Goal: Task Accomplishment & Management: Manage account settings

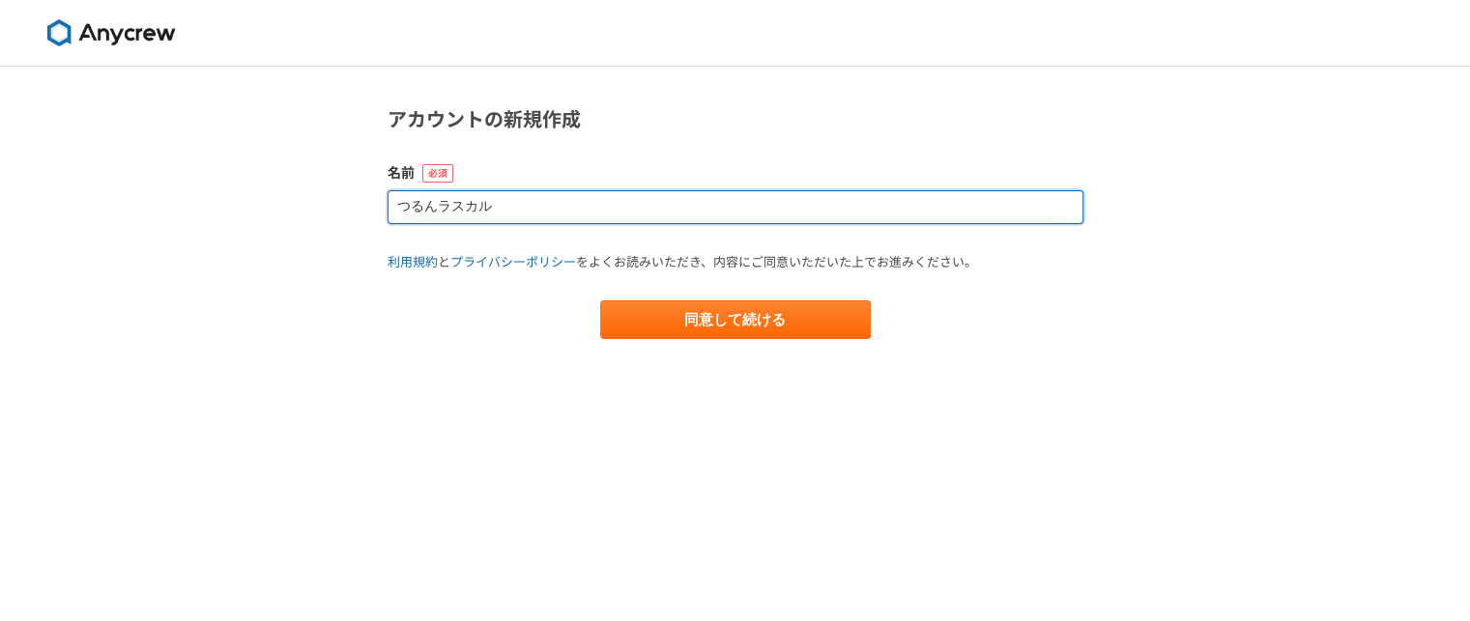
click at [550, 214] on input "つるんラスカル" at bounding box center [736, 207] width 696 height 34
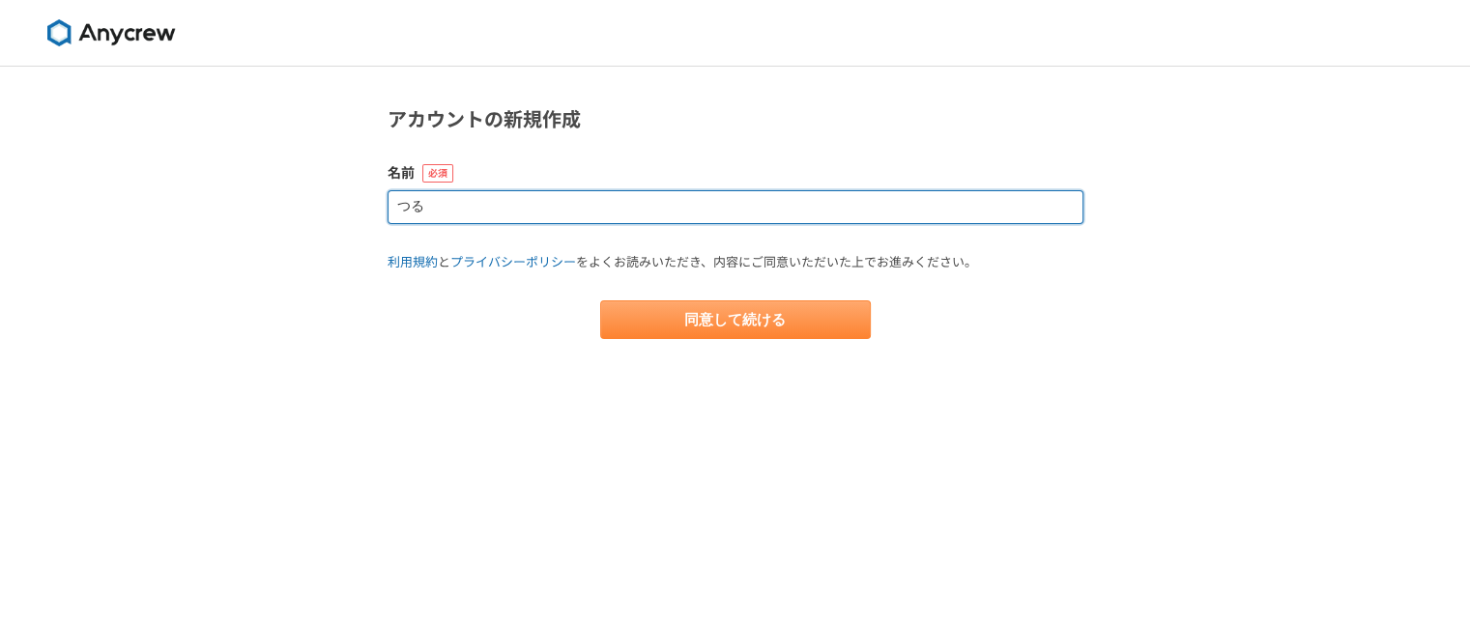
type input "つ"
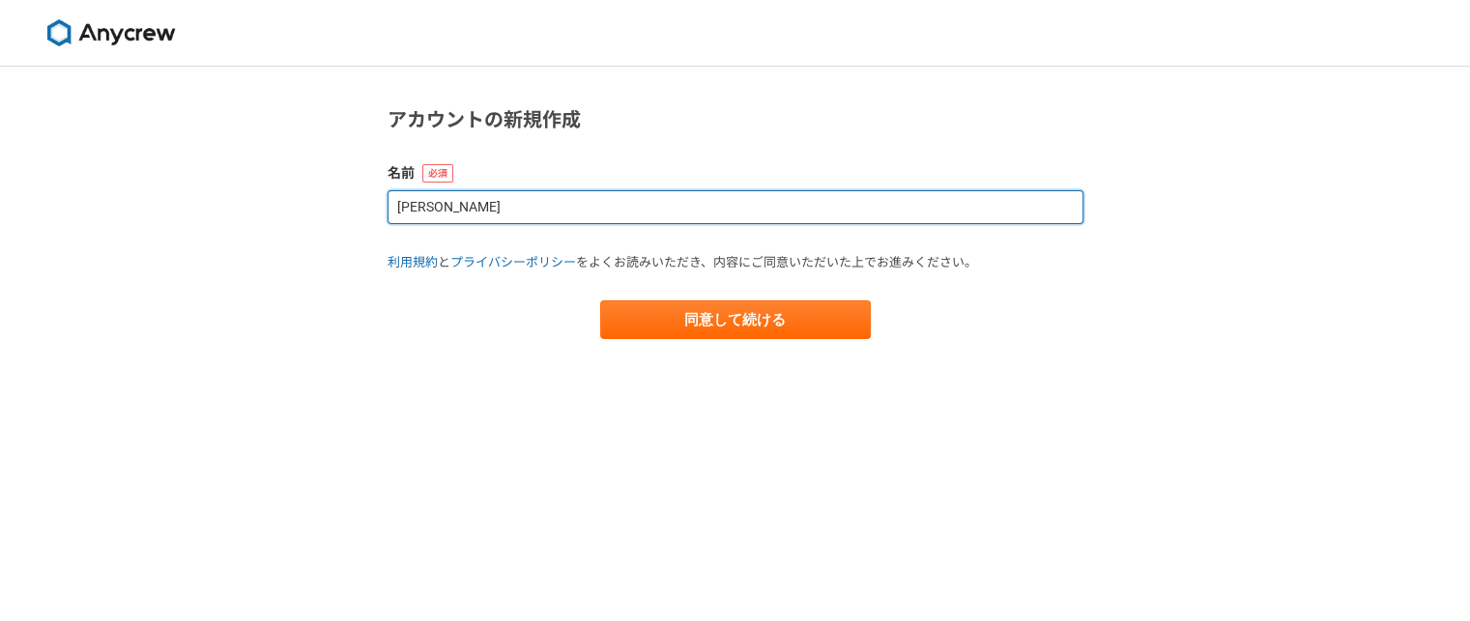
type input "柳瀬　由佳"
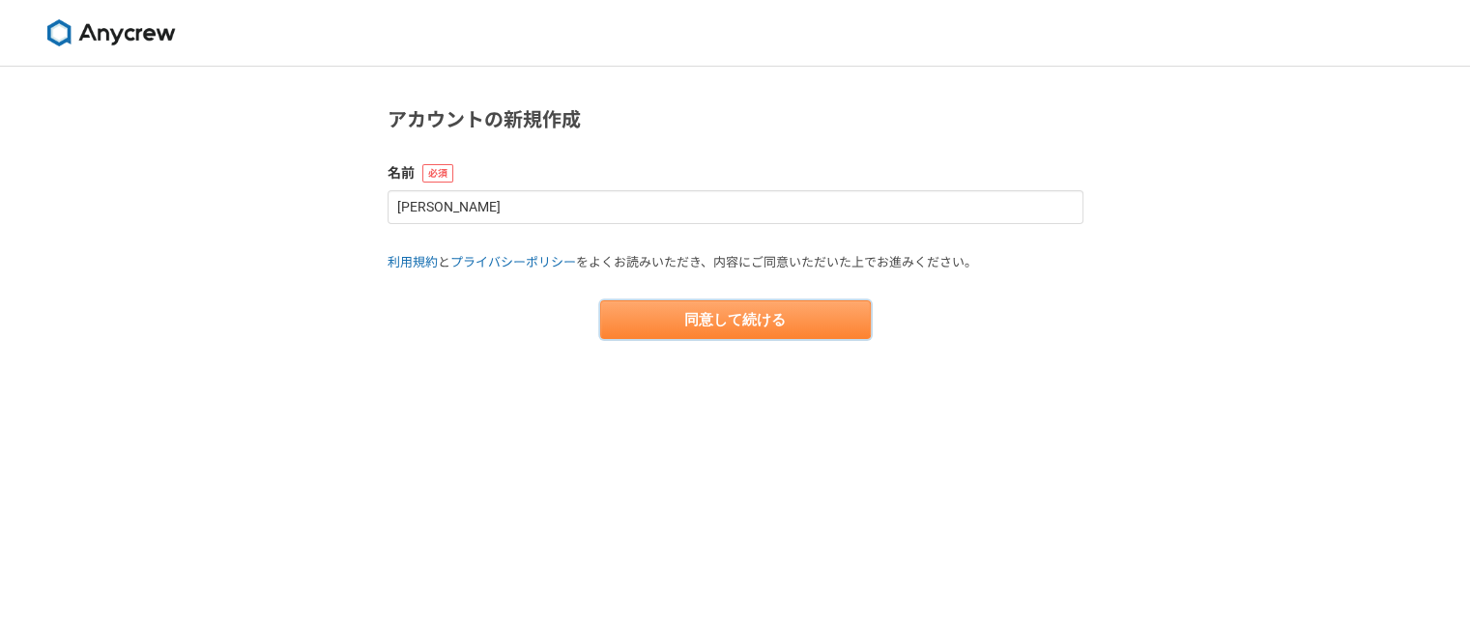
click at [699, 335] on button "同意して続ける" at bounding box center [735, 320] width 271 height 39
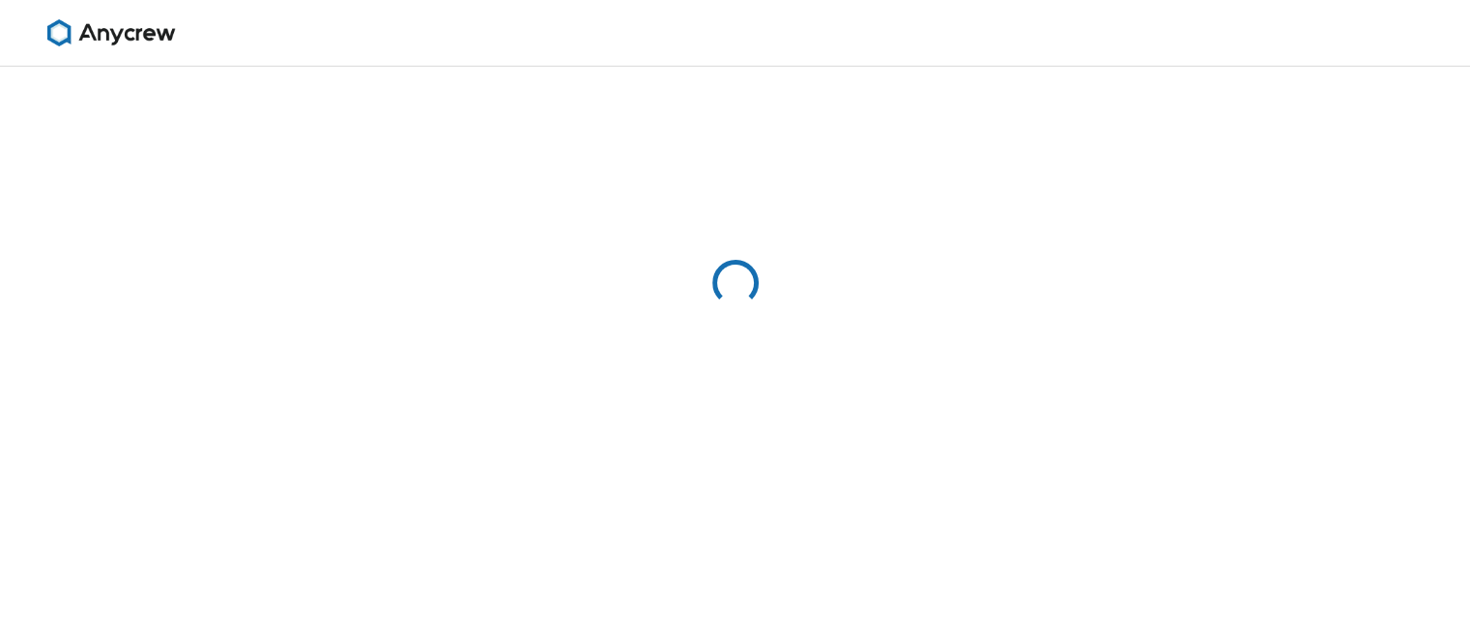
select select "13"
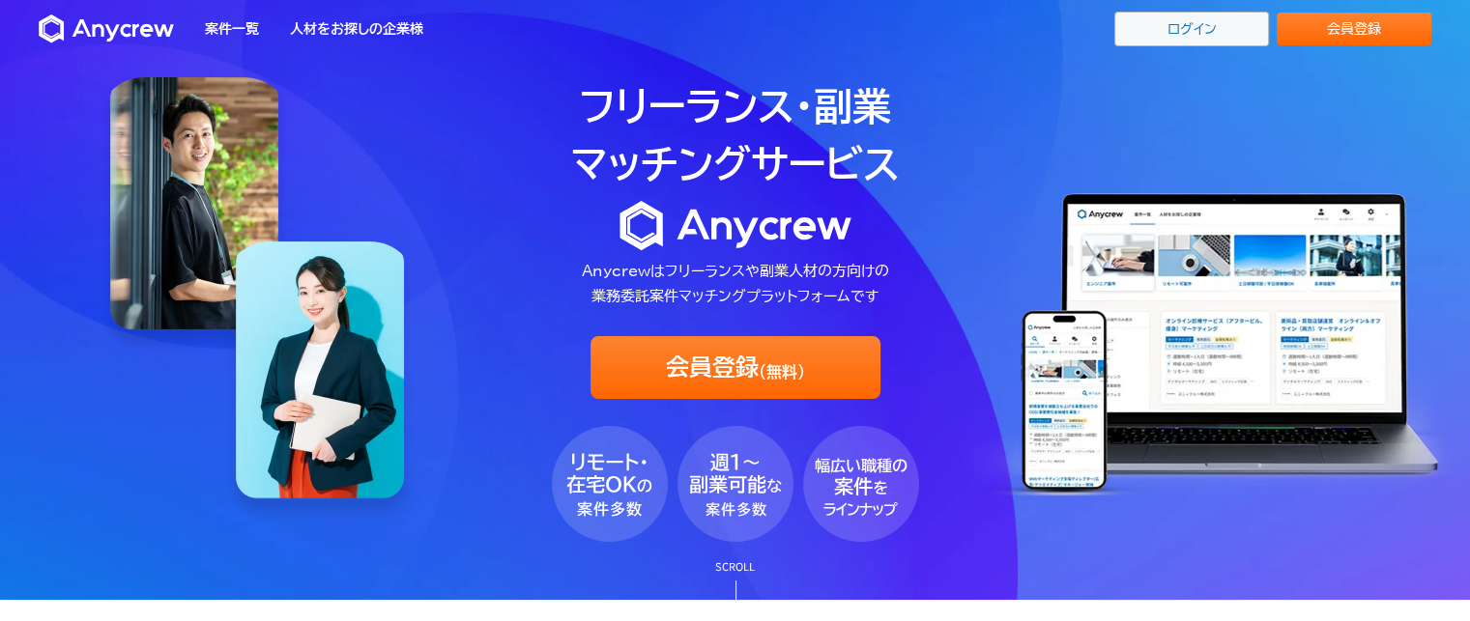
click at [1135, 32] on link "ログイン" at bounding box center [1191, 29] width 155 height 35
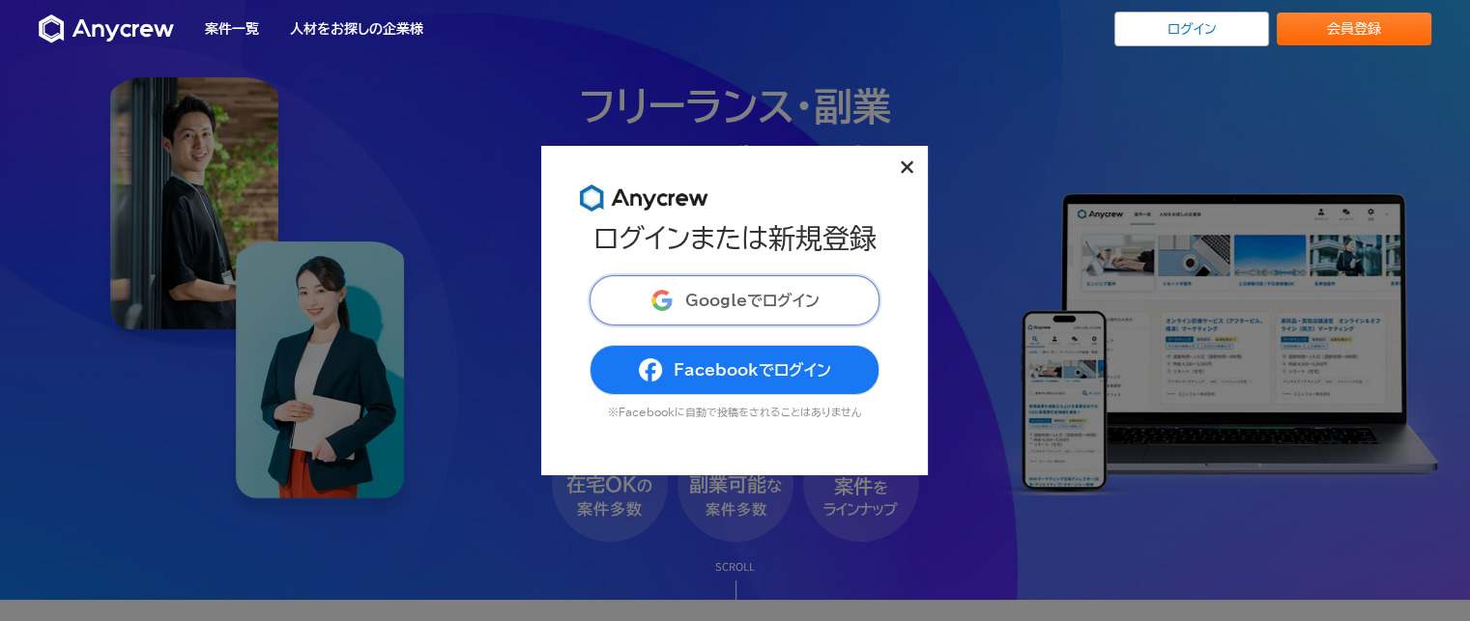
click at [749, 294] on span "Googleでログイン" at bounding box center [752, 300] width 134 height 15
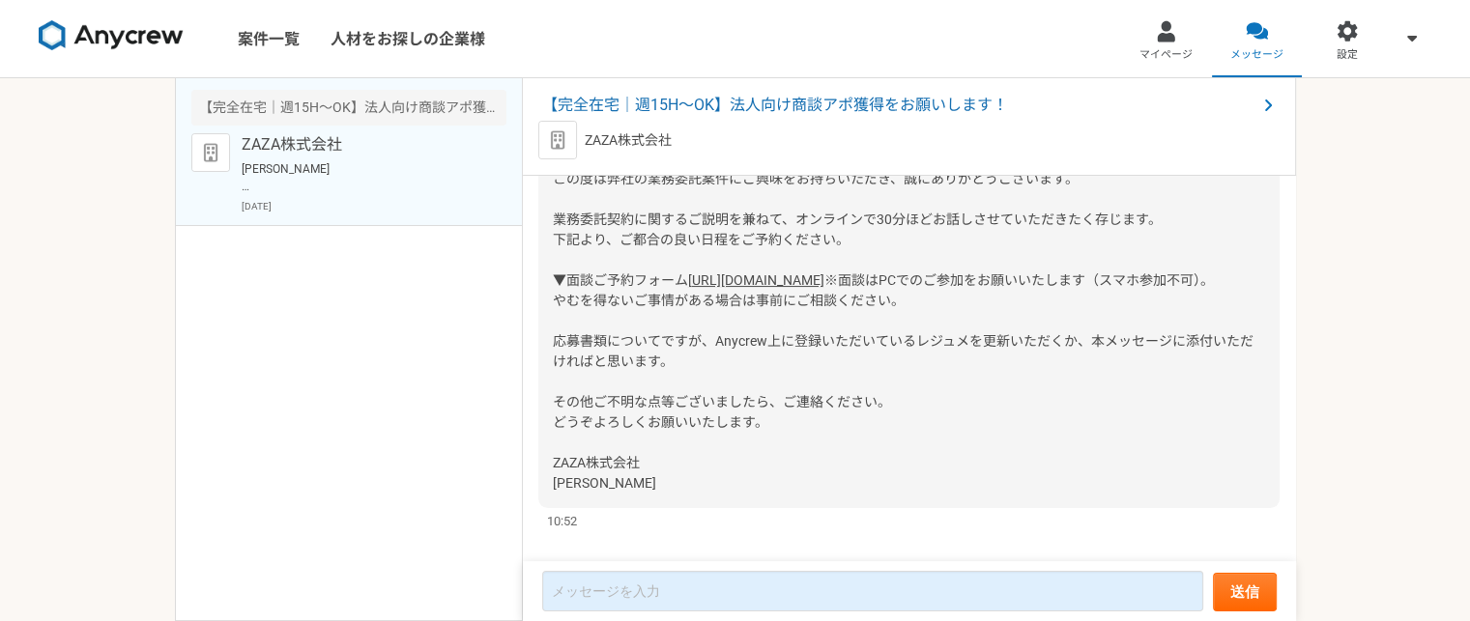
scroll to position [549, 0]
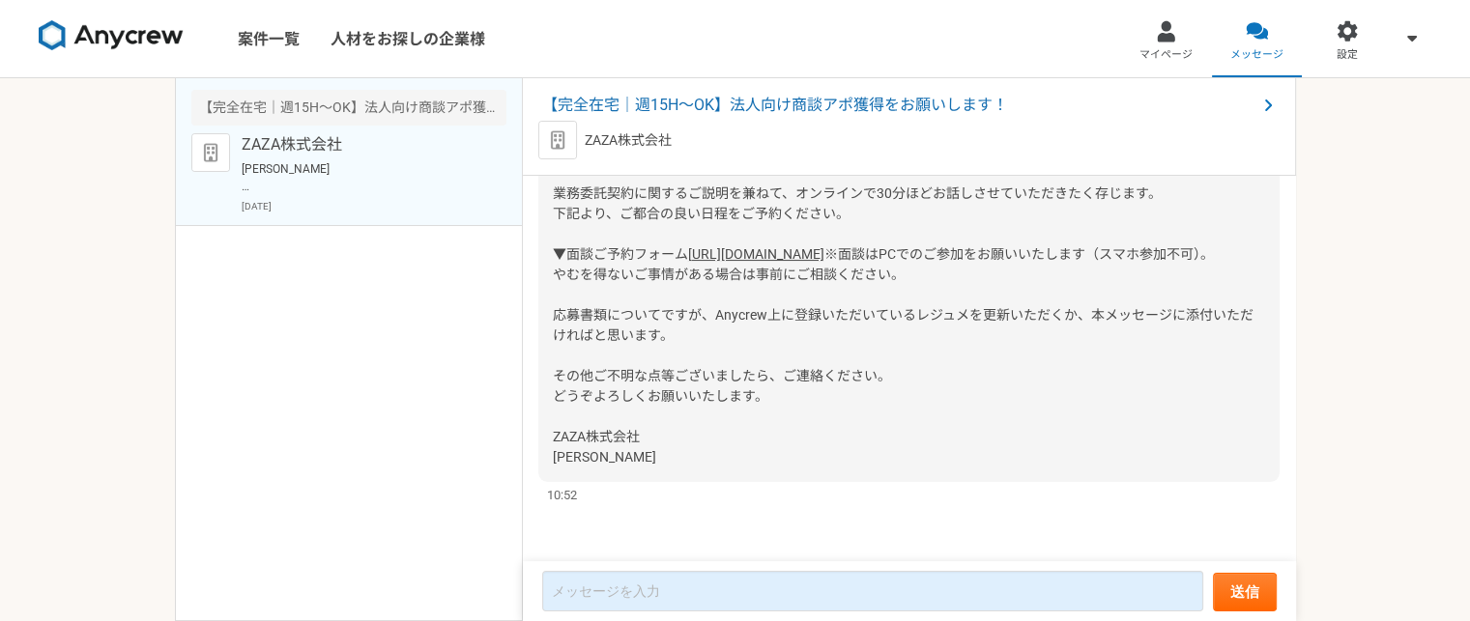
drag, startPoint x: 800, startPoint y: 586, endPoint x: 734, endPoint y: 536, distance: 82.1
click at [734, 536] on div "[DATE] 「興味あり」をしました。詳細についてはこちらのチャットで連絡をとってみましょう。 既読 10:10 突然のご連絡失礼いたします。 本件ぜひ応募さ…" at bounding box center [909, 370] width 773 height 388
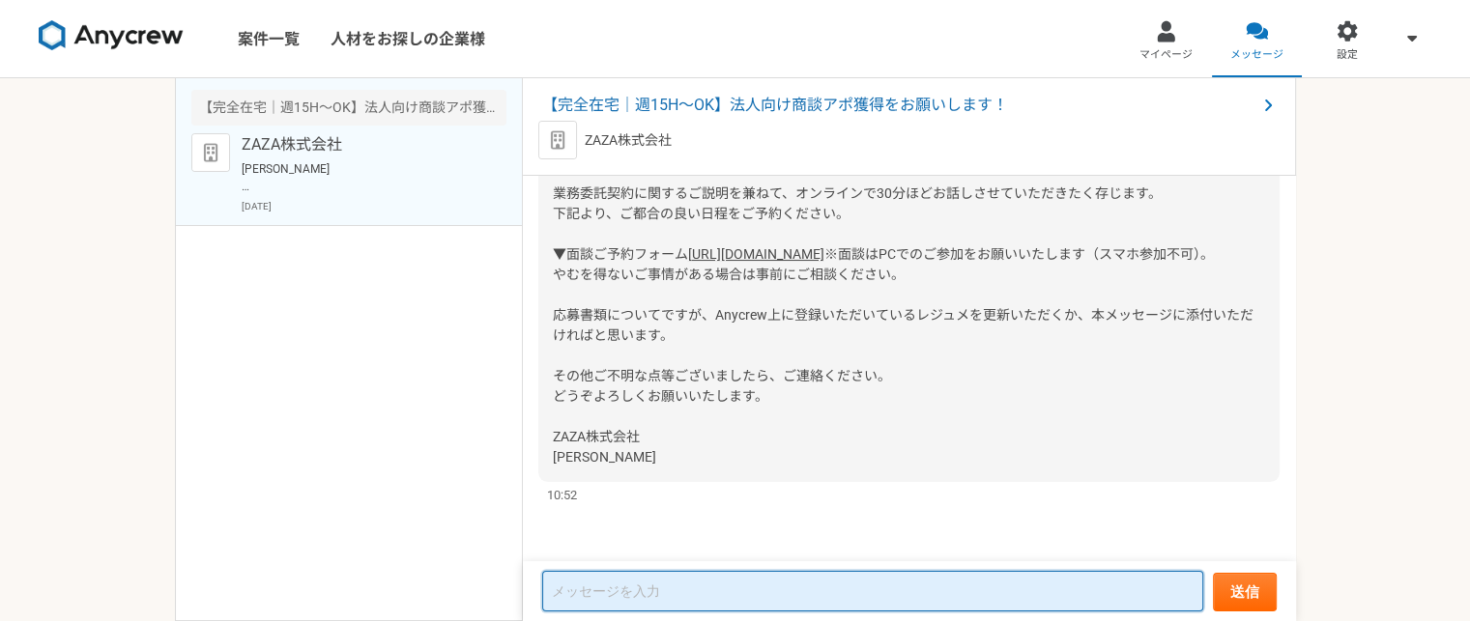
click at [719, 587] on textarea at bounding box center [872, 591] width 661 height 41
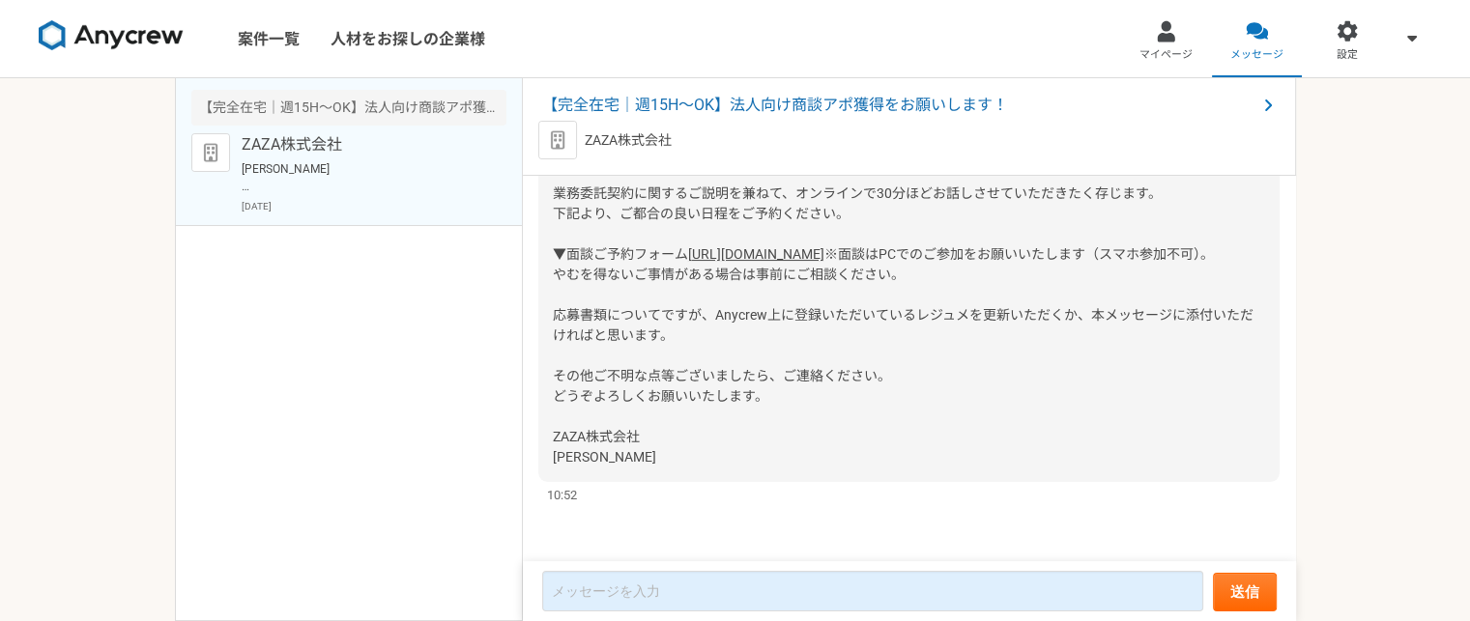
drag, startPoint x: 661, startPoint y: 583, endPoint x: 611, endPoint y: 533, distance: 70.4
click at [611, 533] on div "[DATE] 「興味あり」をしました。詳細についてはこちらのチャットで連絡をとってみましょう。 既読 10:10 突然のご連絡失礼いたします。 本件ぜひ応募さ…" at bounding box center [909, 370] width 773 height 388
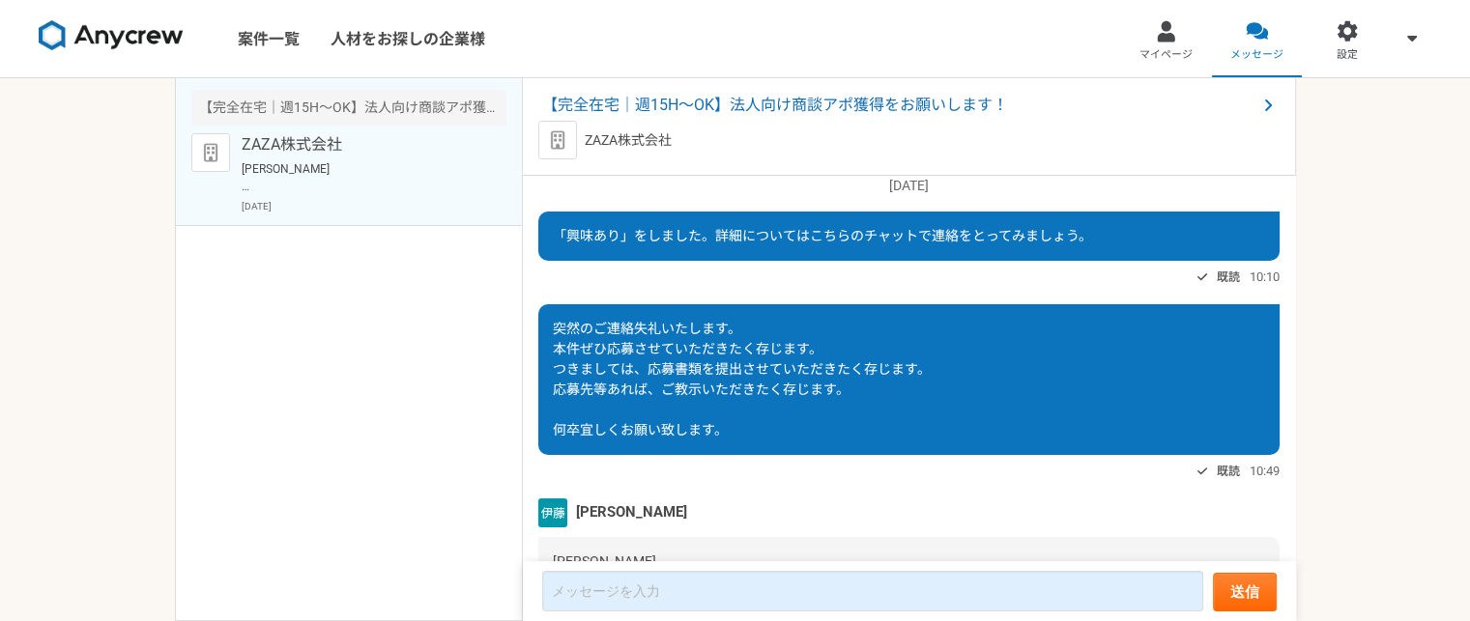
scroll to position [0, 0]
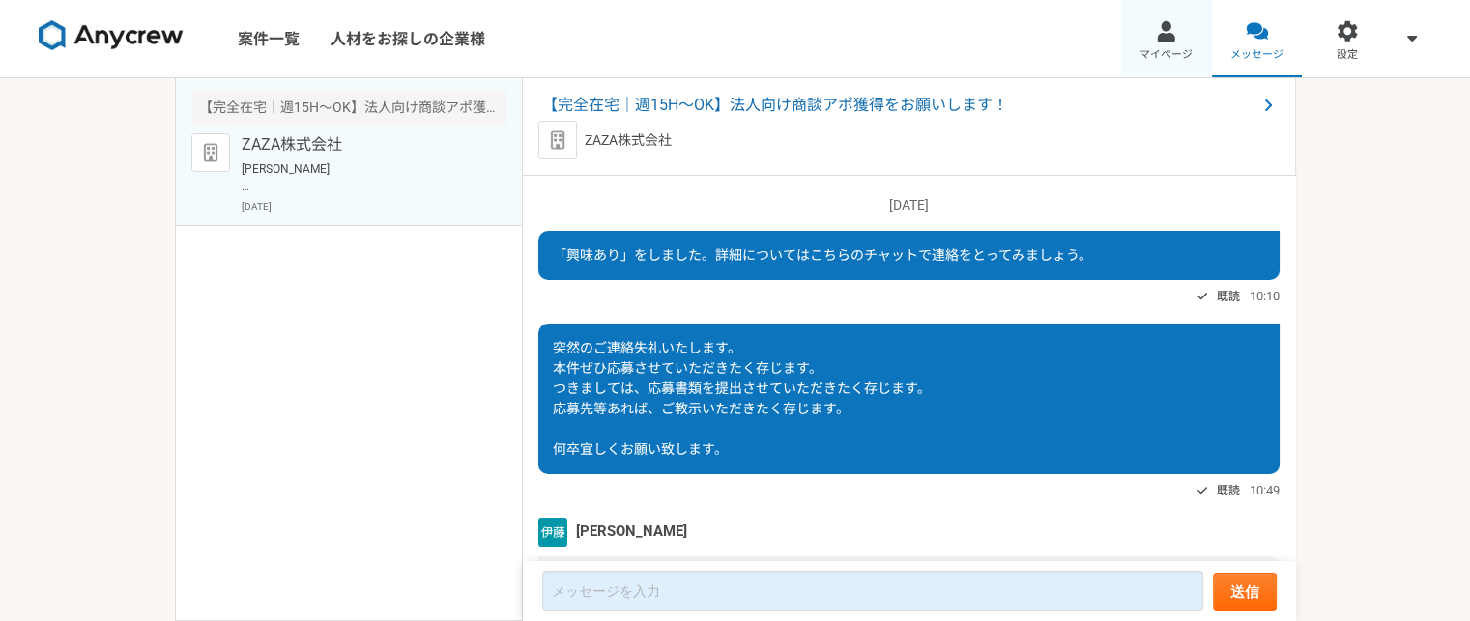
click at [1148, 34] on link "マイページ" at bounding box center [1166, 38] width 91 height 77
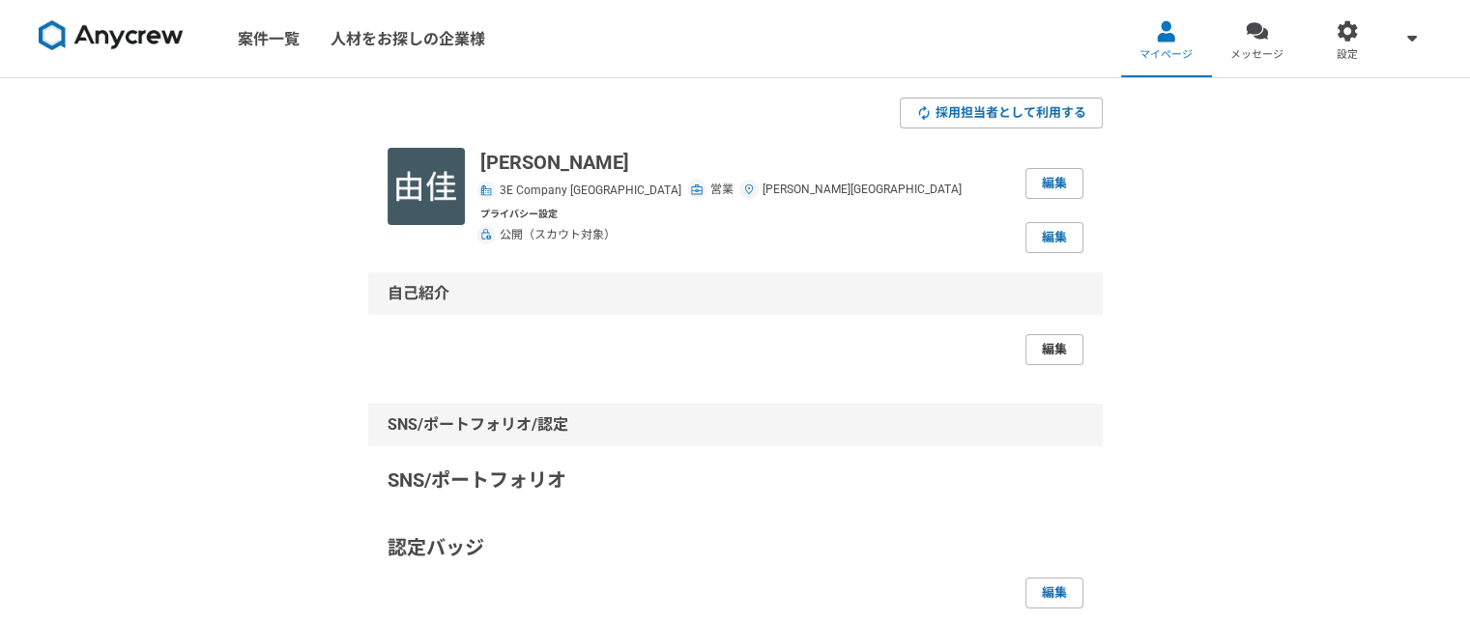
click at [1046, 344] on link "編集" at bounding box center [1054, 349] width 58 height 31
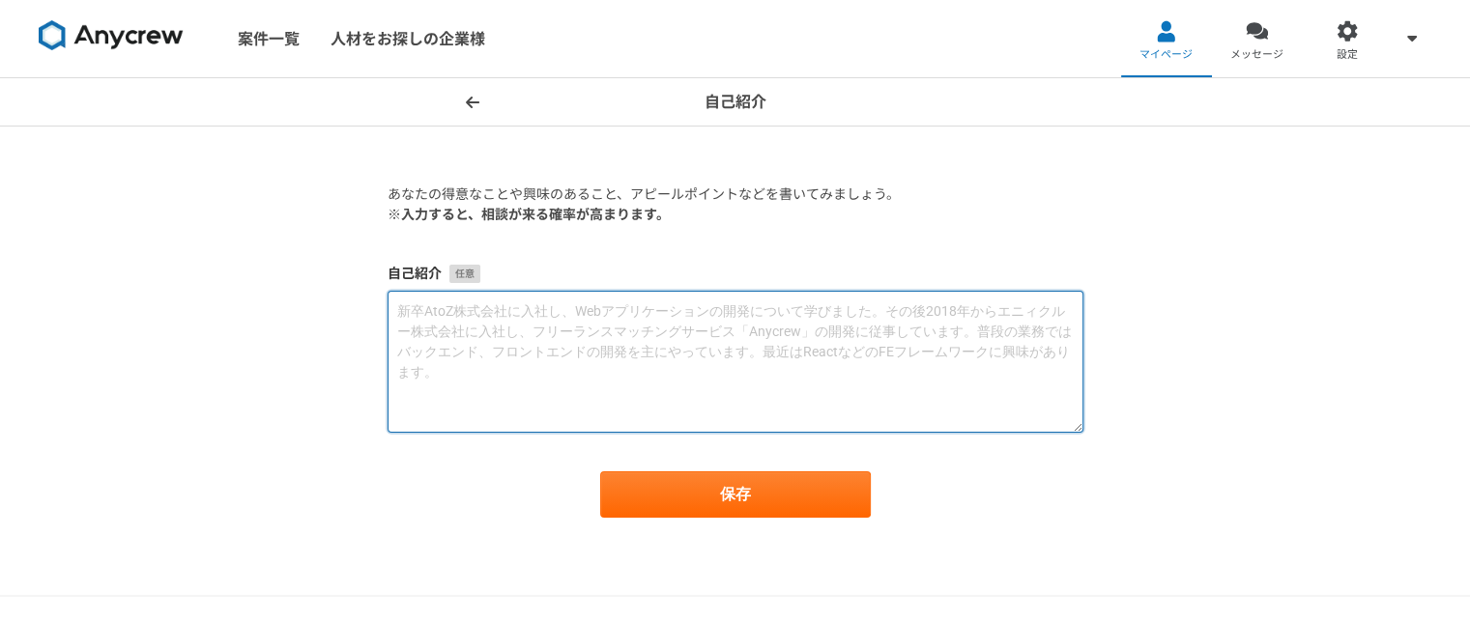
click at [575, 316] on textarea at bounding box center [736, 362] width 696 height 142
paste textarea "​​主に化学品メーカーや化学品メーカー向けサービス企業にて、セールスに関わってきました。海外営業アシスタントを経て、現在は化学品メーカーやその他製造業向け、法…"
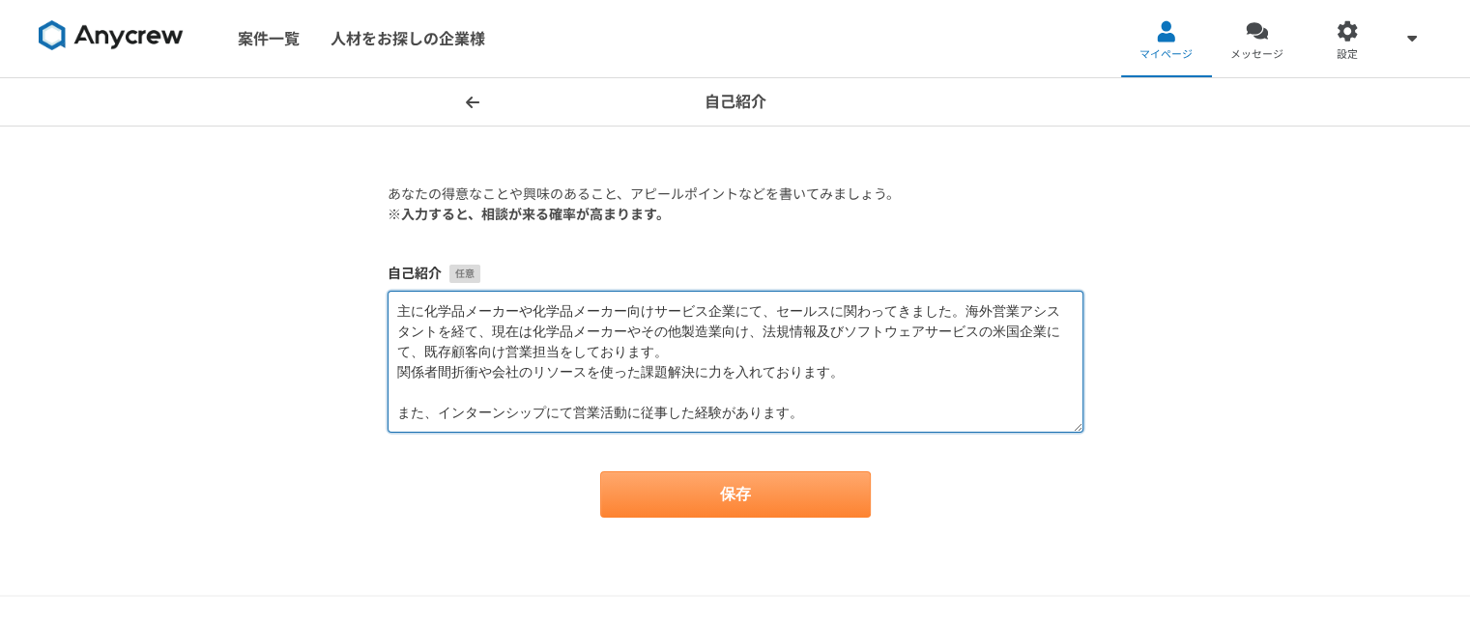
type textarea "​​主に化学品メーカーや化学品メーカー向けサービス企業にて、セールスに関わってきました。海外営業アシスタントを経て、現在は化学品メーカーやその他製造業向け、法…"
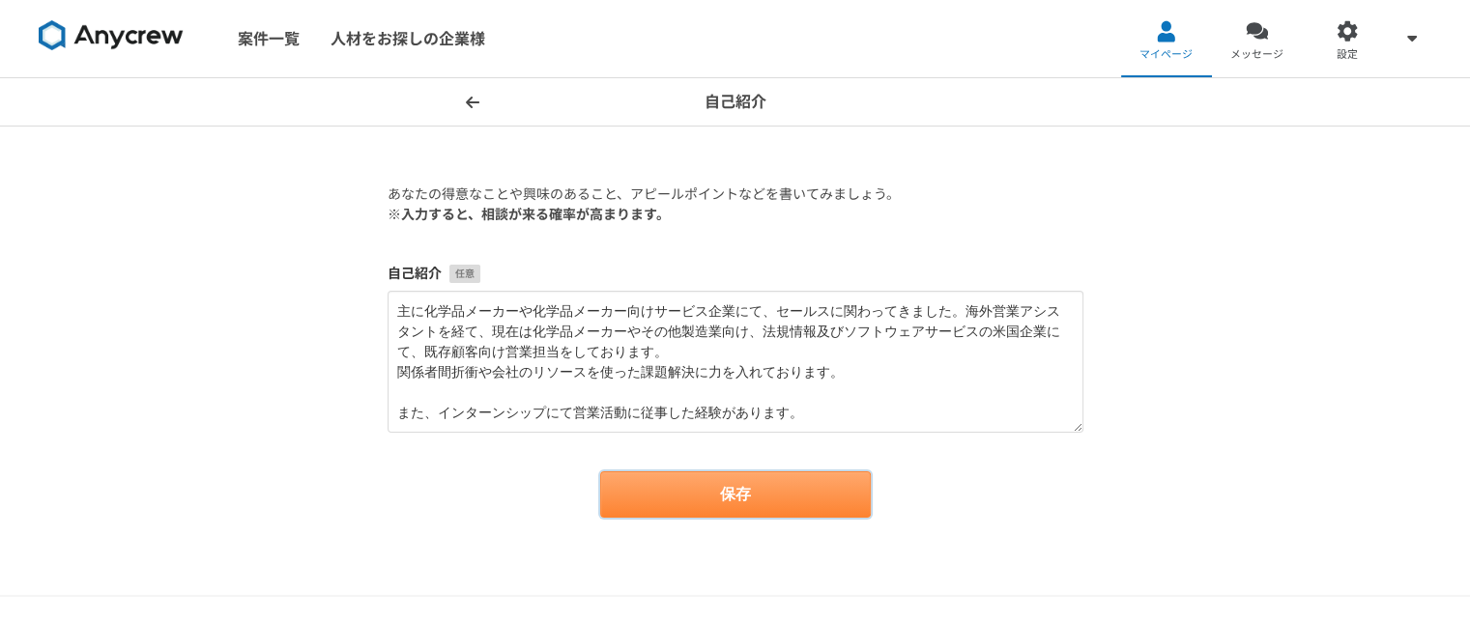
click at [733, 494] on button "保存" at bounding box center [735, 495] width 271 height 46
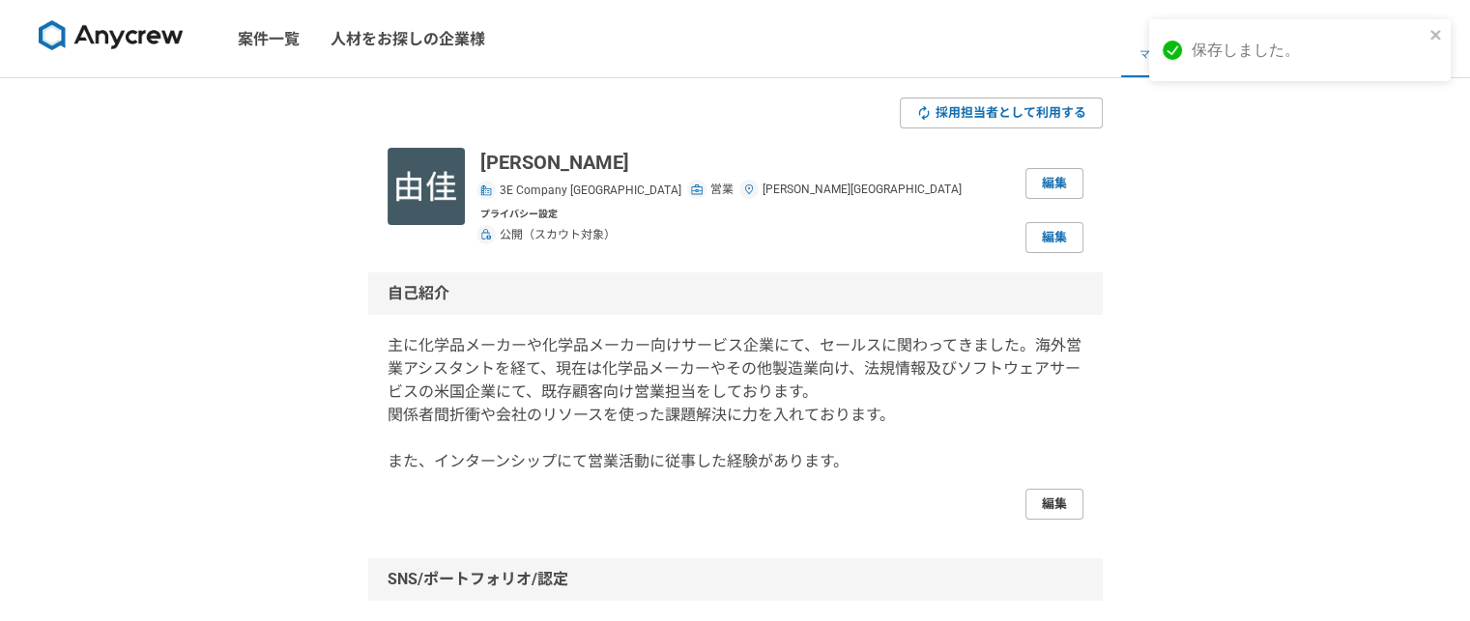
click at [1036, 500] on link "編集" at bounding box center [1054, 504] width 58 height 31
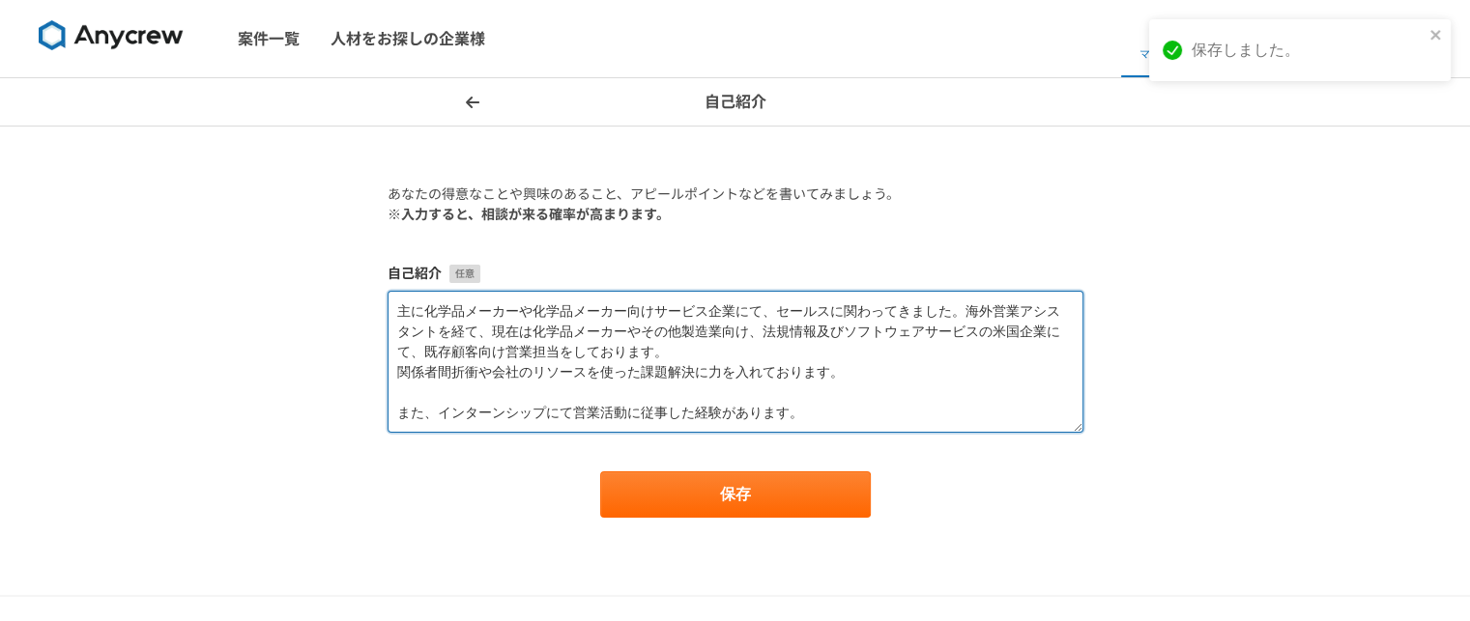
click at [429, 391] on textarea "​​主に化学品メーカーや化学品メーカー向けサービス企業にて、セールスに関わってきました。海外営業アシスタントを経て、現在は化学品メーカーやその他製造業向け、法…" at bounding box center [736, 362] width 696 height 142
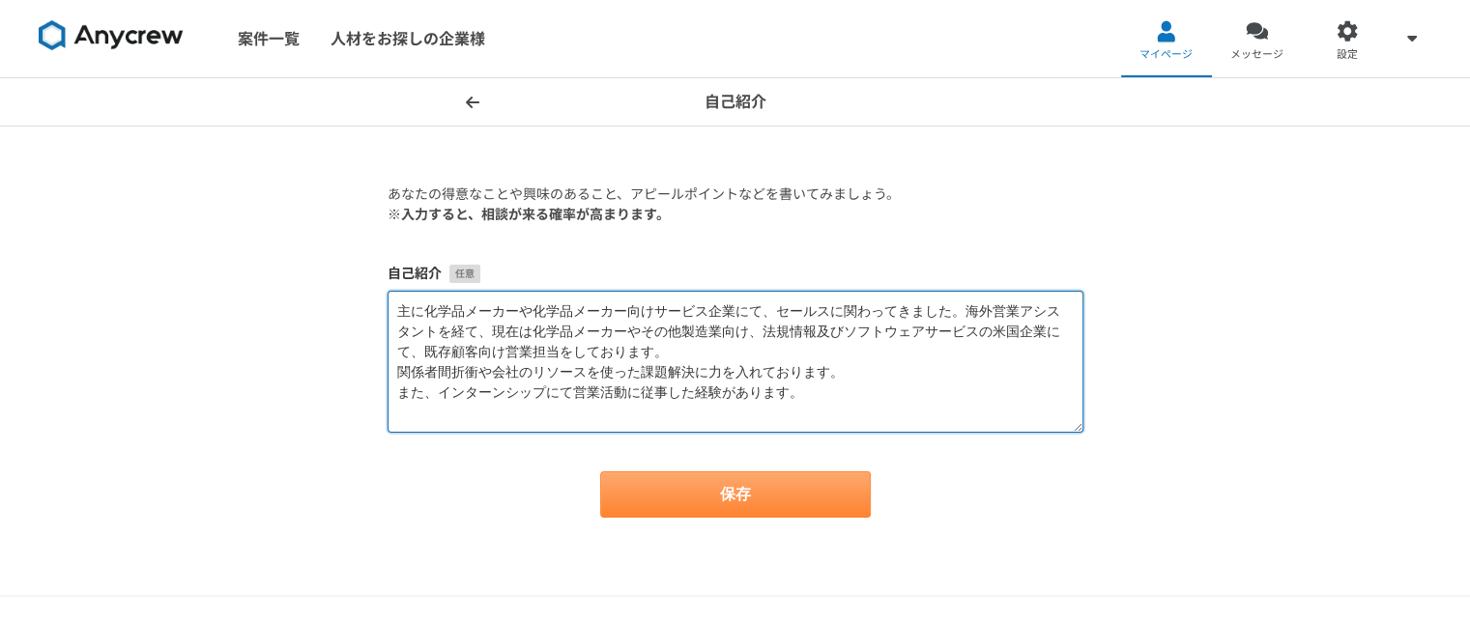
type textarea "​​主に化学品メーカーや化学品メーカー向けサービス企業にて、セールスに関わってきました。海外営業アシスタントを経て、現在は化学品メーカーやその他製造業向け、法…"
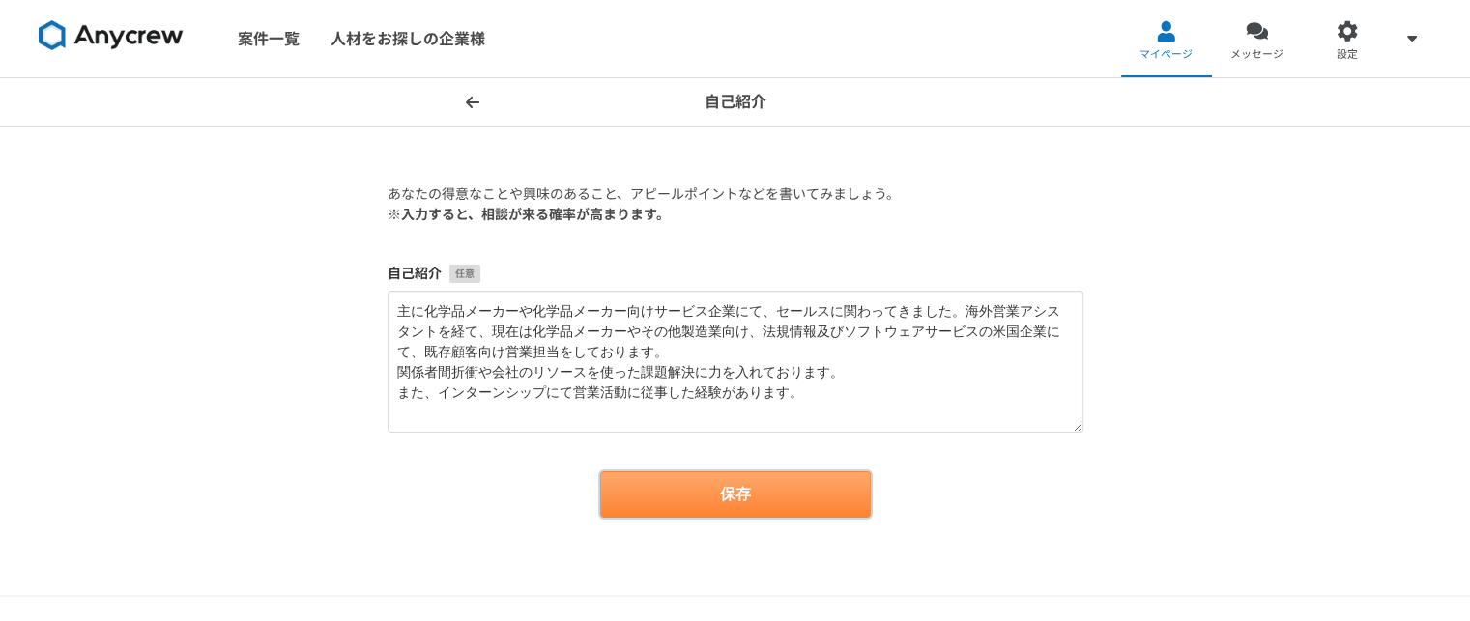
click at [710, 498] on button "保存" at bounding box center [735, 495] width 271 height 46
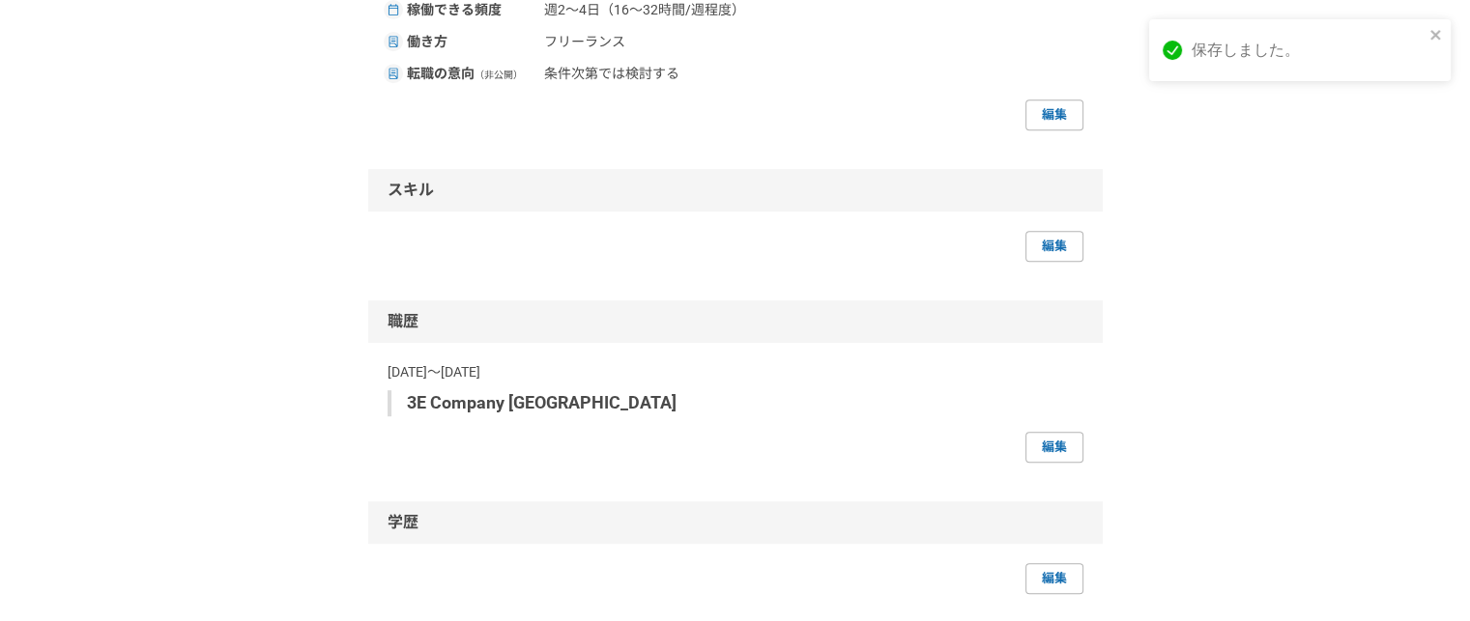
scroll to position [966, 0]
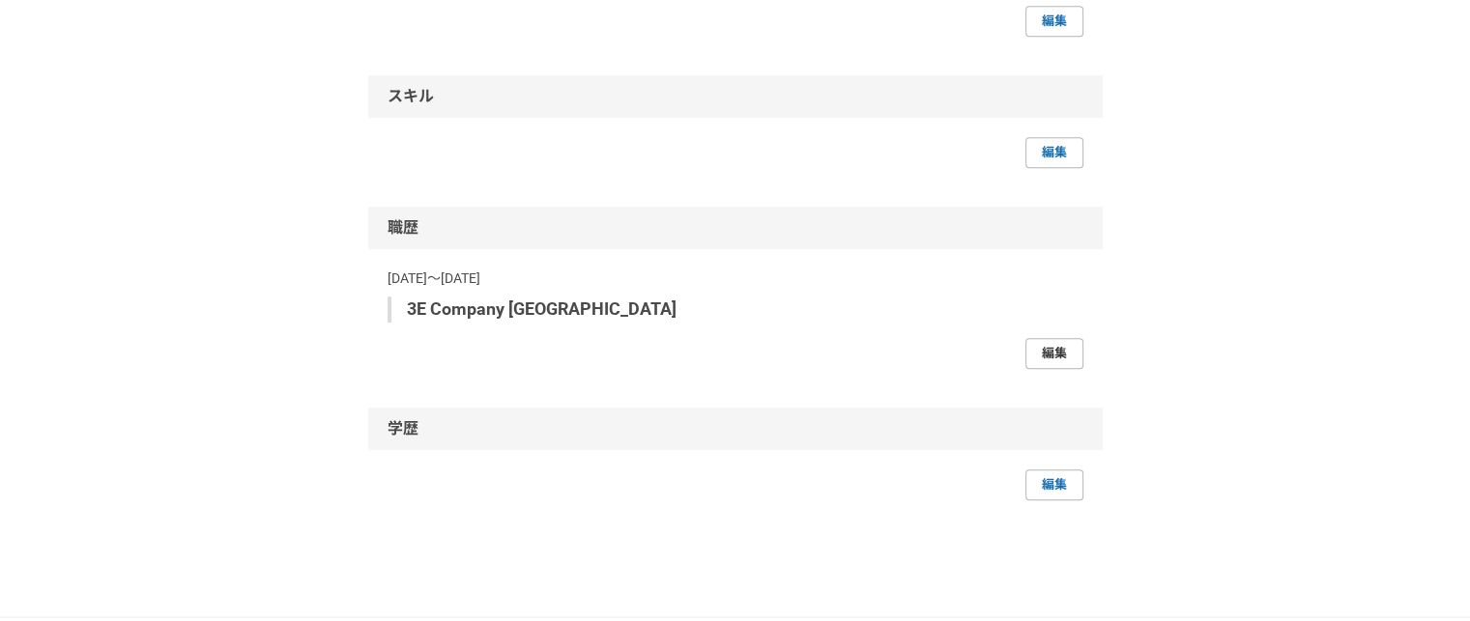
click at [1050, 349] on link "編集" at bounding box center [1054, 353] width 58 height 31
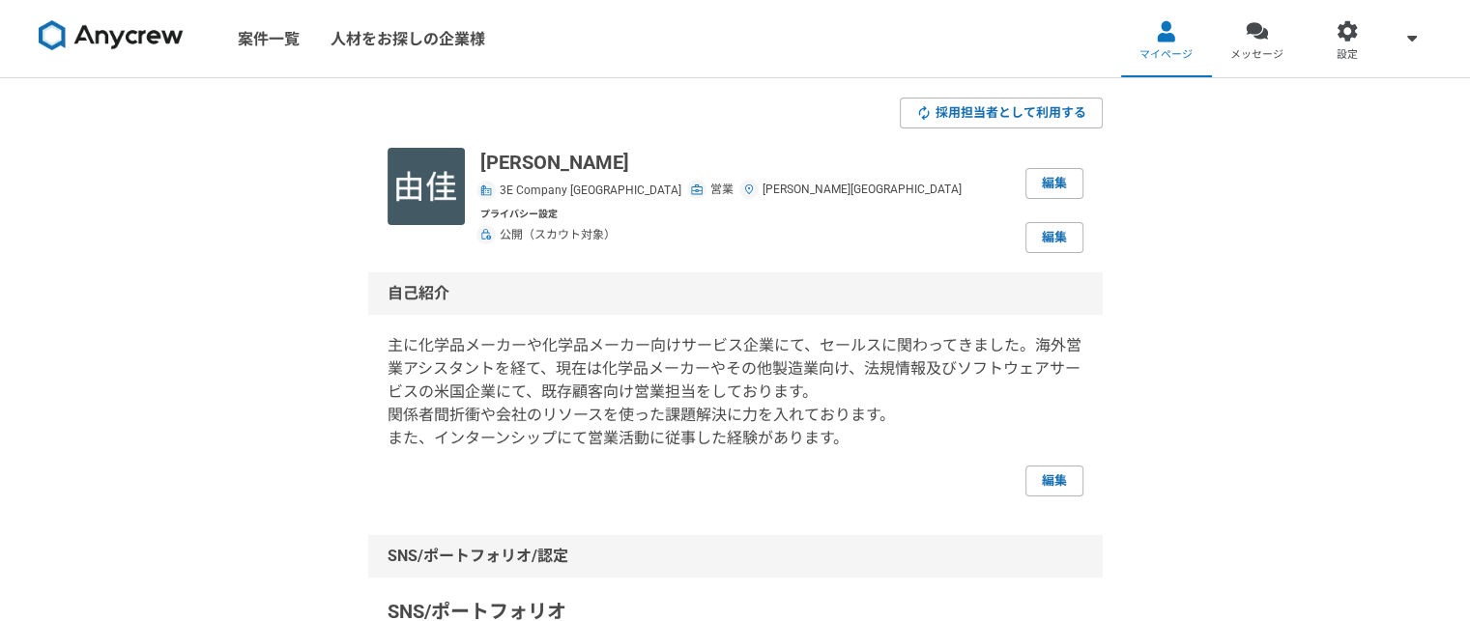
select select "[DATE]"
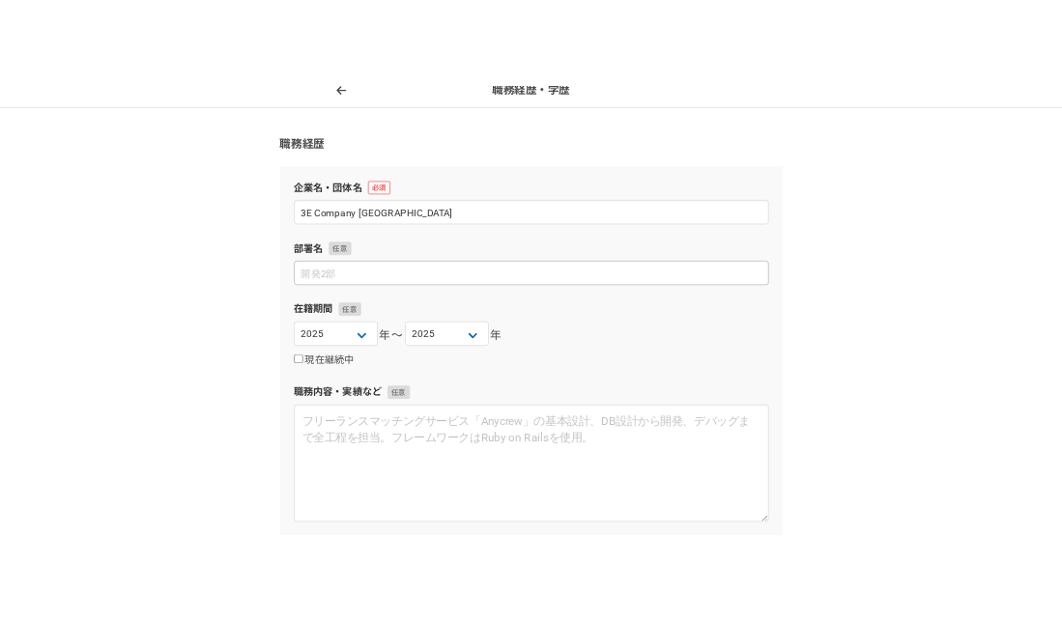
scroll to position [193, 0]
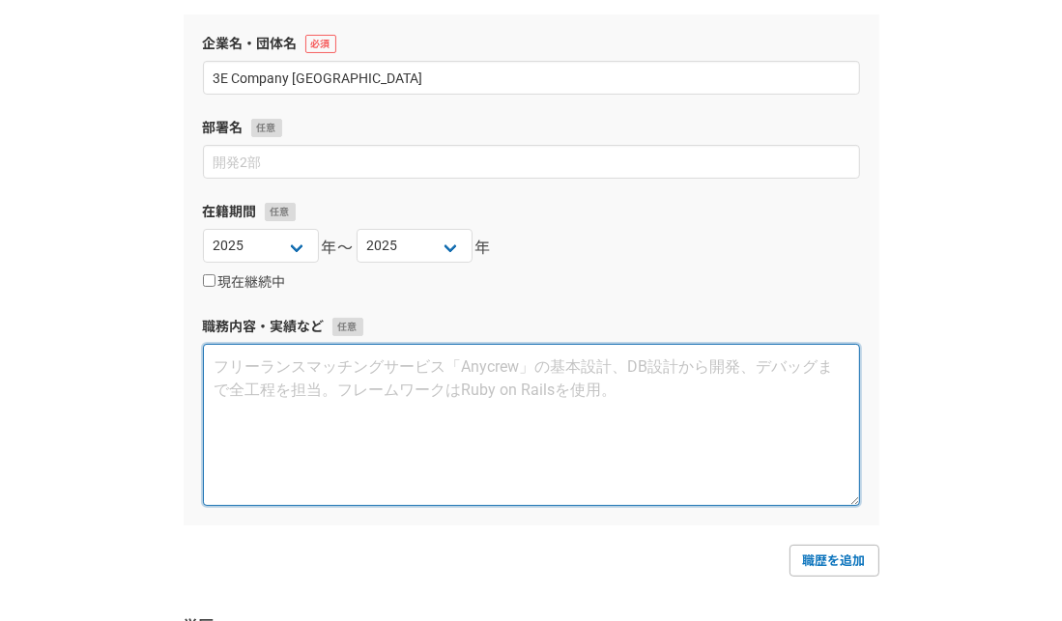
click at [428, 397] on textarea at bounding box center [531, 425] width 657 height 162
paste textarea "〈概要〉主に化学品メーカー向け法規情報・ソフトウェアサービス提供米国企業にて既存国内顧客向け営業。(顧客対応しつつ契約継続・クロスセルアップセルの機会創出。)…"
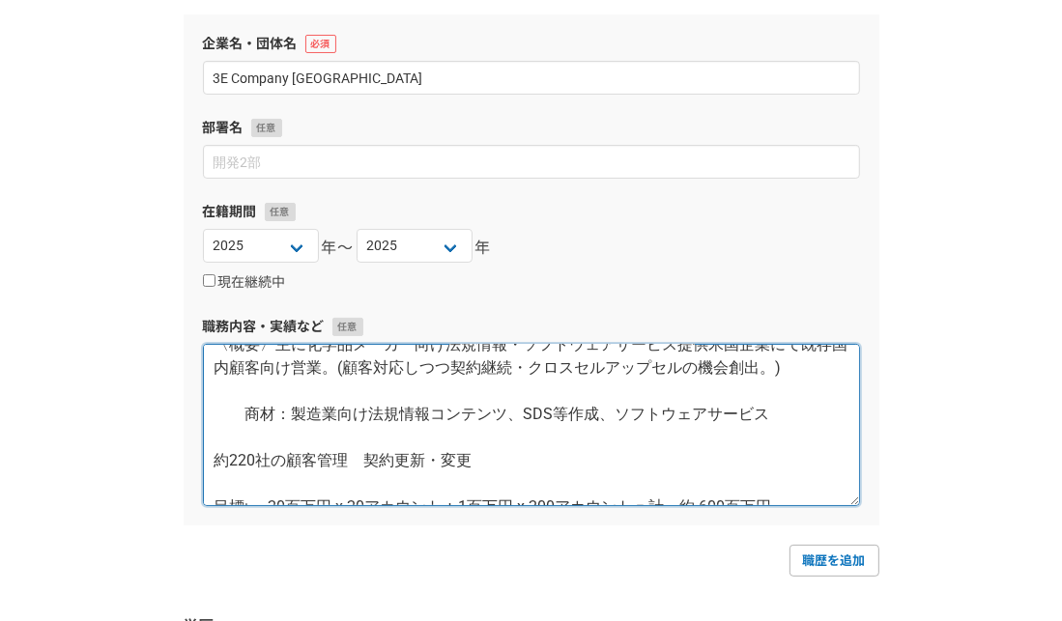
scroll to position [0, 0]
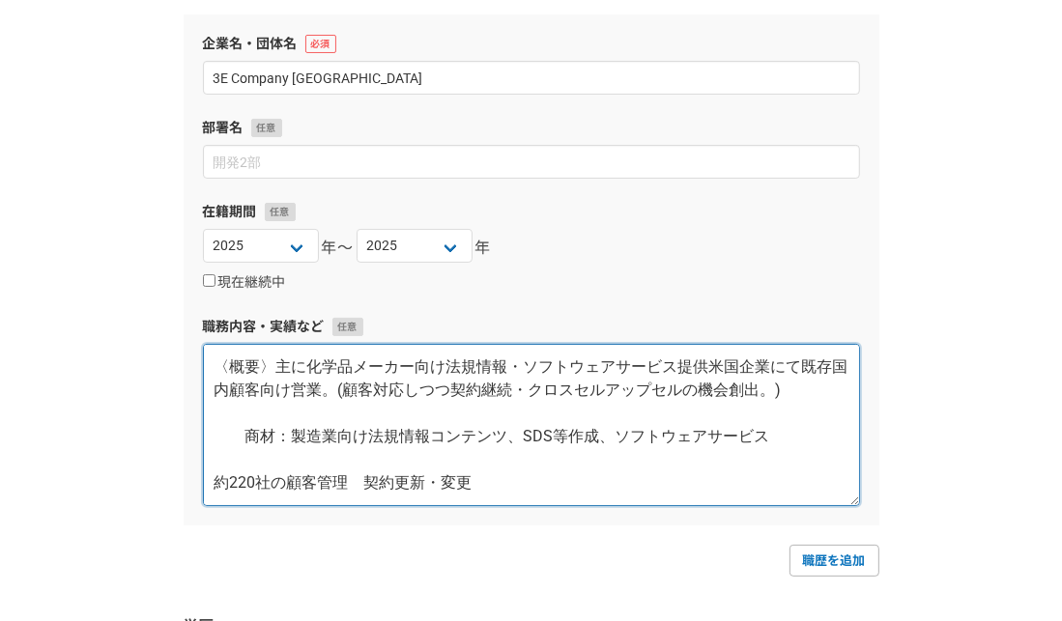
click at [242, 418] on textarea "〈概要〉主に化学品メーカー向け法規情報・ソフトウェアサービス提供米国企業にて既存国内顧客向け営業。(顧客対応しつつ契約継続・クロスセルアップセルの機会創出。)…" at bounding box center [531, 425] width 657 height 162
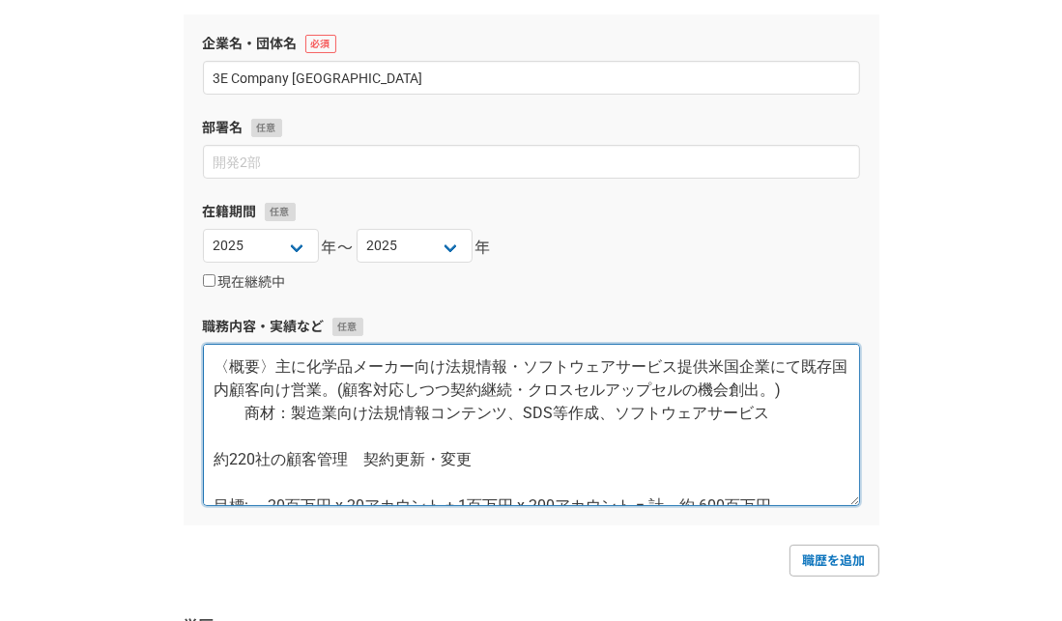
click at [228, 435] on textarea "〈概要〉主に化学品メーカー向け法規情報・ソフトウェアサービス提供米国企業にて既存国内顧客向け営業。(顧客対応しつつ契約継続・クロスセルアップセルの機会創出。)…" at bounding box center [531, 425] width 657 height 162
click at [239, 417] on textarea "〈概要〉主に化学品メーカー向け法規情報・ソフトウェアサービス提供米国企業にて既存国内顧客向け営業。(顧客対応しつつ契約継続・クロスセルアップセルの機会創出。)…" at bounding box center [531, 425] width 657 height 162
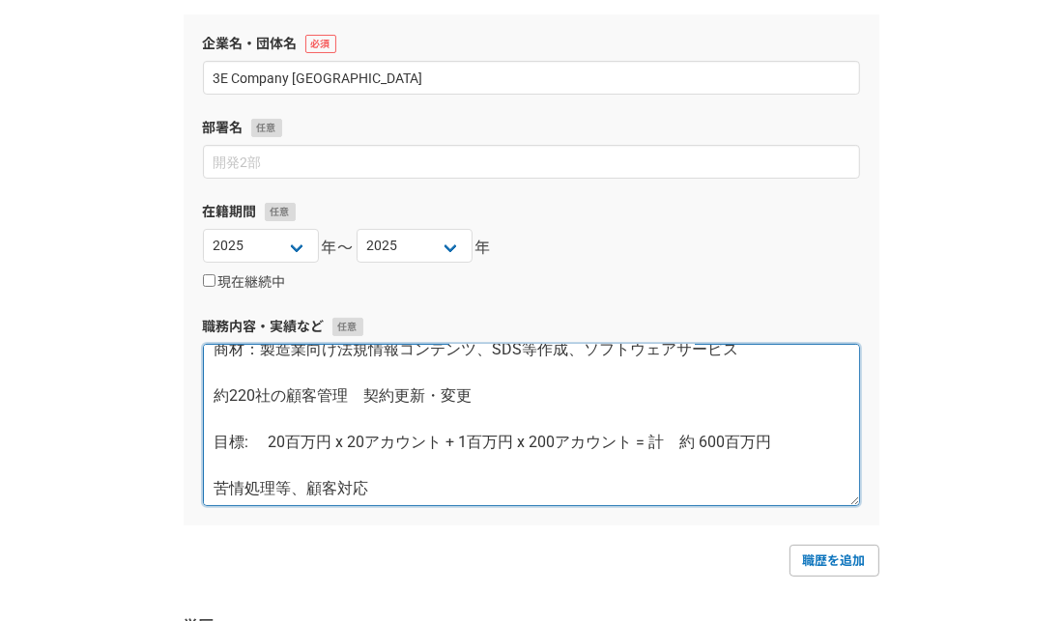
scroll to position [97, 0]
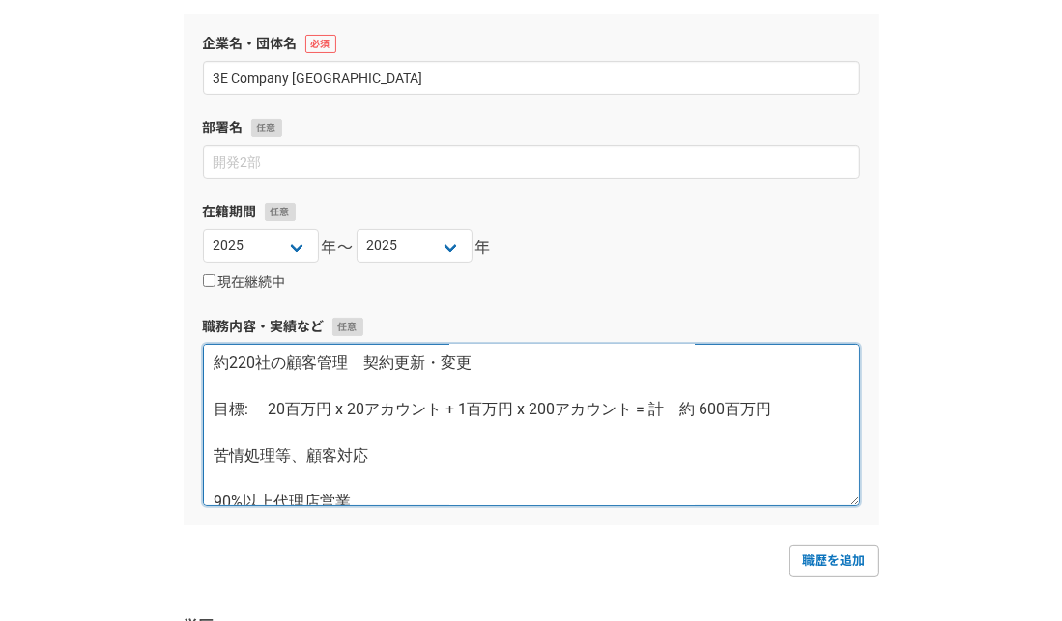
click at [255, 389] on textarea "〈概要〉主に化学品メーカー向け法規情報・ソフトウェアサービス提供米国企業にて既存国内顧客向け営業。(顧客対応しつつ契約継続・クロスセルアップセルの機会創出。)…" at bounding box center [531, 425] width 657 height 162
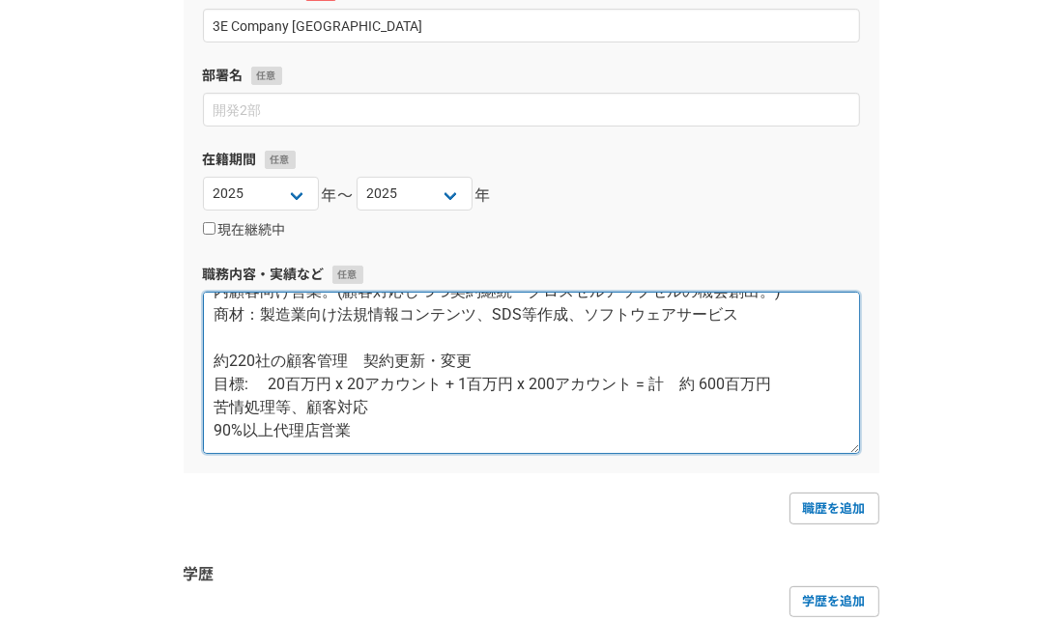
scroll to position [290, 0]
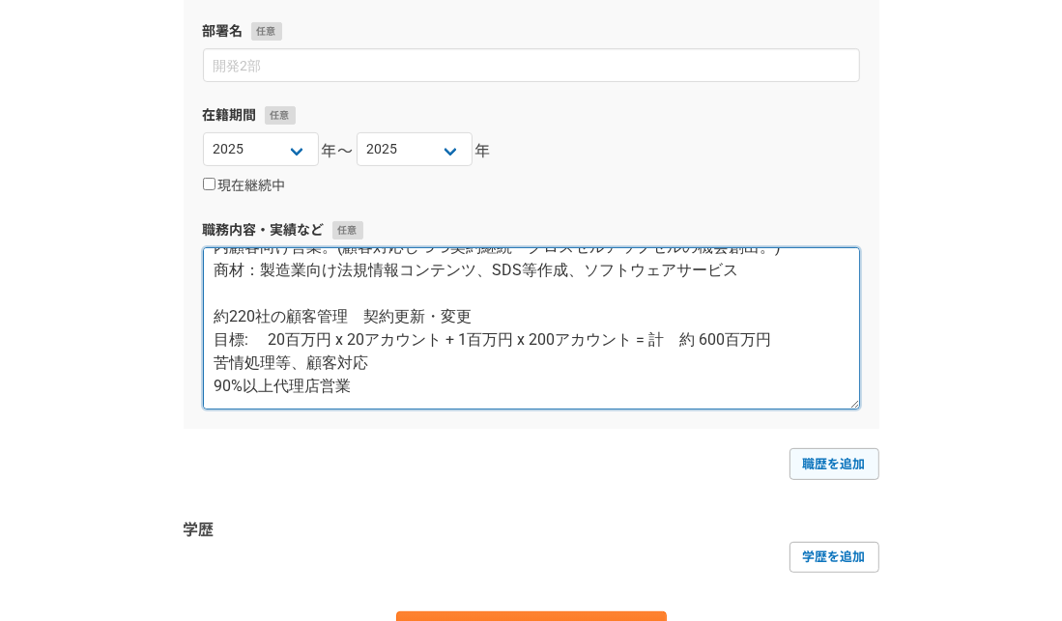
type textarea "〈概要〉主に化学品メーカー向け法規情報・ソフトウェアサービス提供米国企業にて既存国内顧客向け営業。(顧客対応しつつ契約継続・クロスセルアップセルの機会創出。)…"
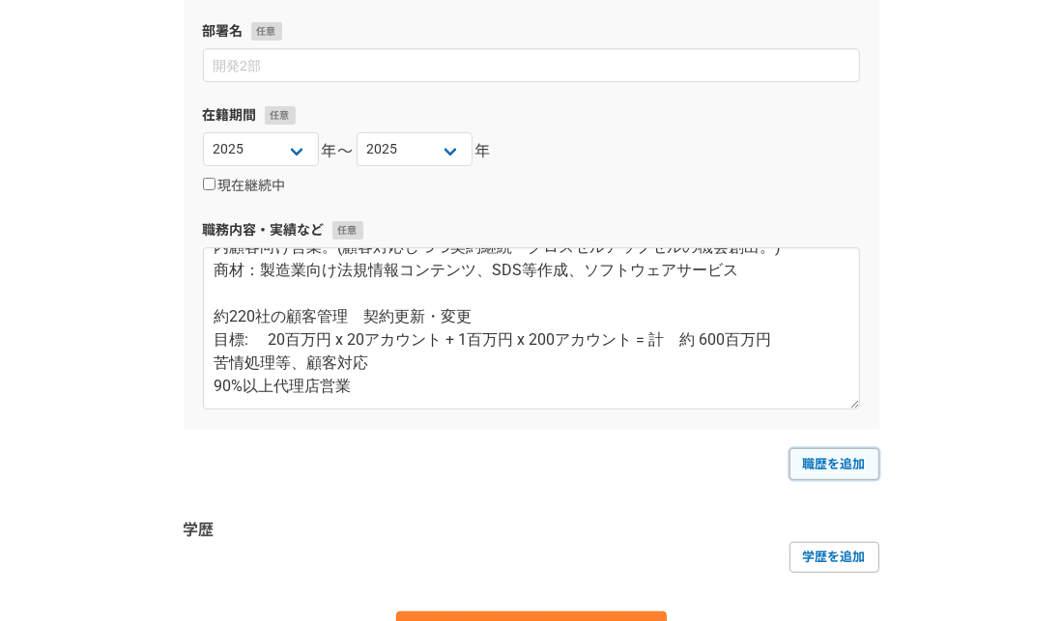
click at [811, 457] on link "職歴を追加" at bounding box center [835, 463] width 90 height 31
select select
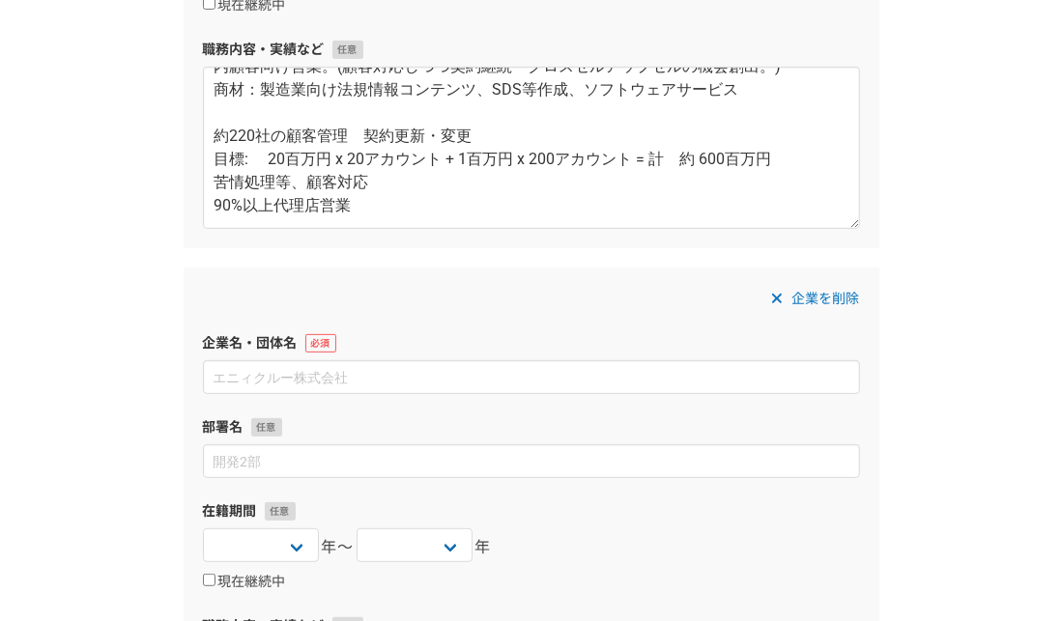
scroll to position [483, 0]
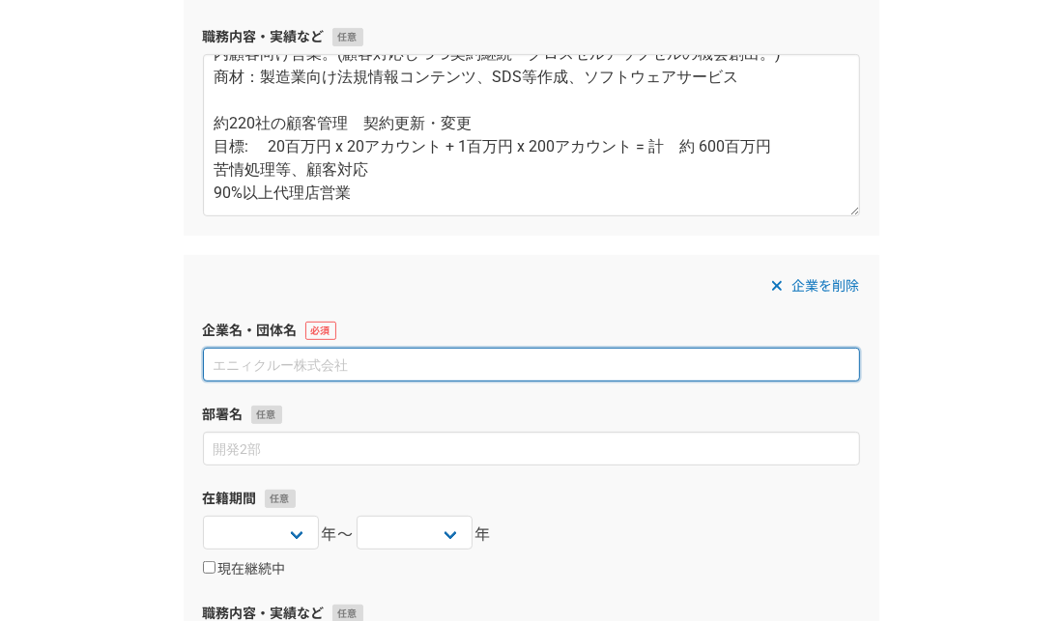
click at [324, 359] on input at bounding box center [531, 365] width 657 height 34
paste input "式会社Kaboot"
click at [218, 366] on input "式会社Kaboot" at bounding box center [531, 365] width 657 height 34
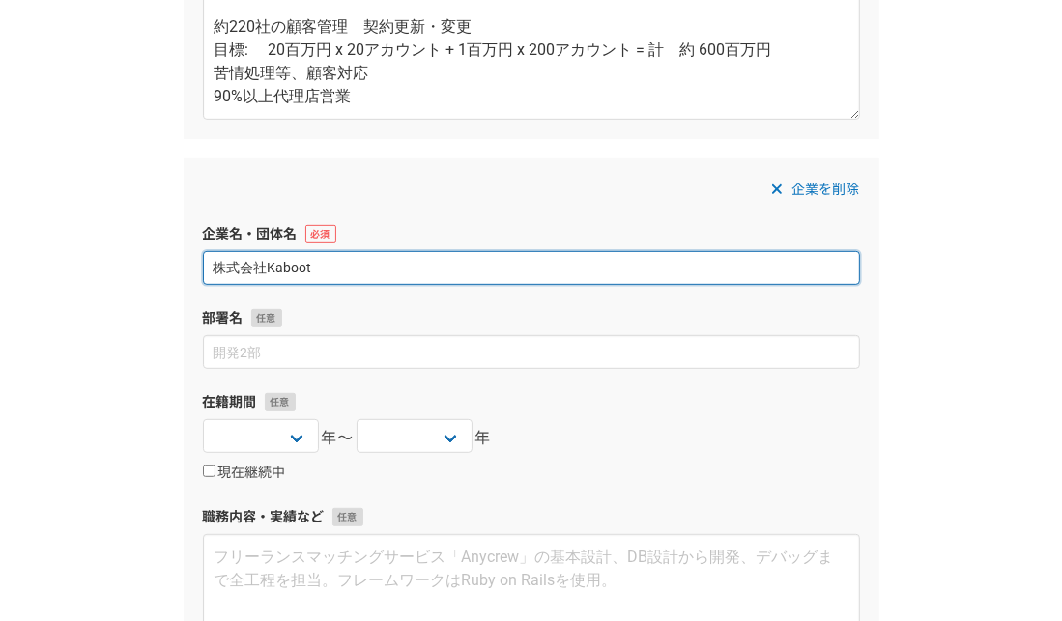
type input "株式会社Kaboot"
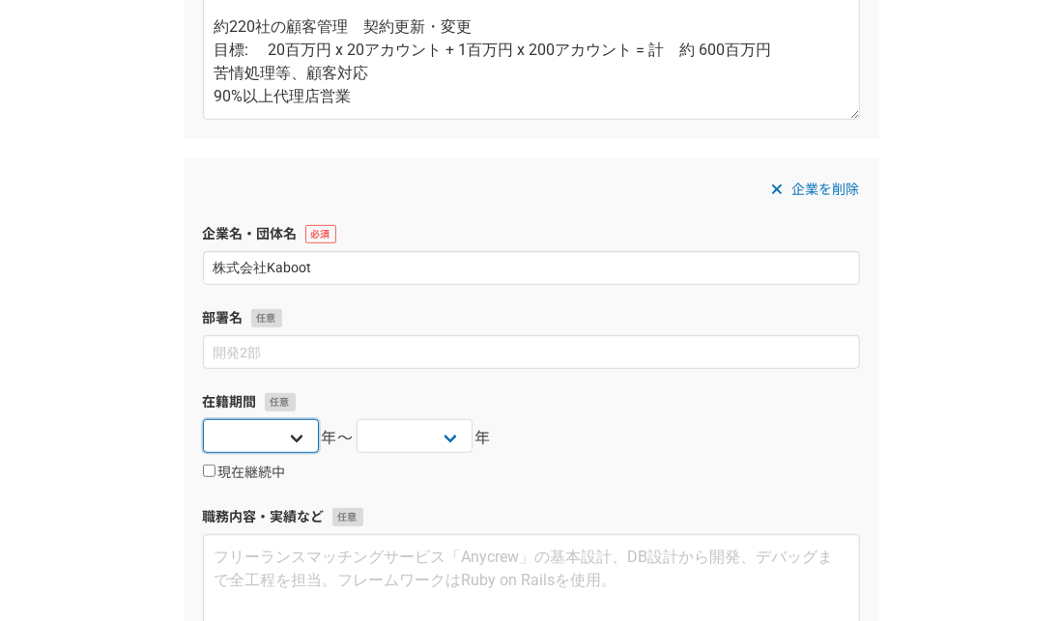
click at [292, 438] on select "[DATE] [DATE] [DATE] [DATE] [DATE] [DATE] [DATE] [DATE] [DATE] [DATE] [DATE] [D…" at bounding box center [261, 436] width 116 height 34
select select "2025"
click at [203, 419] on select "[DATE] [DATE] [DATE] [DATE] [DATE] [DATE] [DATE] [DATE] [DATE] [DATE] [DATE] [D…" at bounding box center [261, 436] width 116 height 34
click at [418, 434] on select "[DATE] [DATE] [DATE] [DATE] [DATE] [DATE] [DATE] [DATE] [DATE] [DATE] [DATE] [D…" at bounding box center [415, 436] width 116 height 34
select select "2025"
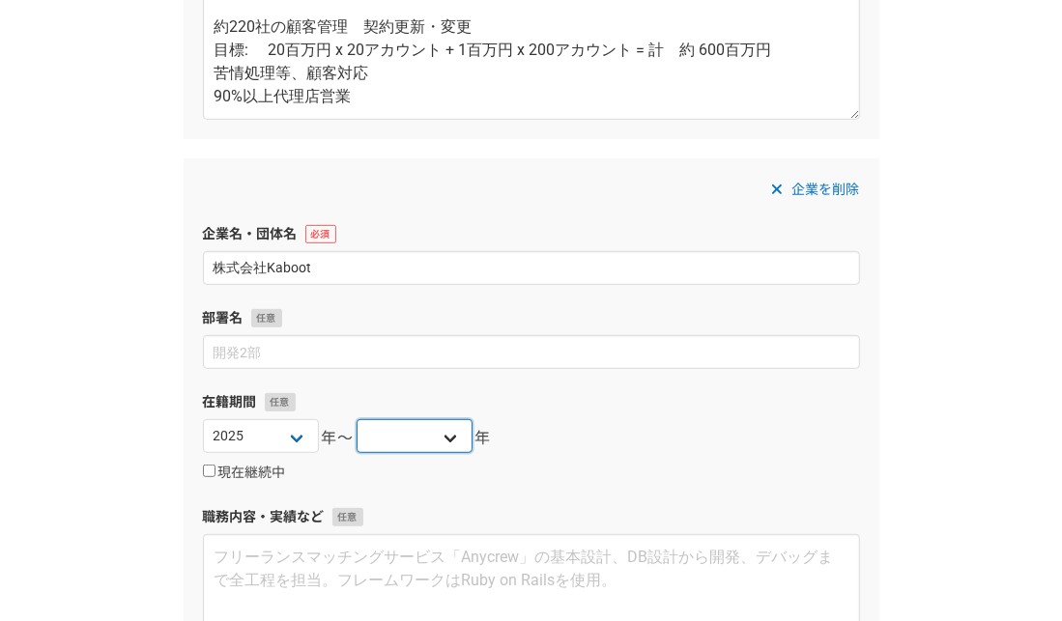
click at [357, 419] on select "[DATE] [DATE] [DATE] [DATE] [DATE] [DATE] [DATE] [DATE] [DATE] [DATE] [DATE] [D…" at bounding box center [415, 436] width 116 height 34
click at [555, 406] on label "在籍期間" at bounding box center [531, 402] width 657 height 20
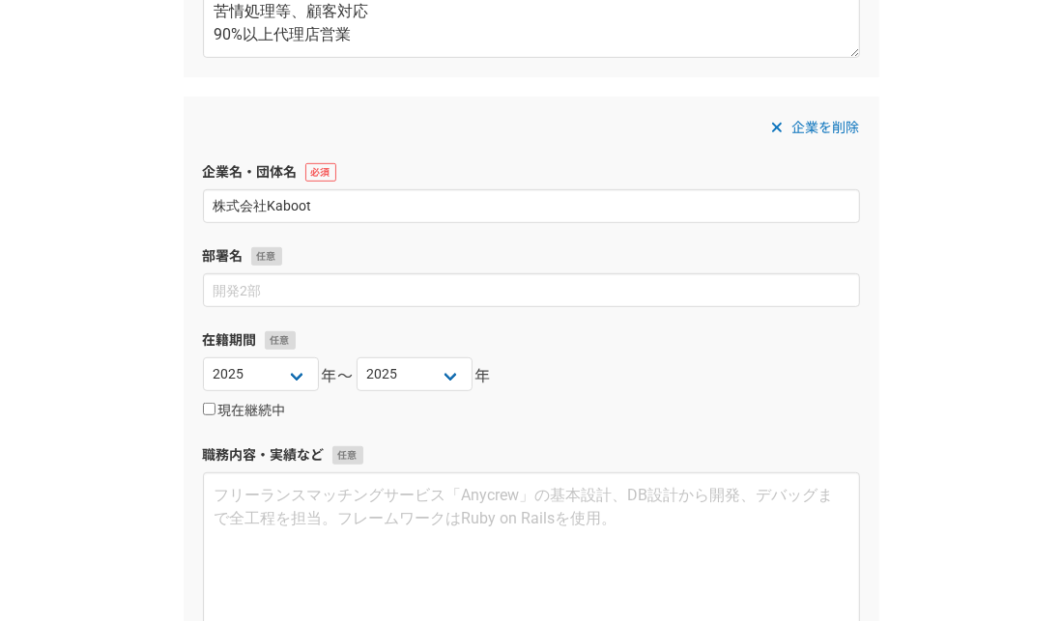
scroll to position [676, 0]
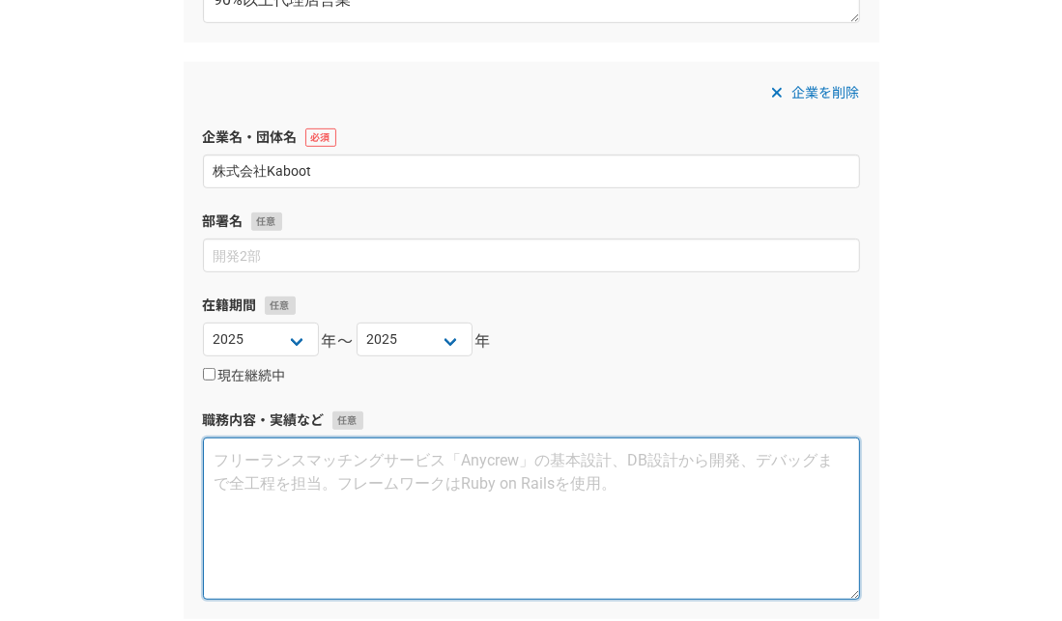
click at [371, 467] on textarea at bounding box center [531, 519] width 657 height 162
paste textarea "クライアントのIT製品営業代行 - -インサイドセールス、展示会セールス 商材：データ分析・BIツール、ITリテラシー教育ツール、等 - 1時間 10 - 1…"
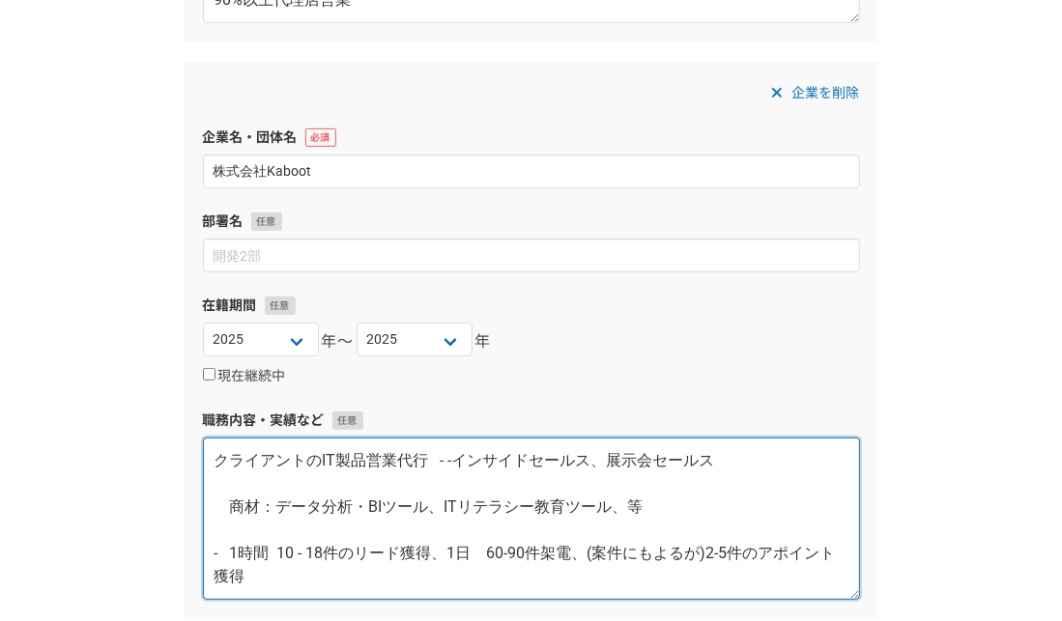
click at [222, 484] on textarea "クライアントのIT製品営業代行 - -インサイドセールス、展示会セールス 商材：データ分析・BIツール、ITリテラシー教育ツール、等 - 1時間 10 - 1…" at bounding box center [531, 519] width 657 height 162
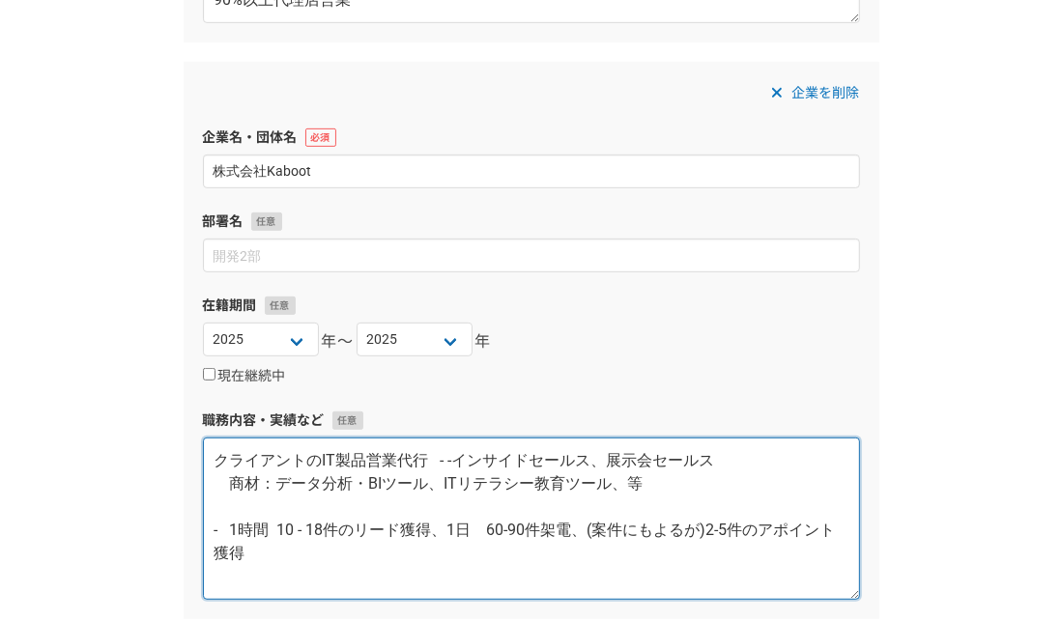
click at [229, 497] on textarea "クライアントのIT製品営業代行 - -インサイドセールス、展示会セールス 商材：データ分析・BIツール、ITリテラシー教育ツール、等 - 1時間 10 - 1…" at bounding box center [531, 519] width 657 height 162
click at [232, 483] on textarea "クライアントのIT製品営業代行 - -インサイドセールス、展示会セールス 商材：データ分析・BIツール、ITリテラシー教育ツール、等 - 1時間 10 - 1…" at bounding box center [531, 519] width 657 height 162
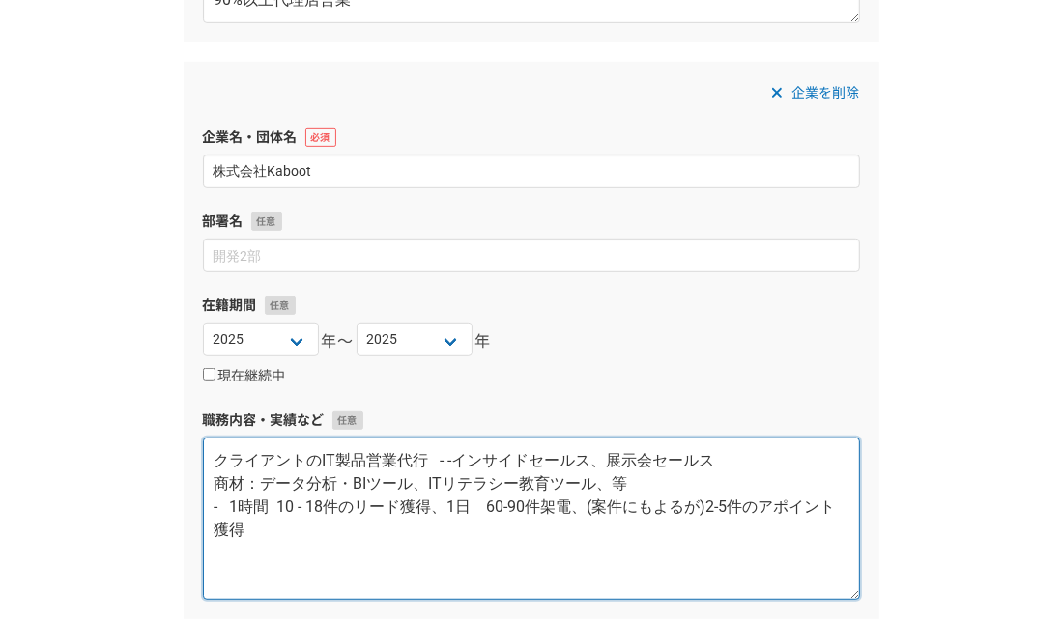
scroll to position [773, 0]
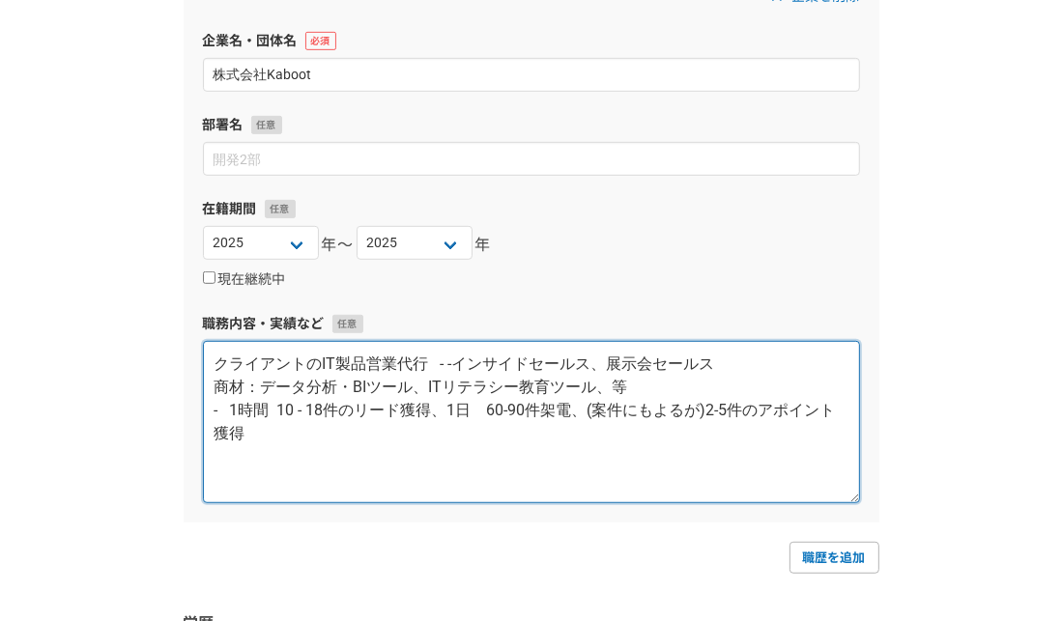
click at [224, 358] on textarea "クライアントのIT製品営業代行 - -インサイドセールス、展示会セールス 商材：データ分析・BIツール、ITリテラシー教育ツール、等 - 1時間 10 - 1…" at bounding box center [531, 422] width 657 height 162
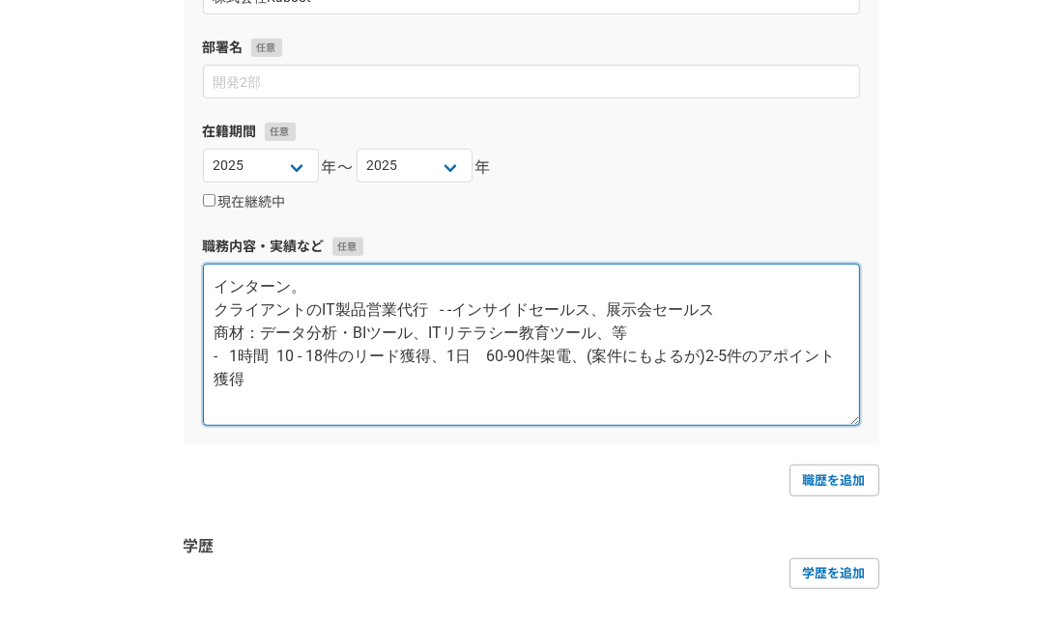
scroll to position [966, 0]
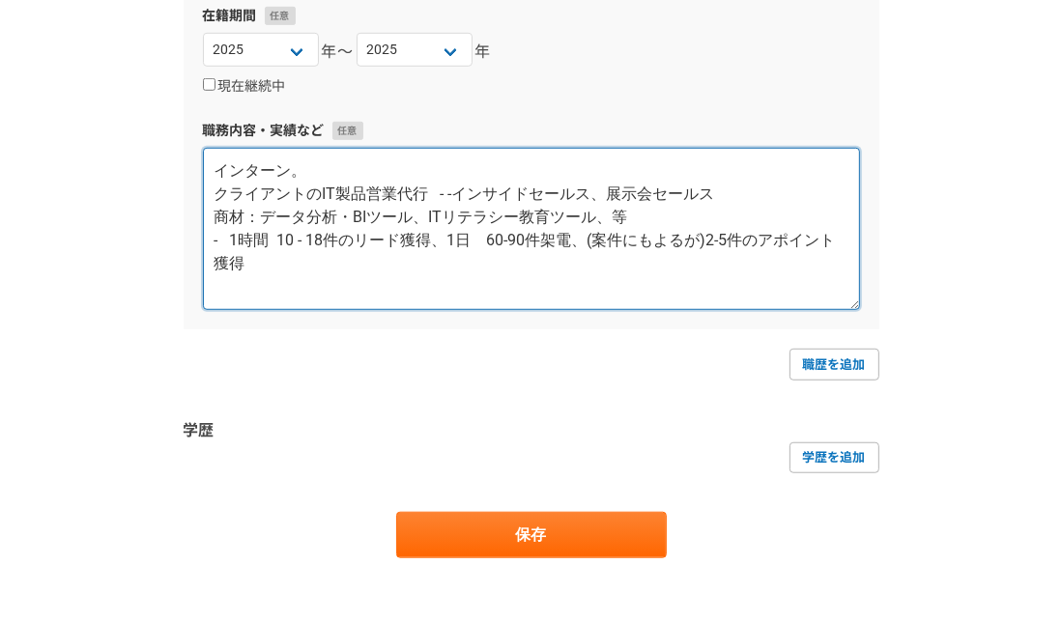
type textarea "インターン。 クライアントのIT製品営業代行 - -インサイドセールス、展示会セールス 商材：データ分析・BIツール、ITリテラシー教育ツール、等 - 1時間…"
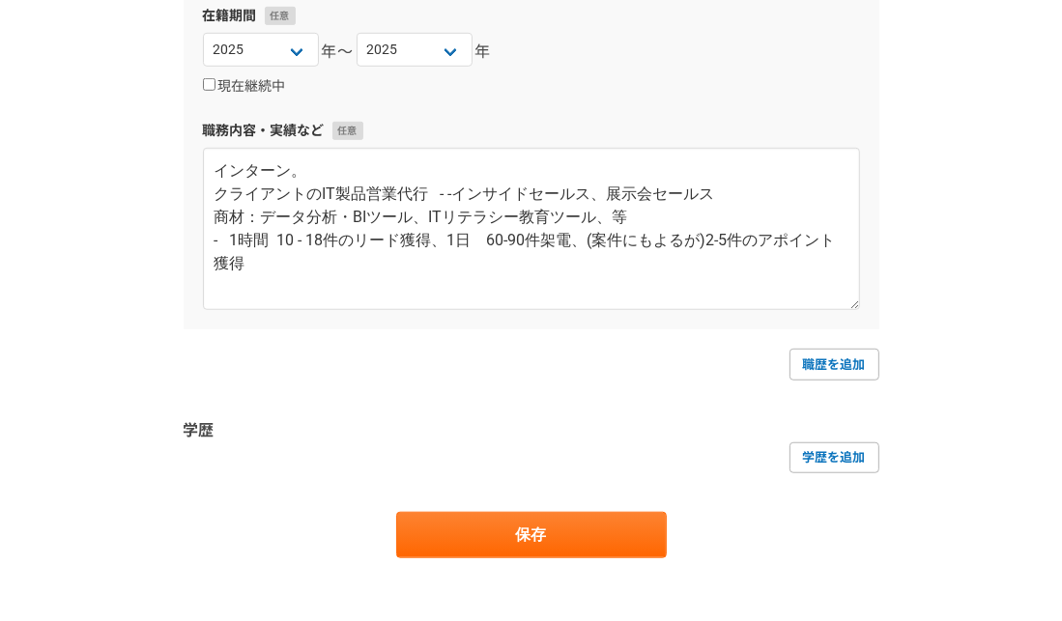
click at [828, 369] on link "職歴を追加" at bounding box center [835, 364] width 90 height 31
select select
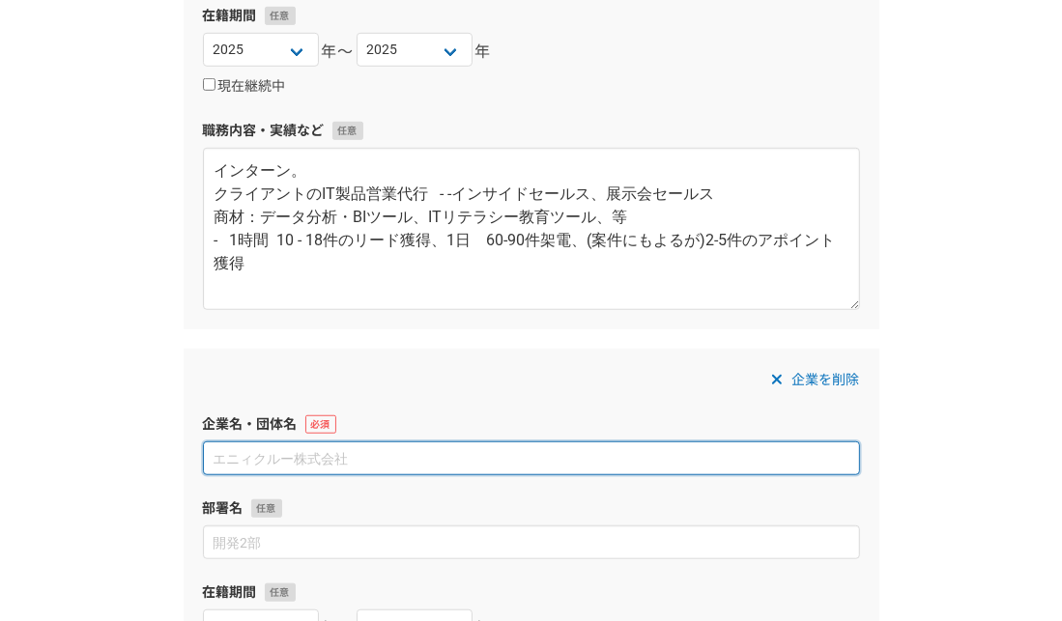
click at [408, 459] on input at bounding box center [531, 459] width 657 height 34
paste input "富山薬品工業株式会社"
type input "富山薬品工業株式会社"
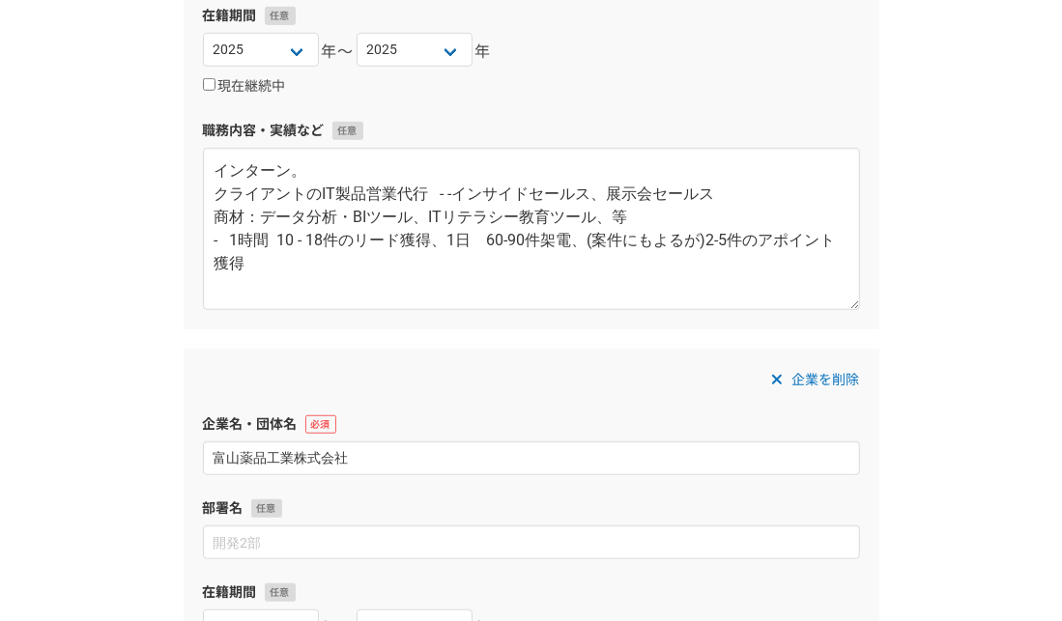
click at [517, 408] on div "企業を削除 企業名・団体名 富山薬品工業株式会社 部署名 在籍期間 [DATE] [DATE] [DATE] [DATE] [DATE] [DATE] [DA…" at bounding box center [532, 628] width 696 height 558
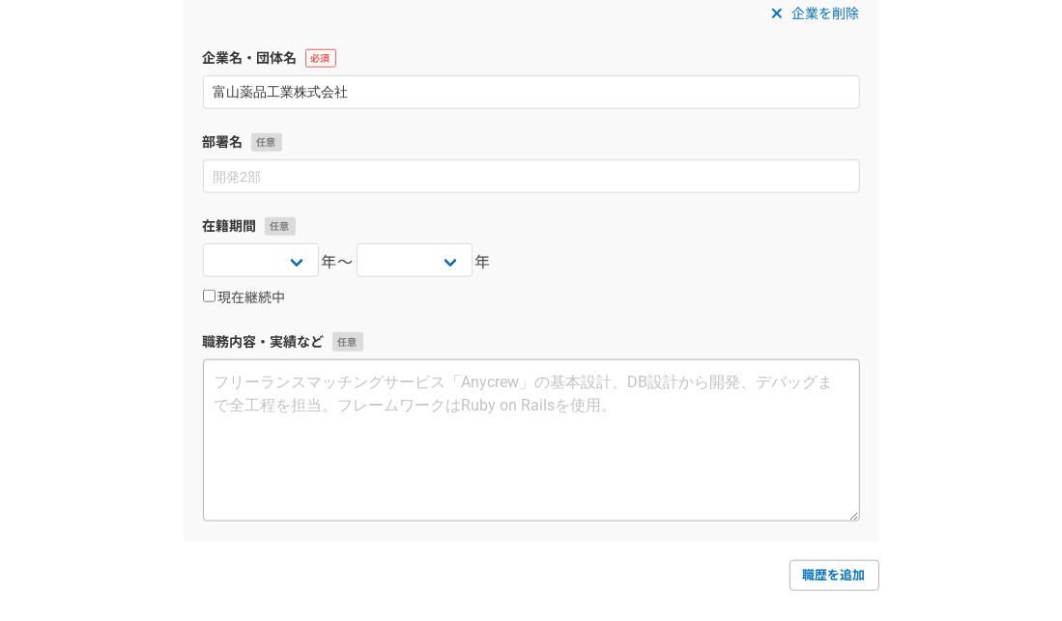
scroll to position [1353, 0]
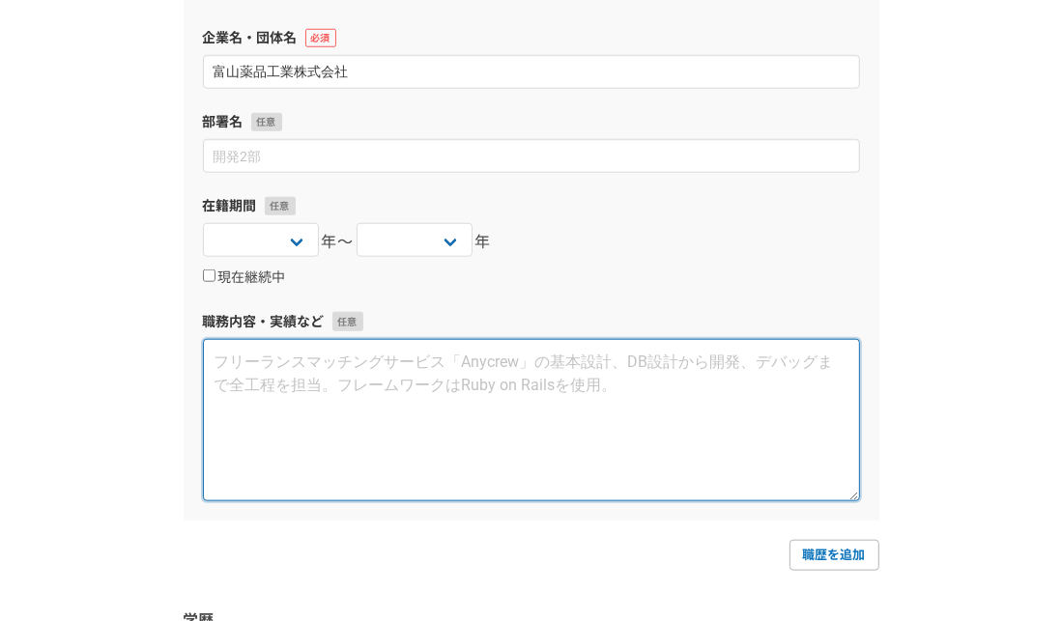
click at [263, 359] on textarea at bounding box center [531, 420] width 657 height 162
paste textarea "〈概要〉化学品メーカーにて輸出入(主に輸出業務)。　商材：農薬 [GEOGRAPHIC_DATA]：中国、[GEOGRAPHIC_DATA]、台湾、[GEOG…"
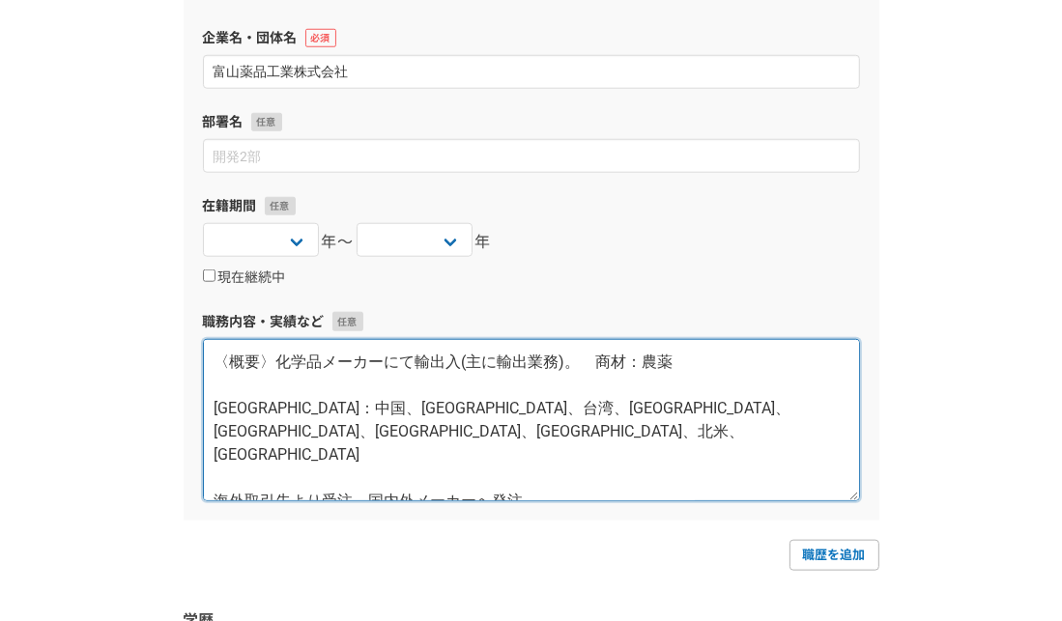
scroll to position [197, 0]
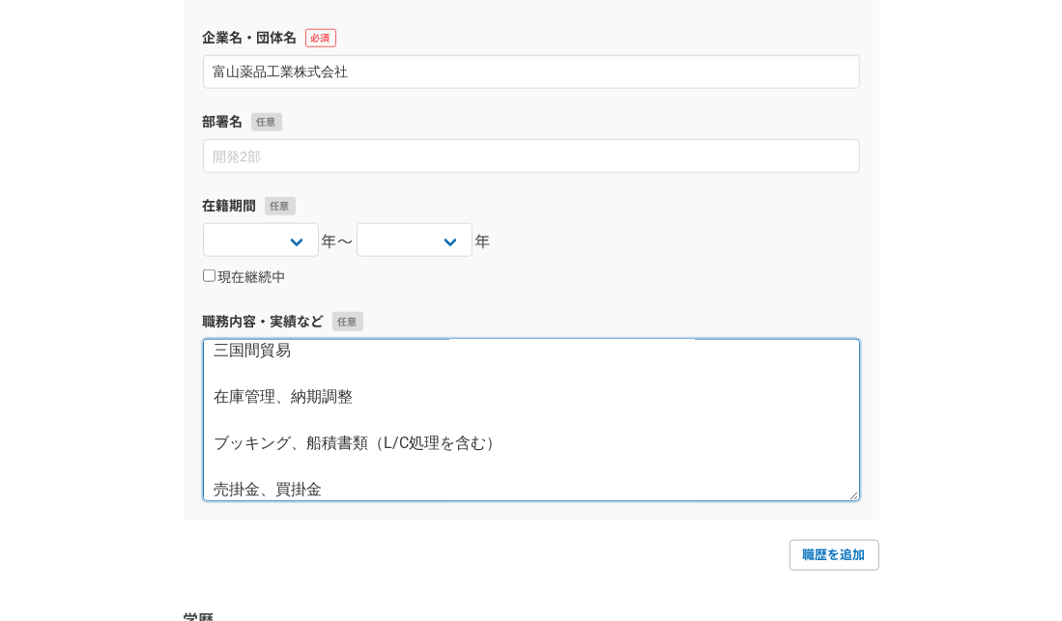
click at [255, 384] on textarea "〈概要〉化学品メーカーにて輸出入(主に輸出業務)。　商材：農薬 [GEOGRAPHIC_DATA]：中国、[GEOGRAPHIC_DATA]、台湾、[GEOG…" at bounding box center [531, 420] width 657 height 162
click at [235, 378] on textarea "〈概要〉化学品メーカーにて輸出入(主に輸出業務)。　商材：農薬 [GEOGRAPHIC_DATA]：中国、[GEOGRAPHIC_DATA]、台湾、[GEOG…" at bounding box center [531, 420] width 657 height 162
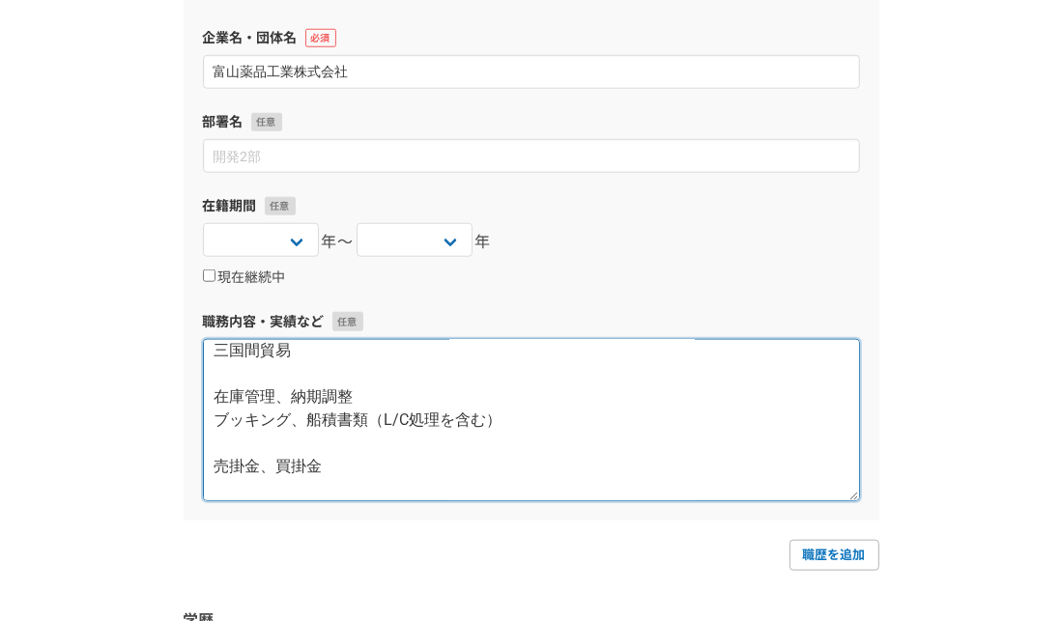
scroll to position [174, 0]
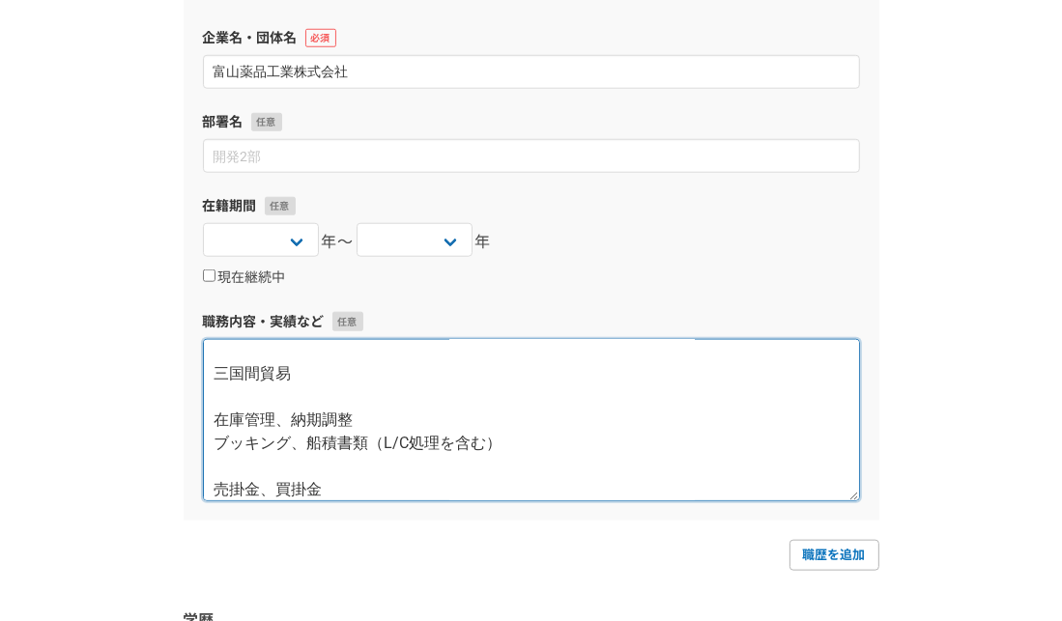
click at [233, 415] on textarea "〈概要〉化学品メーカーにて輸出入(主に輸出業務)。　商材：農薬 [GEOGRAPHIC_DATA]：中国、[GEOGRAPHIC_DATA]、台湾、[GEOG…" at bounding box center [531, 420] width 657 height 162
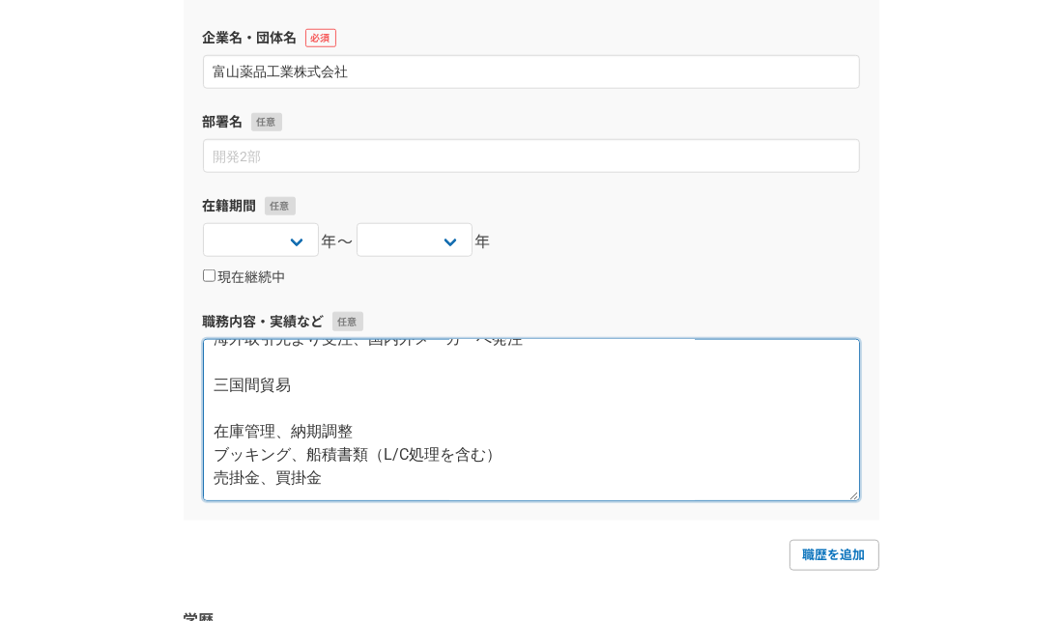
click at [218, 454] on textarea "〈概要〉化学品メーカーにて輸出入(主に輸出業務)。　商材：農薬 [GEOGRAPHIC_DATA]：中国、[GEOGRAPHIC_DATA]、台湾、[GEOG…" at bounding box center [531, 420] width 657 height 162
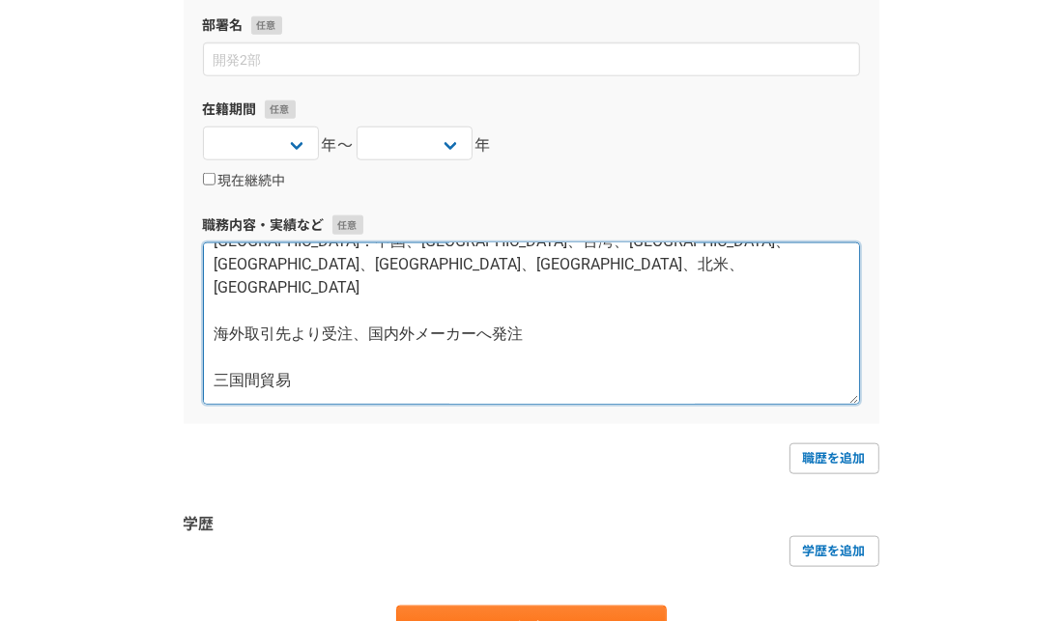
scroll to position [43, 0]
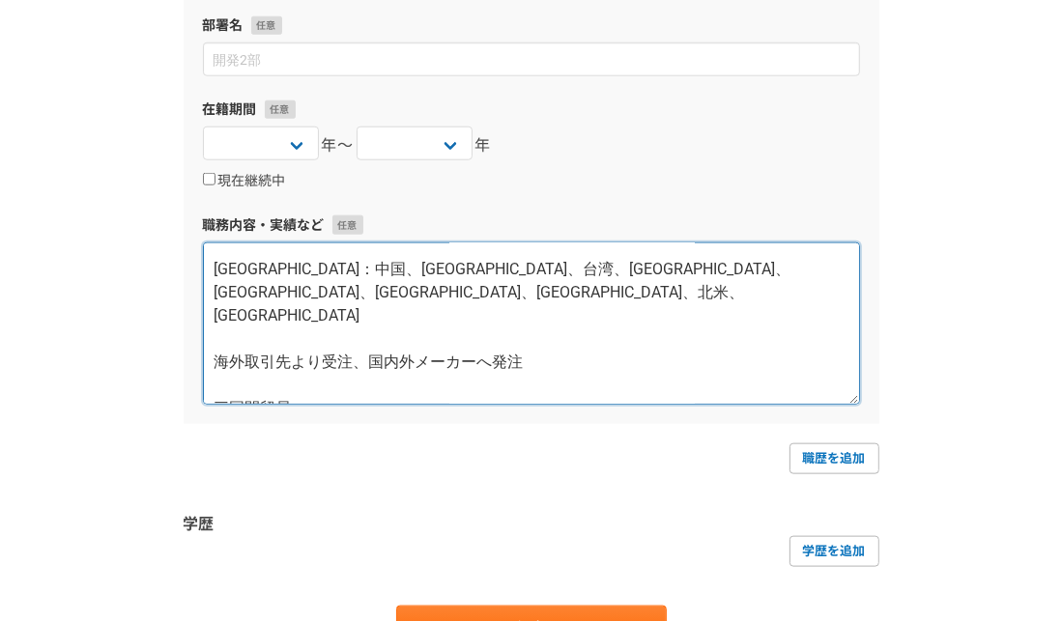
click at [246, 385] on textarea "〈概要〉化学品メーカーにて輸出入(主に輸出業務)。　商材：農薬 [GEOGRAPHIC_DATA]：中国、[GEOGRAPHIC_DATA]、台湾、[GEOG…" at bounding box center [531, 324] width 657 height 162
click at [244, 340] on textarea "〈概要〉化学品メーカーにて輸出入(主に輸出業務)。　商材：農薬 [GEOGRAPHIC_DATA]：中国、[GEOGRAPHIC_DATA]、台湾、[GEOG…" at bounding box center [531, 324] width 657 height 162
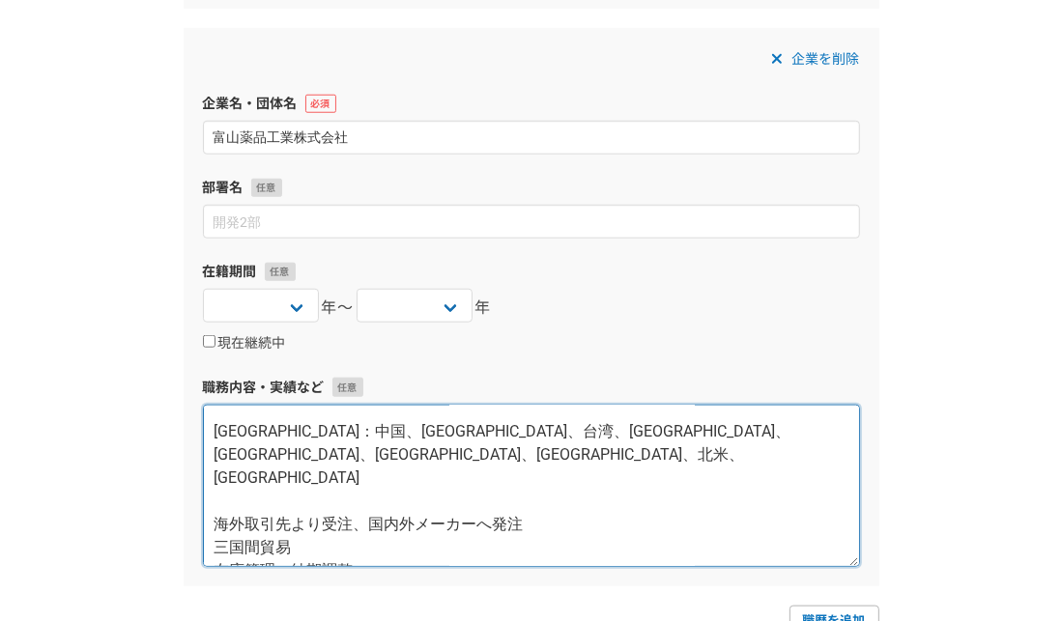
scroll to position [1256, 0]
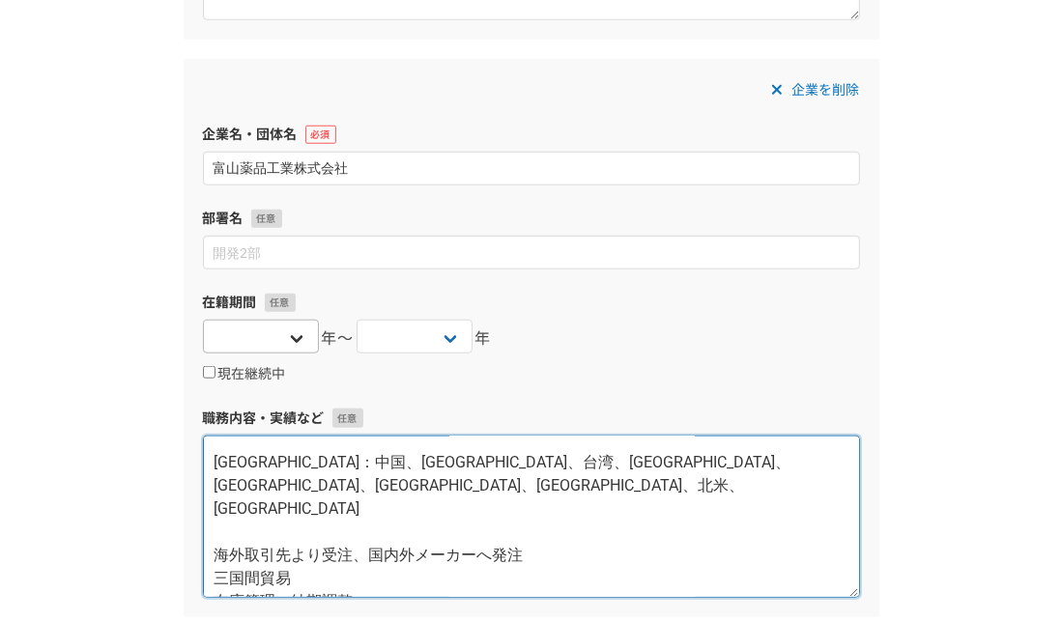
type textarea "〈概要〉化学品メーカーにて輸出入(主に輸出業務)。　商材：農薬 [GEOGRAPHIC_DATA]：中国、[GEOGRAPHIC_DATA]、台湾、[GEOG…"
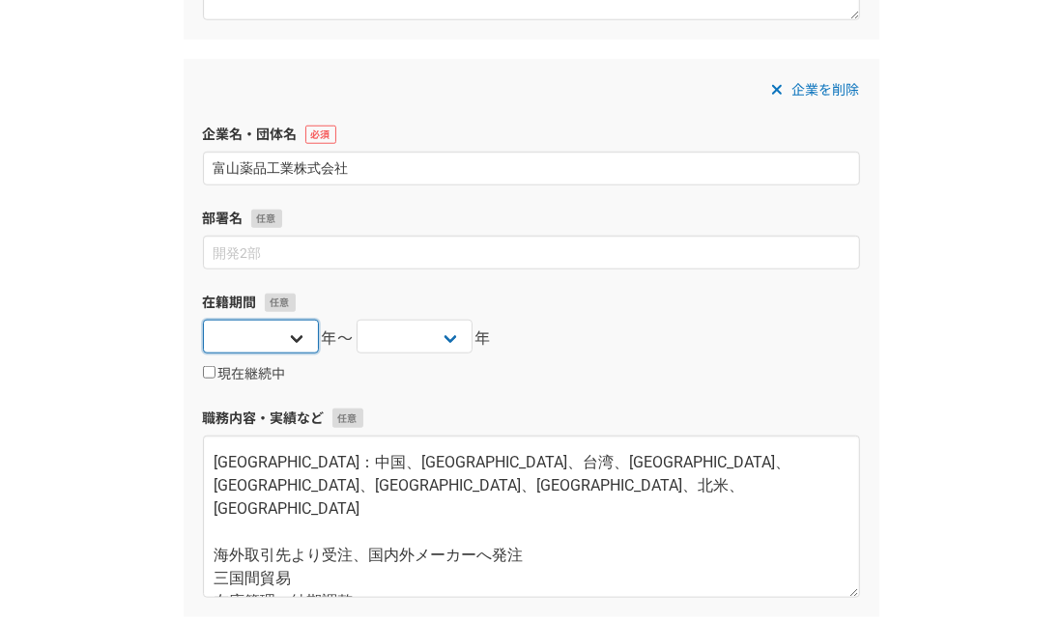
click at [295, 336] on select "[DATE] [DATE] [DATE] [DATE] [DATE] [DATE] [DATE] [DATE] [DATE] [DATE] [DATE] [D…" at bounding box center [261, 337] width 116 height 34
select select "[DATE]"
click at [203, 320] on select "[DATE] [DATE] [DATE] [DATE] [DATE] [DATE] [DATE] [DATE] [DATE] [DATE] [DATE] [D…" at bounding box center [261, 337] width 116 height 34
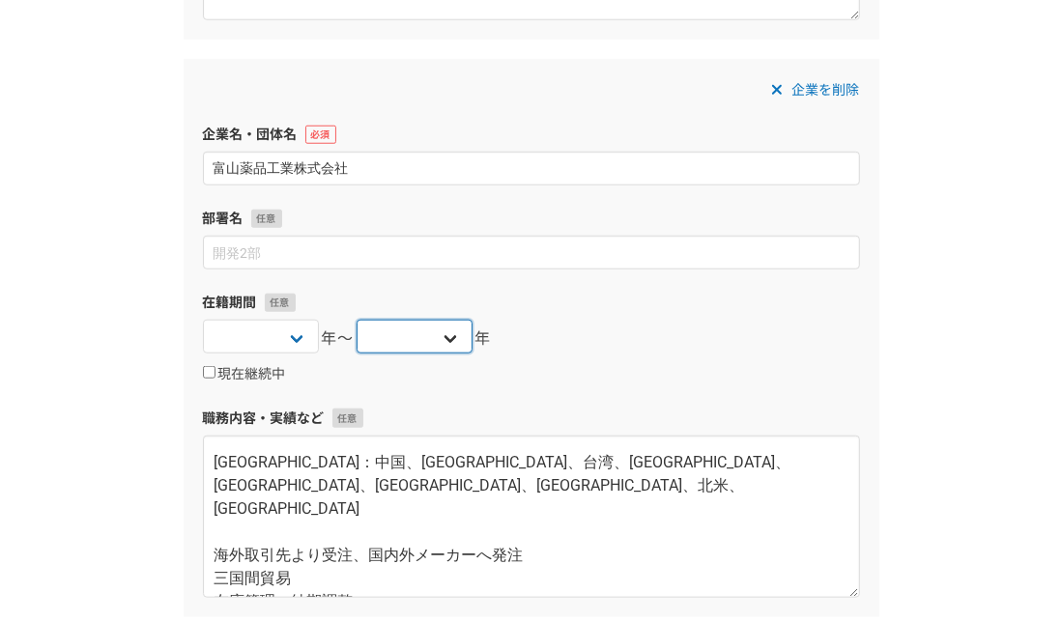
click at [449, 323] on select "[DATE] [DATE] [DATE] [DATE] [DATE] [DATE] [DATE] [DATE] [DATE] [DATE] [DATE] [D…" at bounding box center [415, 337] width 116 height 34
select select "[DATE]"
click at [357, 320] on select "[DATE] [DATE] [DATE] [DATE] [DATE] [DATE] [DATE] [DATE] [DATE] [DATE] [DATE] [D…" at bounding box center [415, 337] width 116 height 34
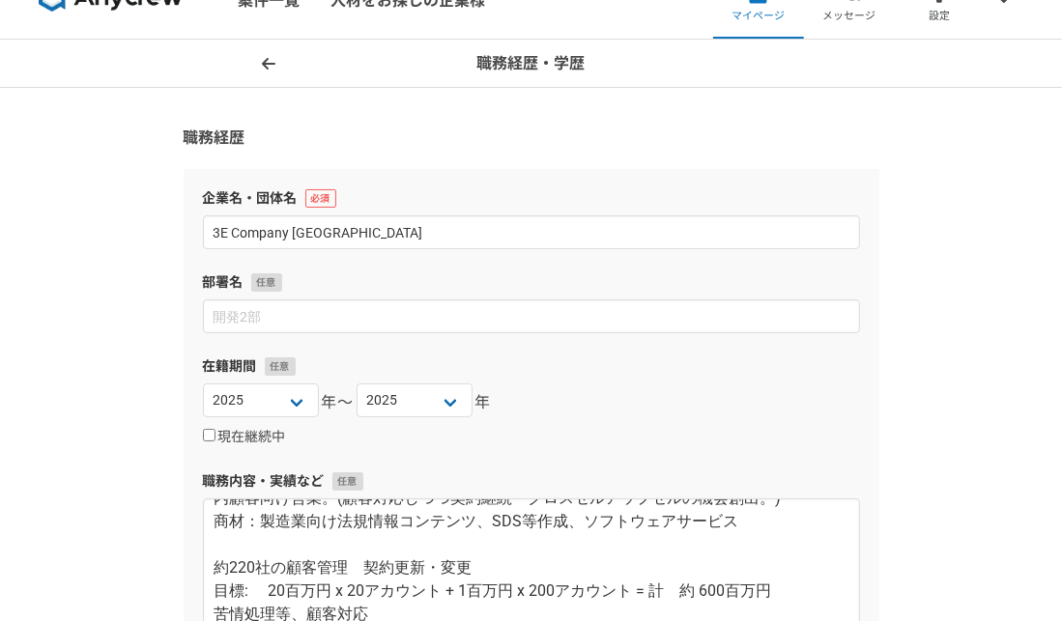
scroll to position [0, 0]
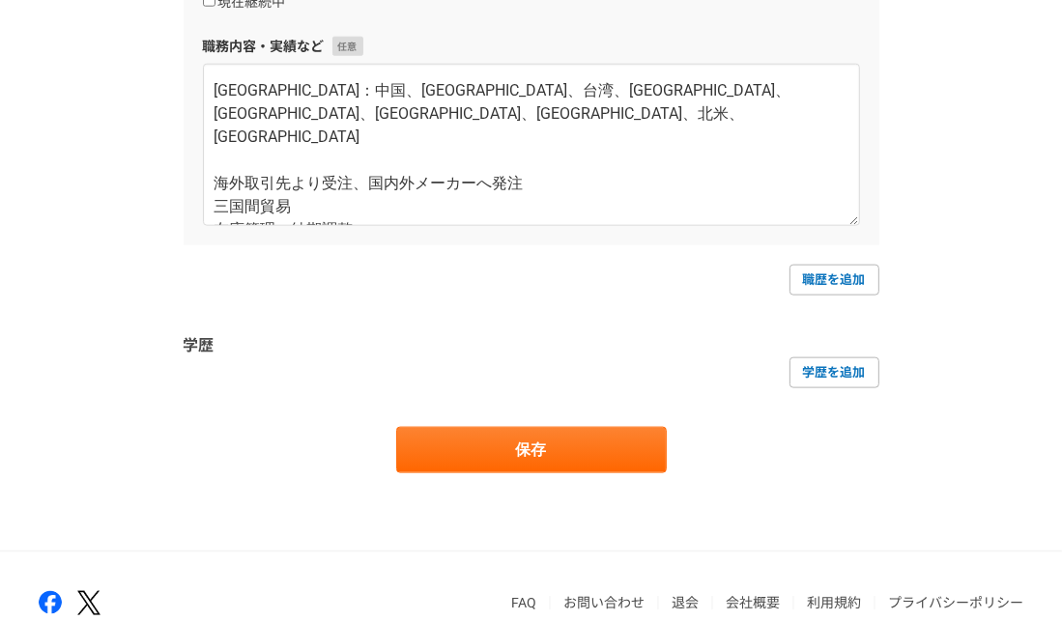
scroll to position [1724, 0]
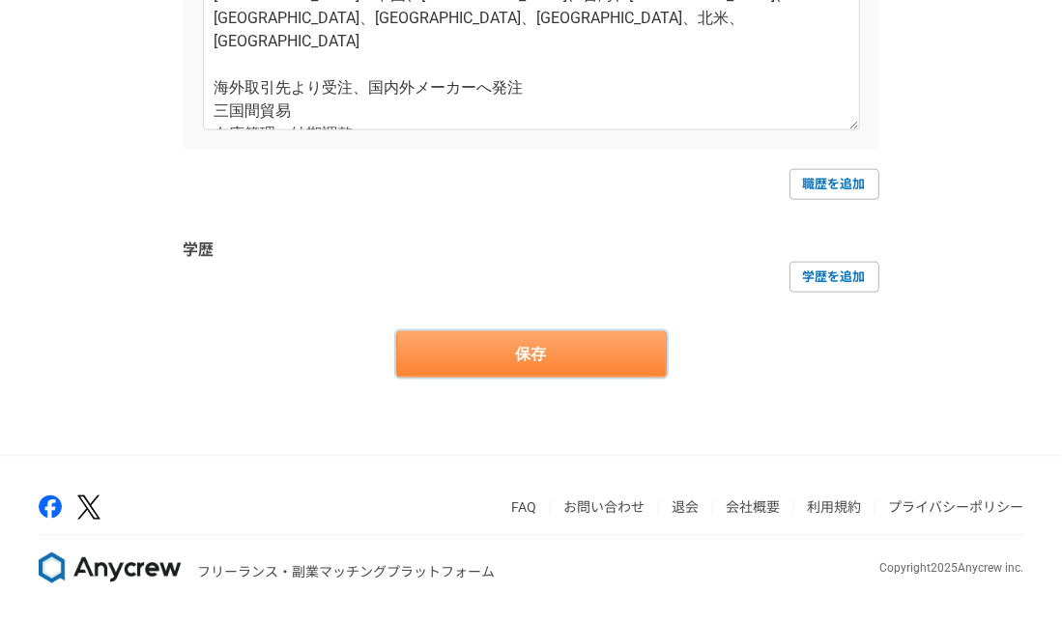
click at [507, 349] on button "保存" at bounding box center [531, 354] width 271 height 46
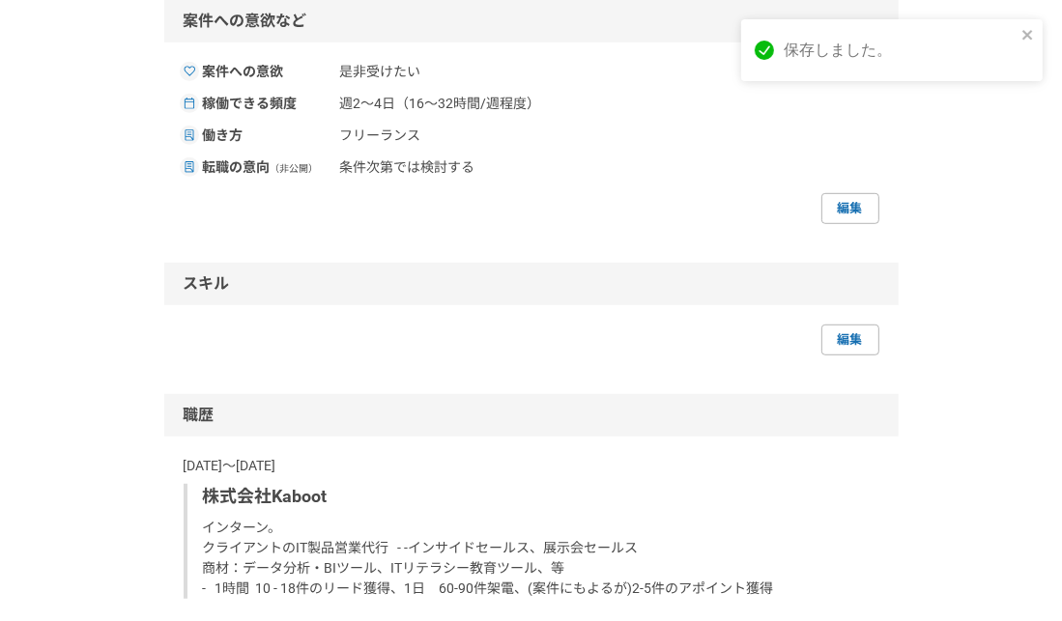
scroll to position [870, 0]
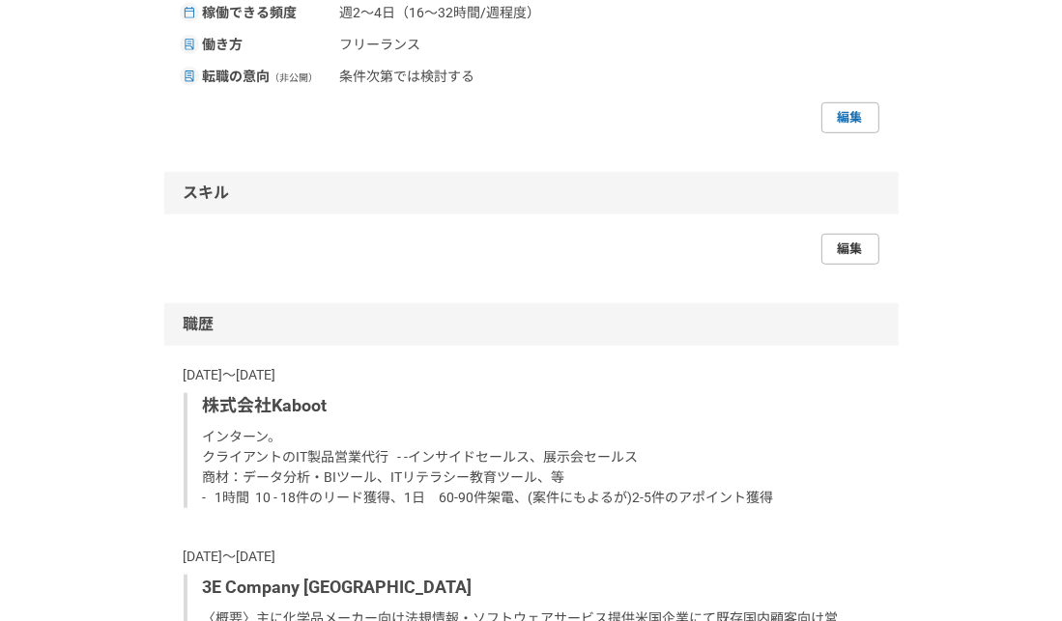
click at [861, 258] on link "編集" at bounding box center [850, 249] width 58 height 31
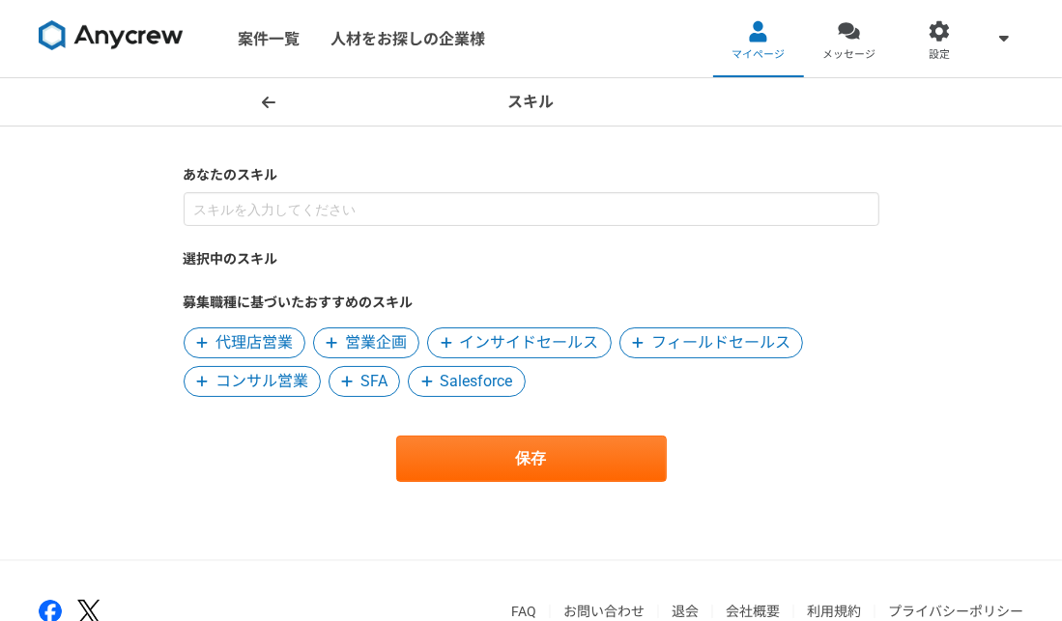
click at [247, 343] on span "代理店営業" at bounding box center [254, 342] width 77 height 23
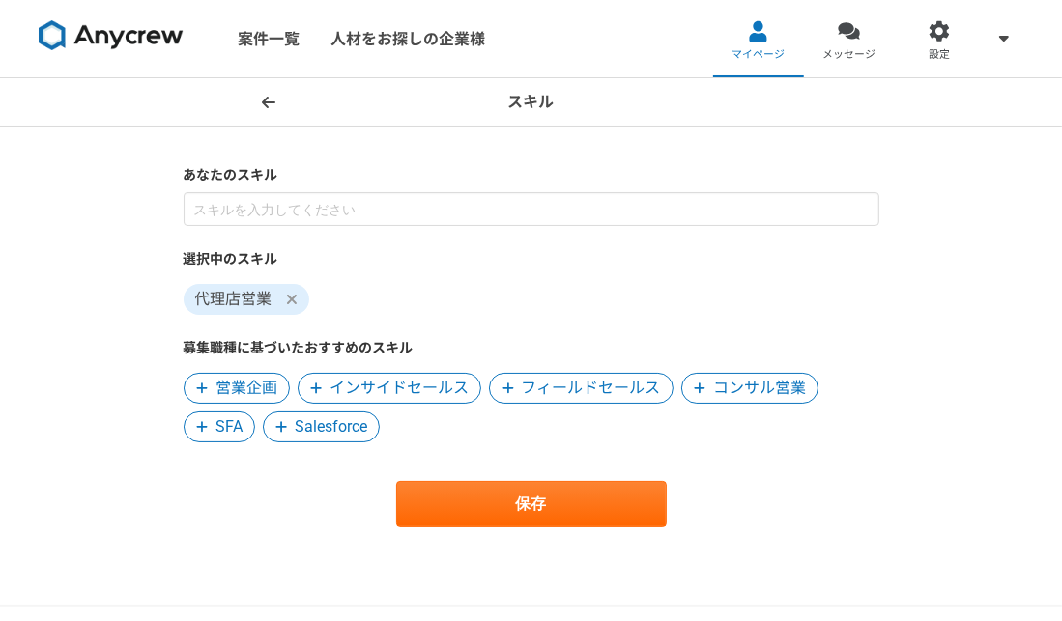
click at [396, 386] on span "インサイドセールス" at bounding box center [399, 388] width 139 height 23
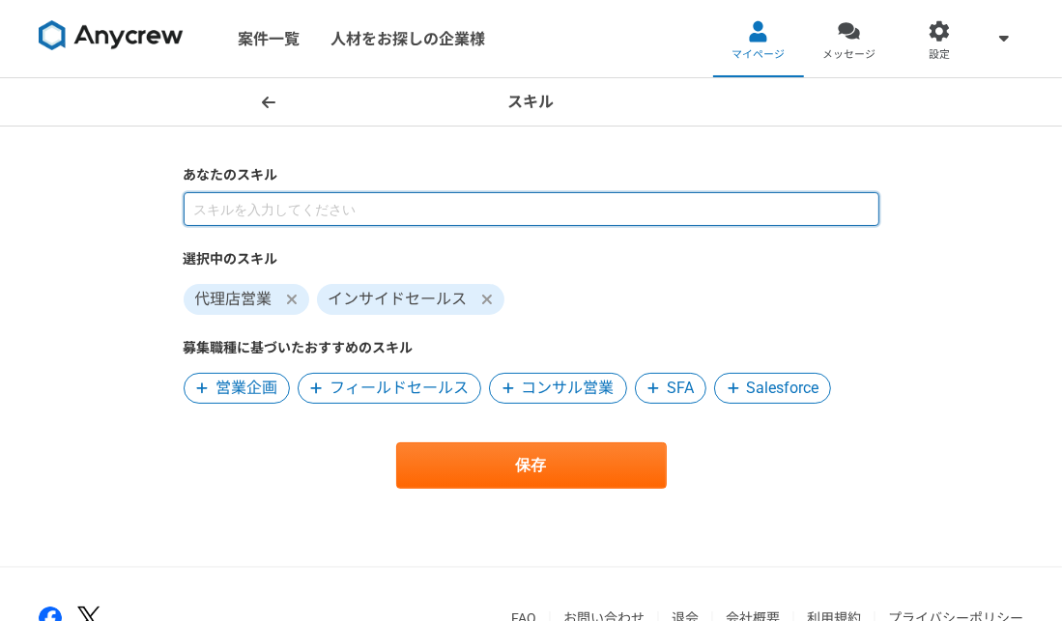
click at [387, 203] on input at bounding box center [532, 209] width 696 height 34
paste input "［lor］　ip　　 ・dolorsi（ame・consectet・ad・el） ・SEDDOeiu　419t。 ・8674i7-5u,00-55l　etdo…"
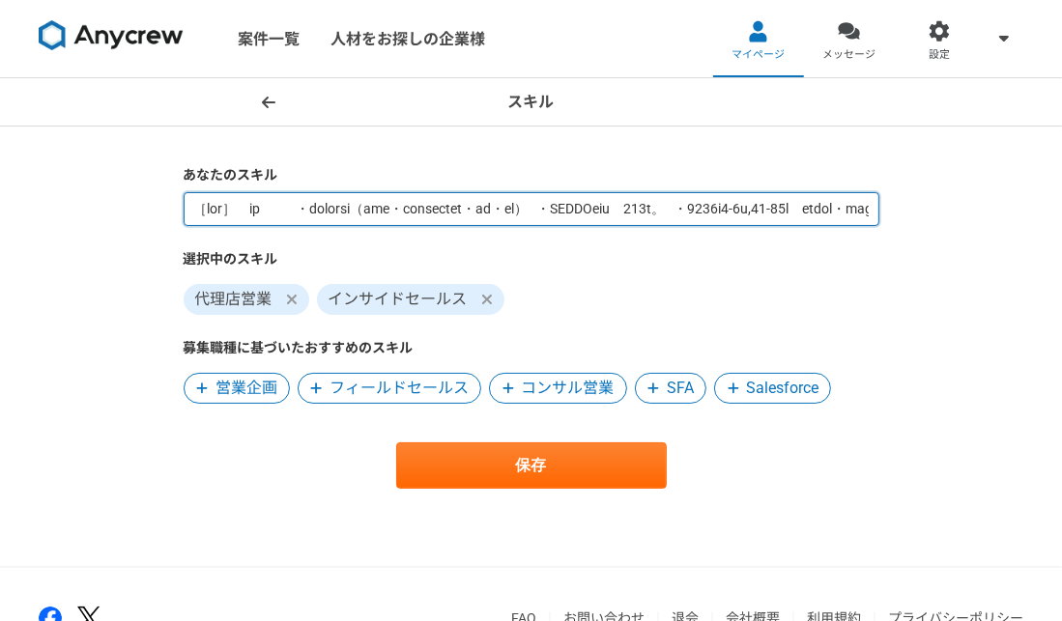
click at [309, 212] on input at bounding box center [532, 209] width 696 height 34
click at [194, 211] on input at bounding box center [532, 209] width 696 height 34
paste input "1時間 10 - 18件のリード獲得、　1日　60-90件架電、(案件にもよるが)2-5件のアポイント獲得"
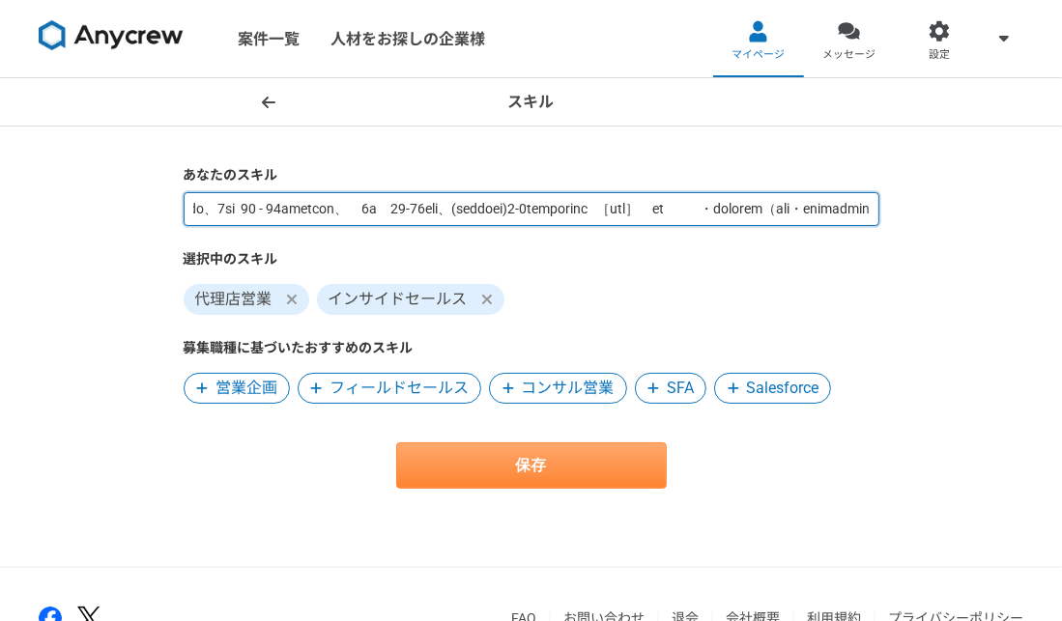
type input "lore・ipsumdo、3si 69 - 94ametcon、　3a　73-00eli、(seddoei)3-1temporinc ［utl］　et　　 ・…"
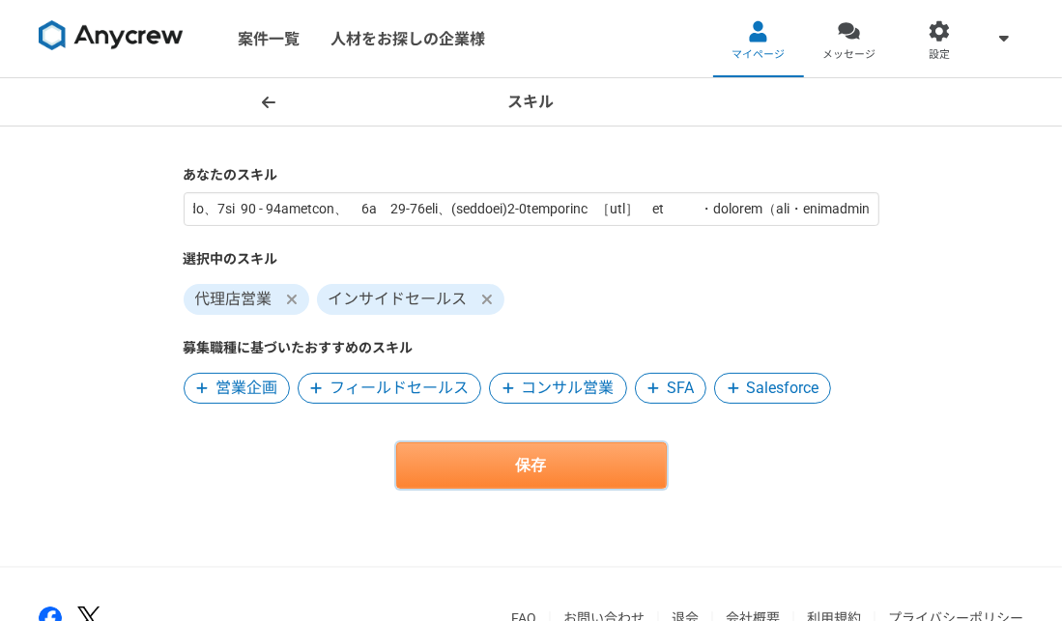
scroll to position [0, 0]
click at [505, 471] on button "保存" at bounding box center [531, 466] width 271 height 46
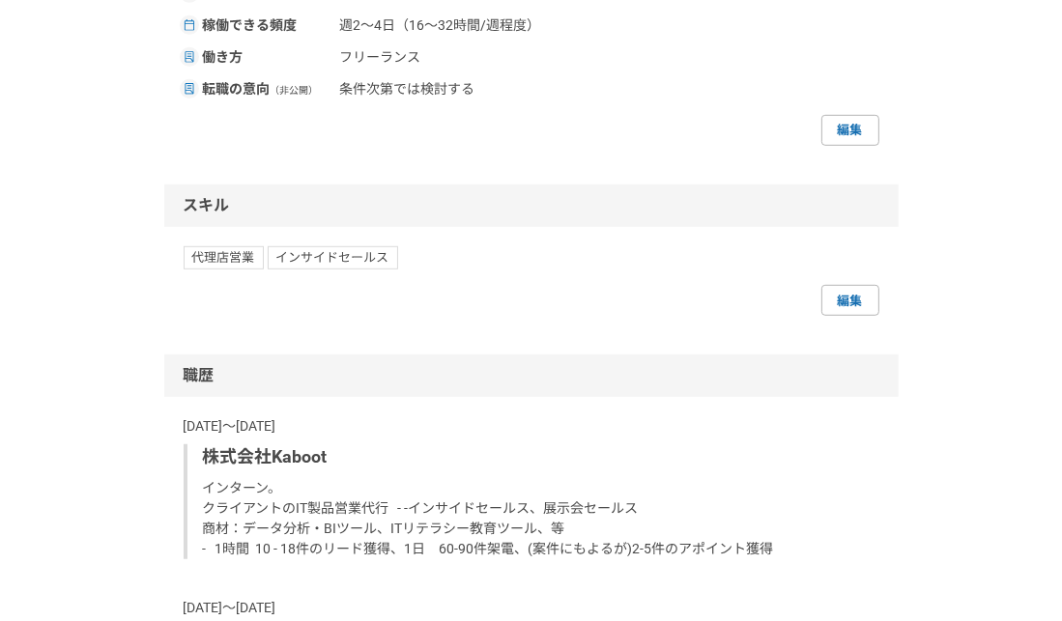
scroll to position [855, 0]
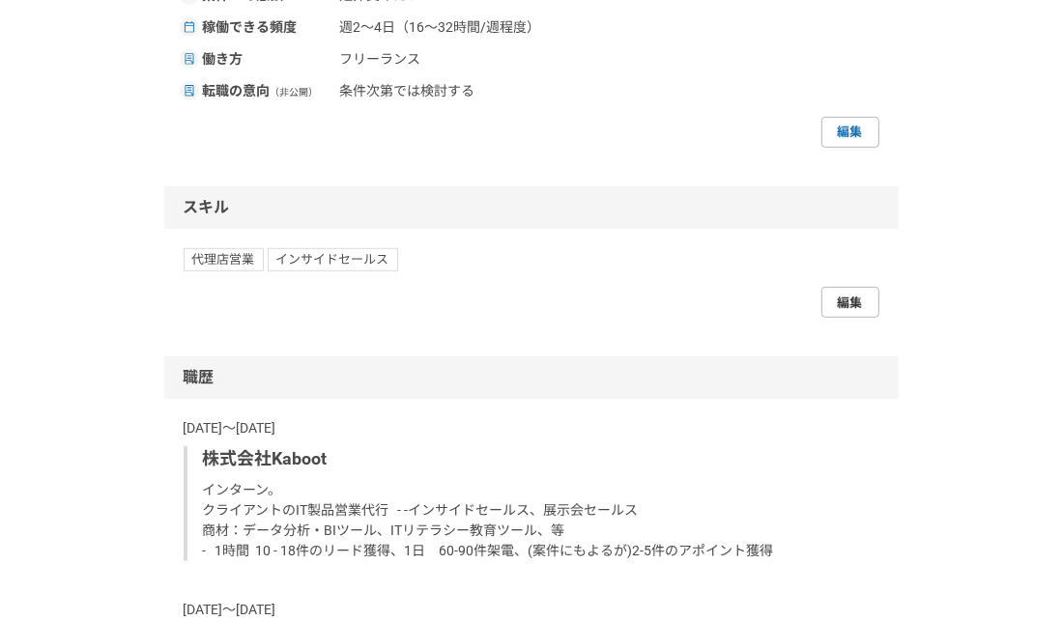
click at [864, 301] on link "編集" at bounding box center [850, 302] width 58 height 31
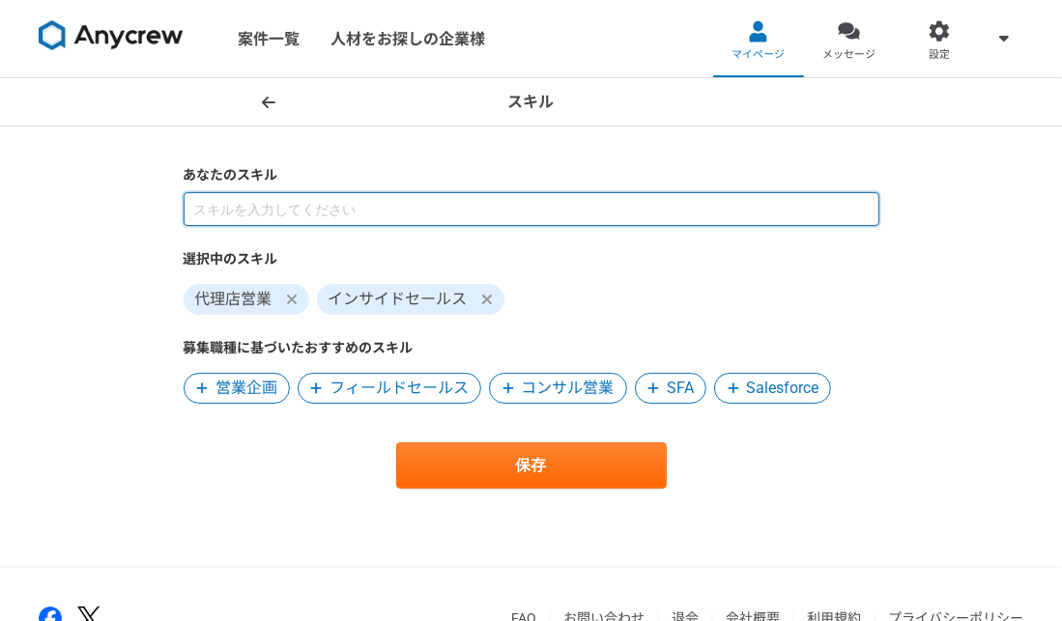
click at [248, 204] on input at bounding box center [532, 209] width 696 height 34
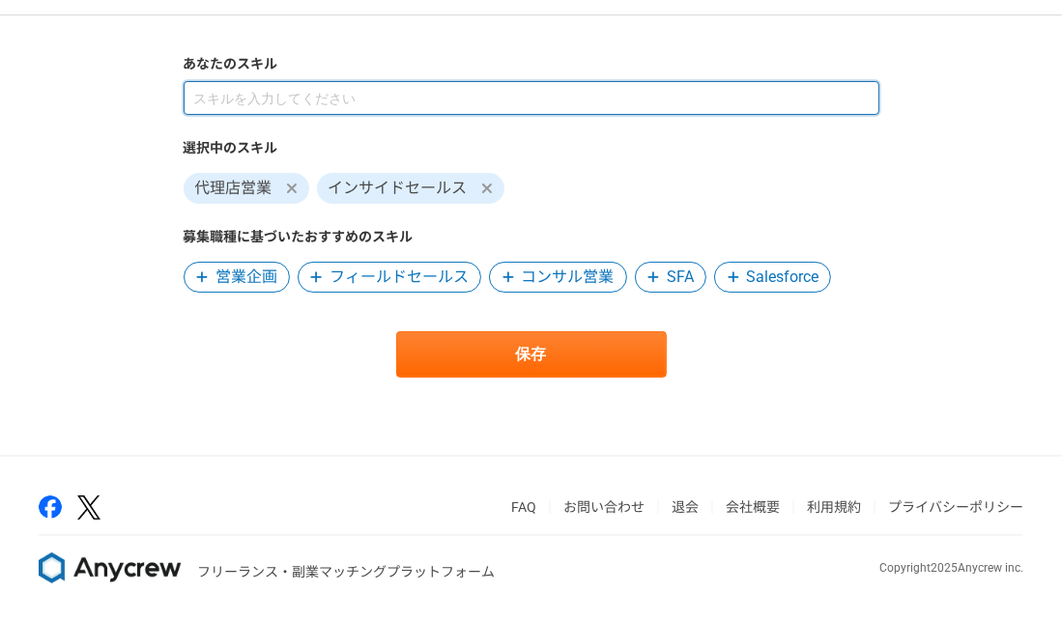
scroll to position [112, 0]
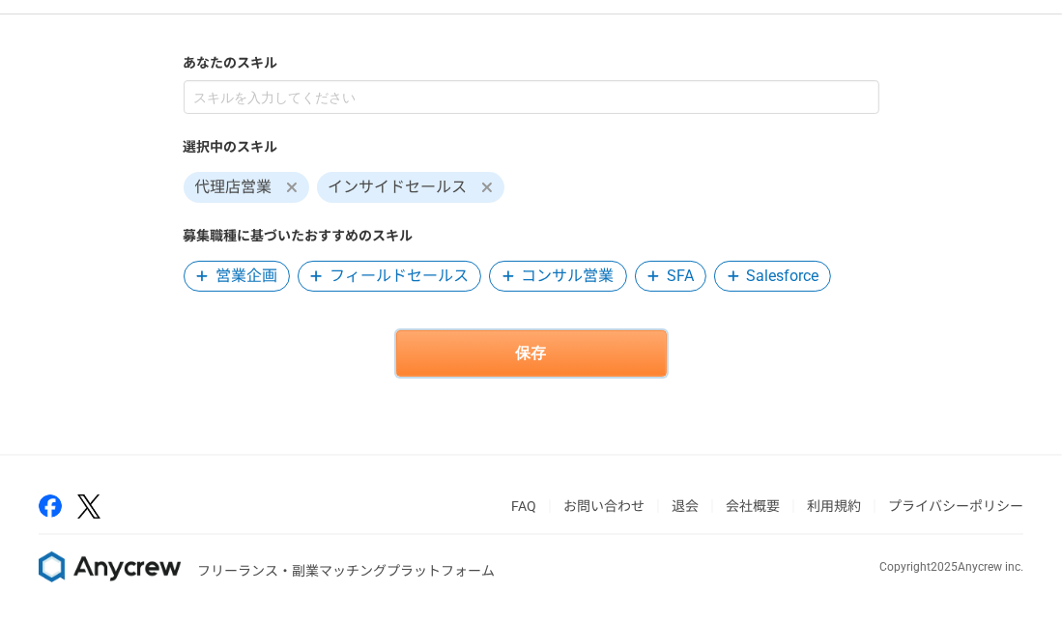
click at [526, 340] on button "保存" at bounding box center [531, 354] width 271 height 46
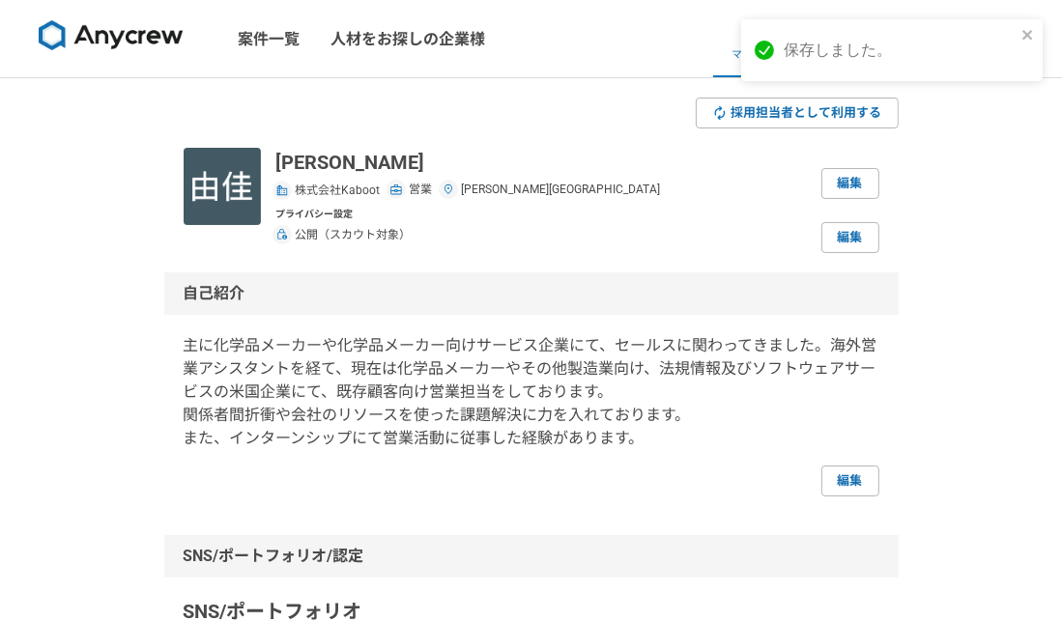
scroll to position [290, 0]
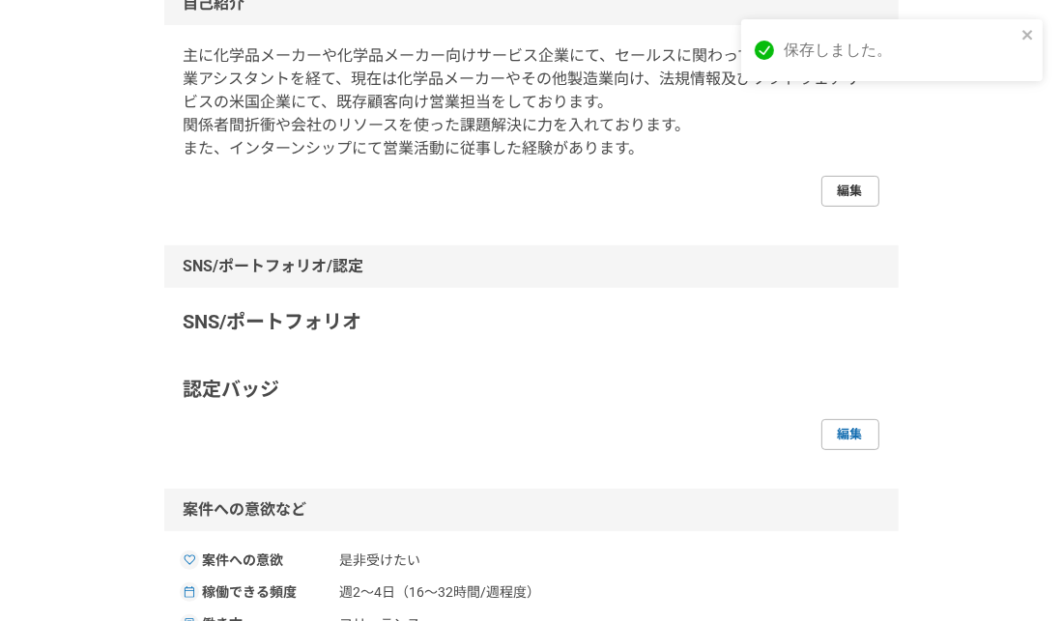
click at [866, 192] on link "編集" at bounding box center [850, 191] width 58 height 31
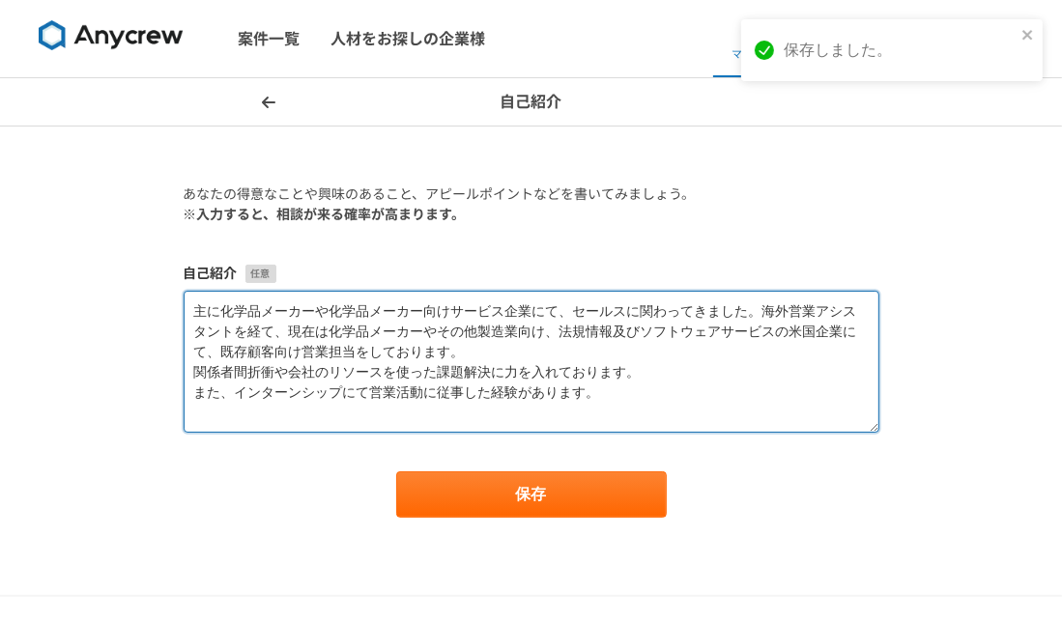
click at [641, 392] on textarea "​​主に化学品メーカーや化学品メーカー向けサービス企業にて、セールスに関わってきました。海外営業アシスタントを経て、現在は化学品メーカーやその他製造業向け、法…" at bounding box center [532, 362] width 696 height 142
paste textarea "1時間 10 - 18件のリード獲得、　1日　60-90件架電、(案件にもよるが)2-5件のアポイント獲得"
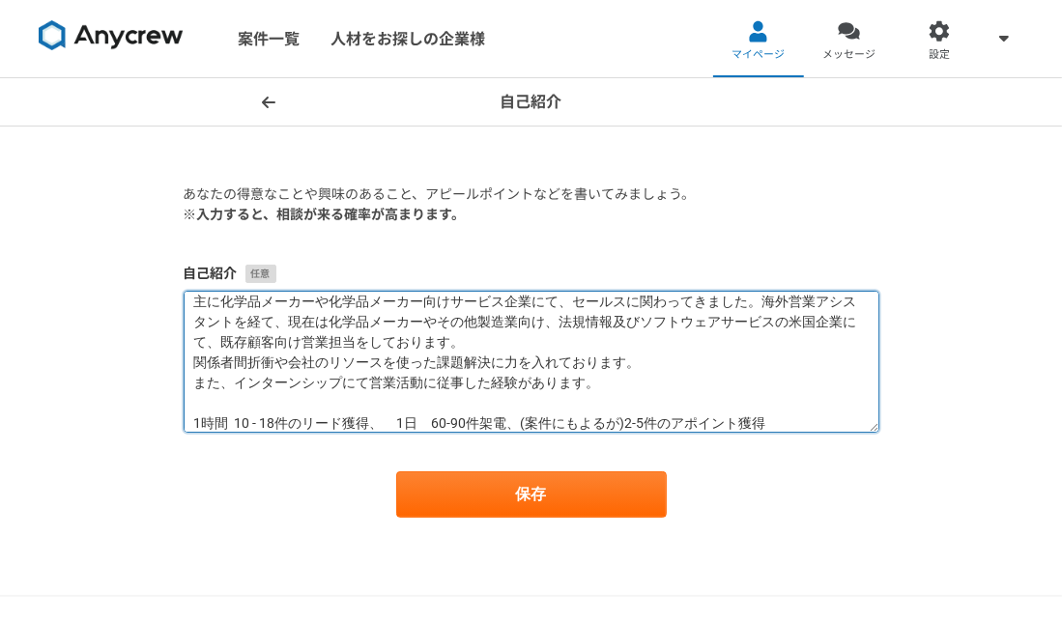
click at [777, 423] on textarea "​​主に化学品メーカーや化学品メーカー向けサービス企業にて、セールスに関わってきました。海外営業アシスタントを経て、現在は化学品メーカーやその他製造業向け、法…" at bounding box center [532, 362] width 696 height 142
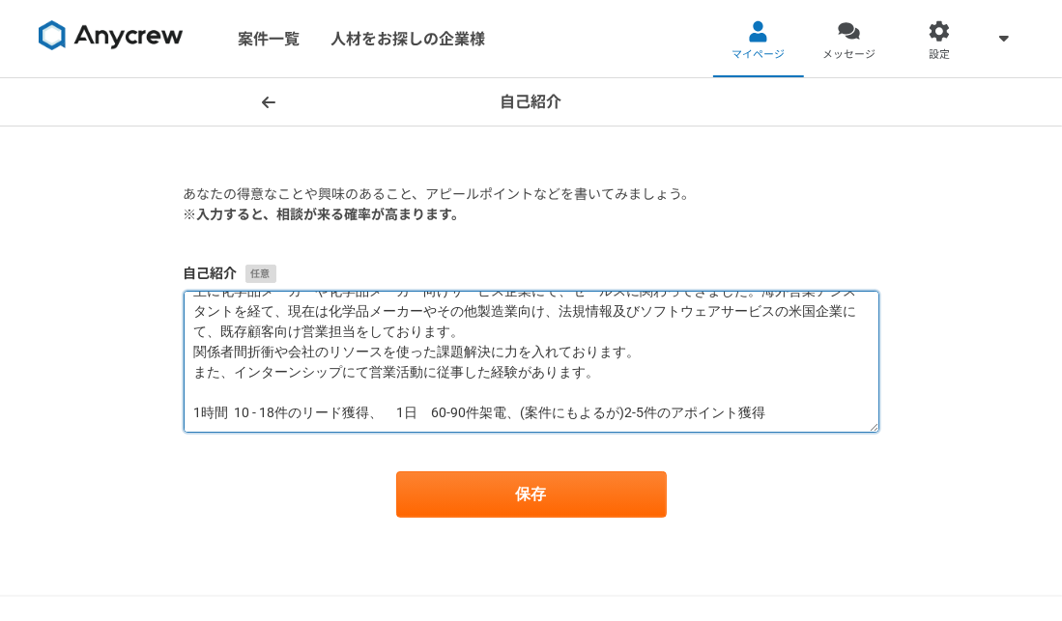
paste textarea "［lor］　ip　　 ・dolorsi（ame・consectet・ad・el） ・SEDDOeiu　576t。 ・5501i5-7u,96-79l　etdo…"
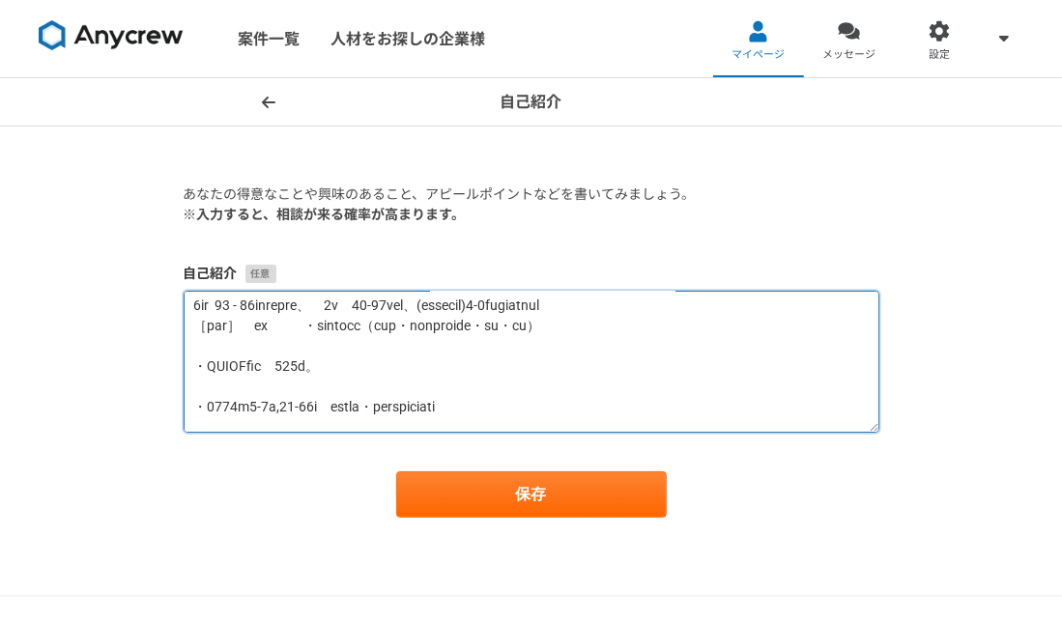
scroll to position [140, 0]
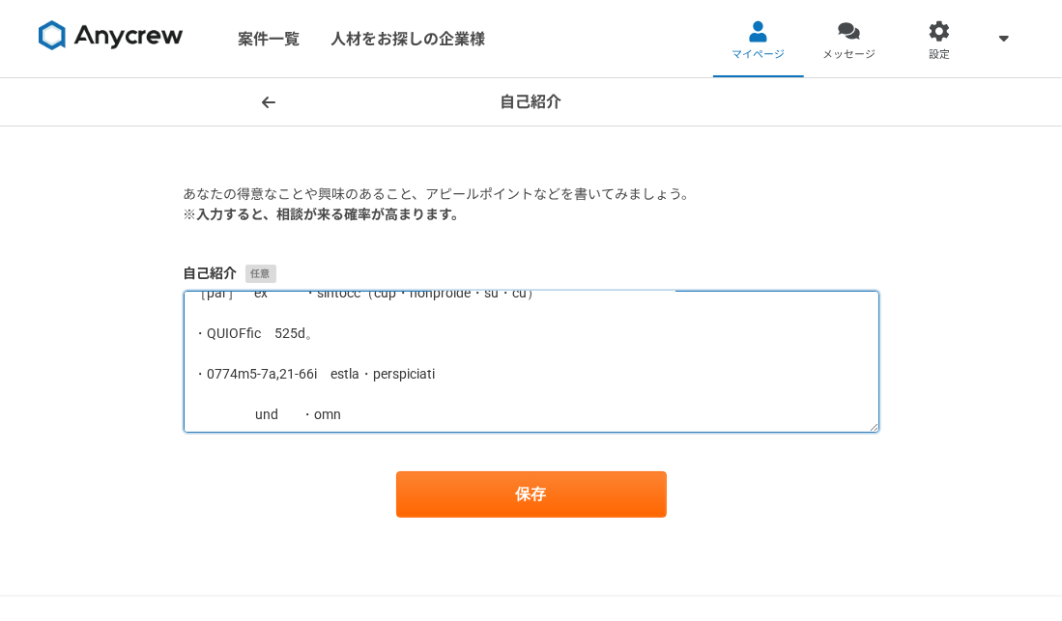
click at [216, 366] on textarea at bounding box center [532, 362] width 696 height 142
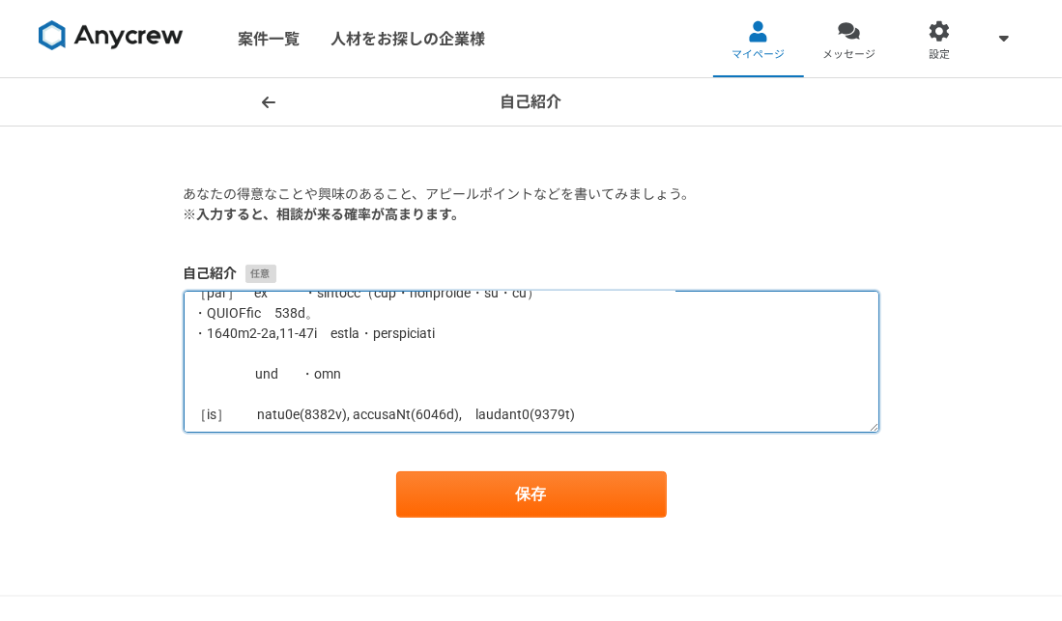
click at [224, 370] on textarea at bounding box center [532, 362] width 696 height 142
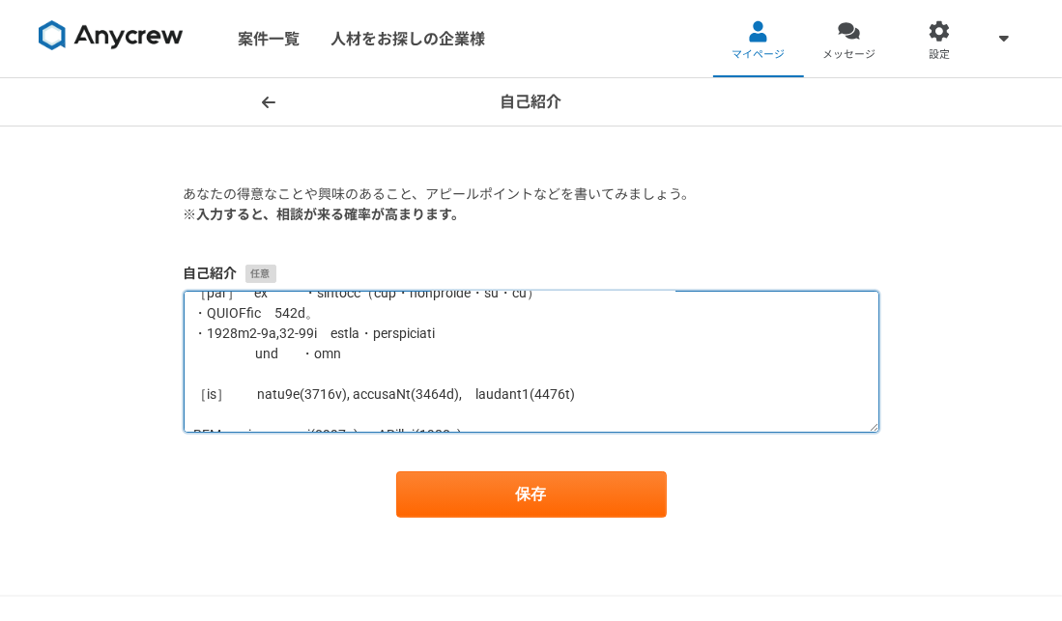
click at [221, 387] on textarea at bounding box center [532, 362] width 696 height 142
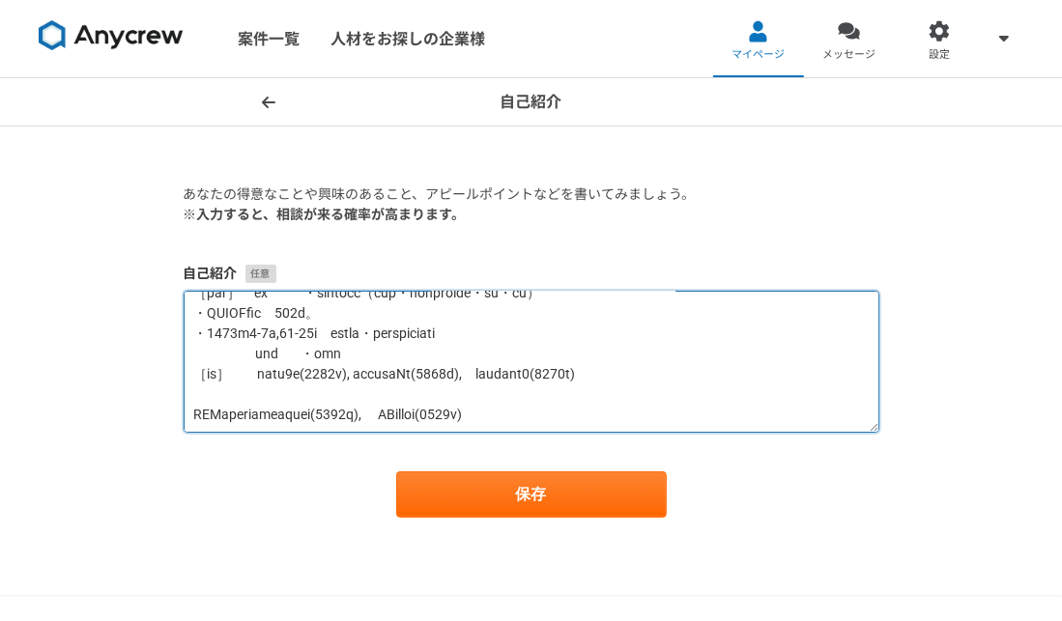
scroll to position [237, 0]
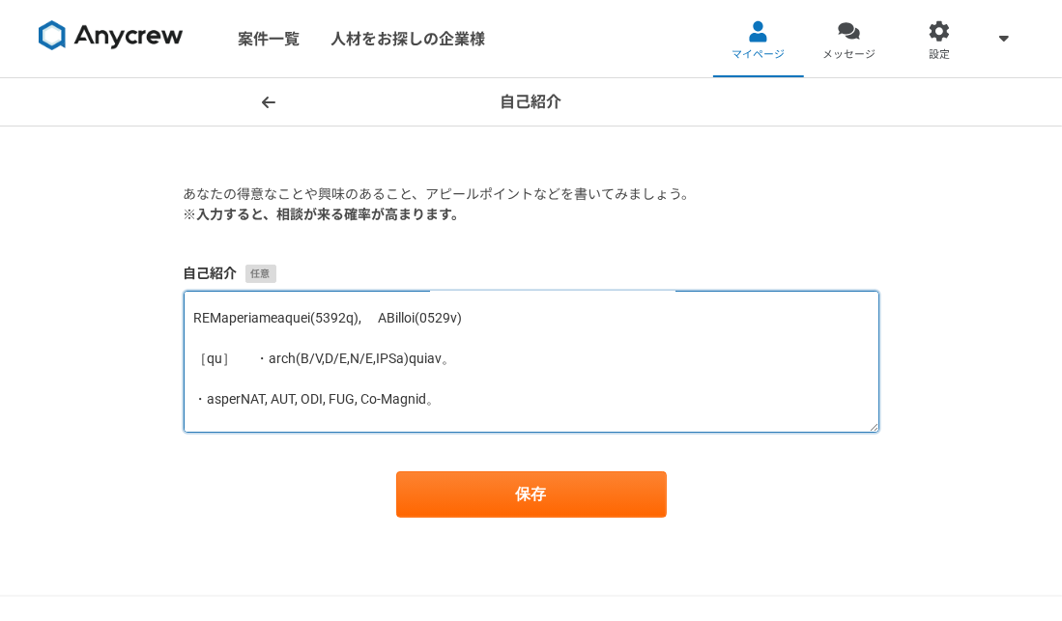
click at [196, 316] on textarea at bounding box center [532, 362] width 696 height 142
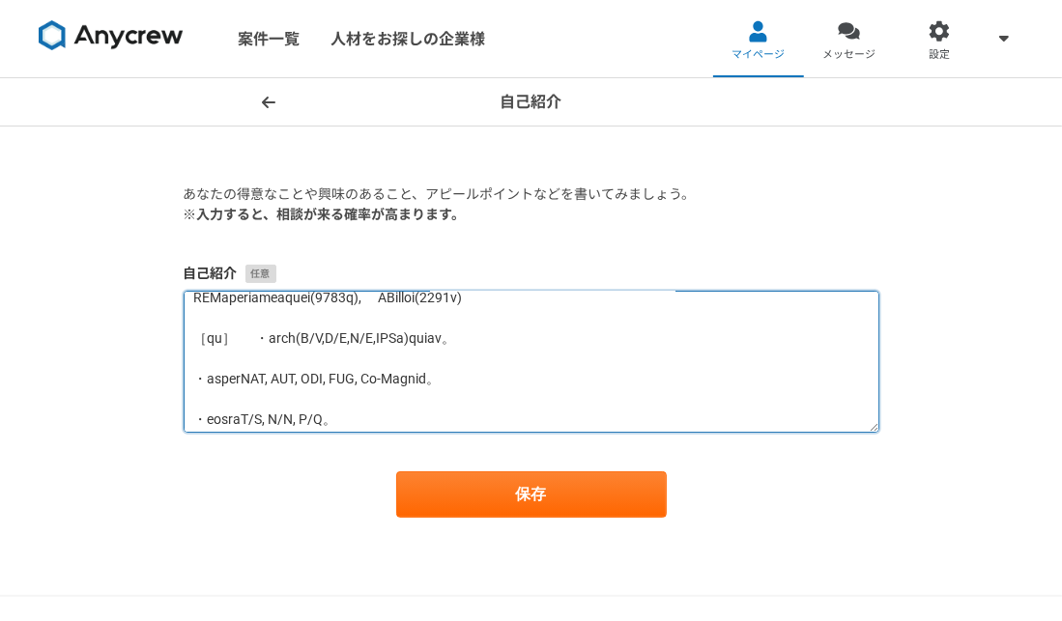
scroll to position [216, 0]
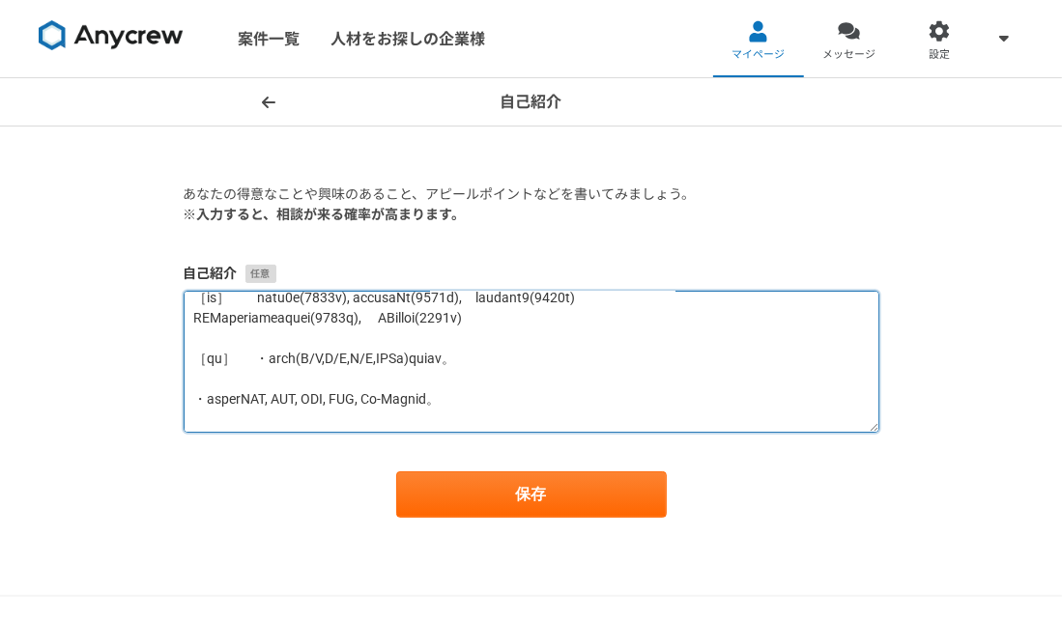
click at [211, 362] on textarea at bounding box center [532, 362] width 696 height 142
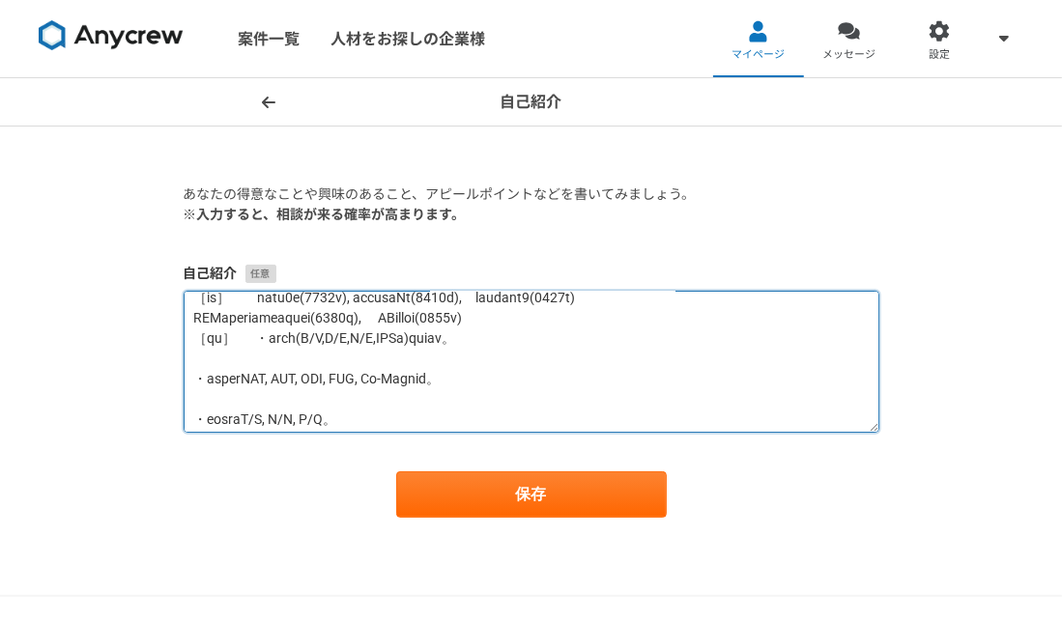
click at [224, 383] on textarea at bounding box center [532, 362] width 696 height 142
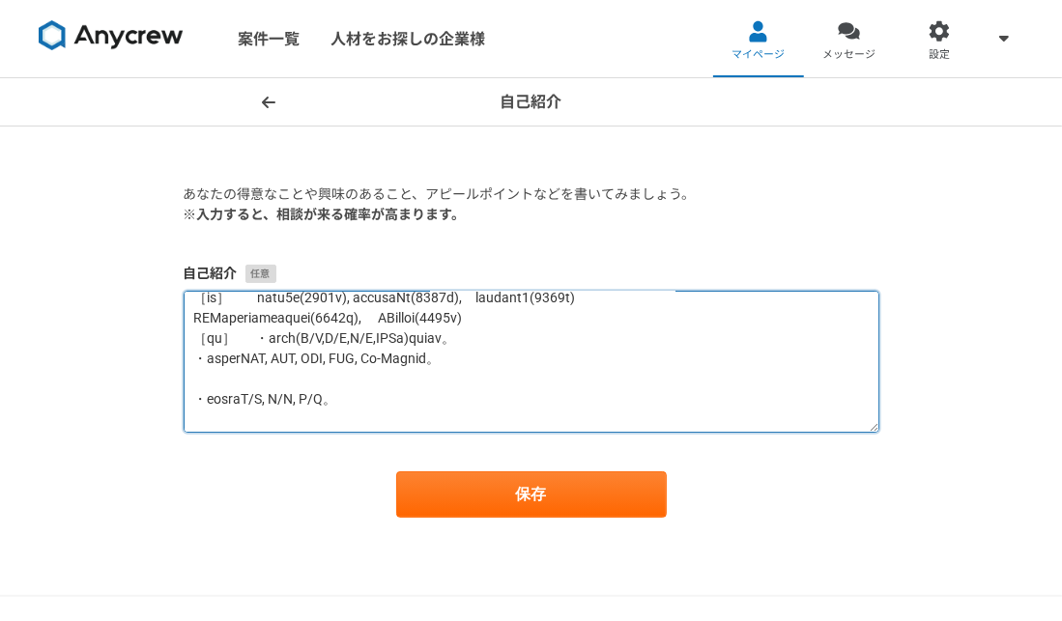
click at [223, 405] on textarea at bounding box center [532, 362] width 696 height 142
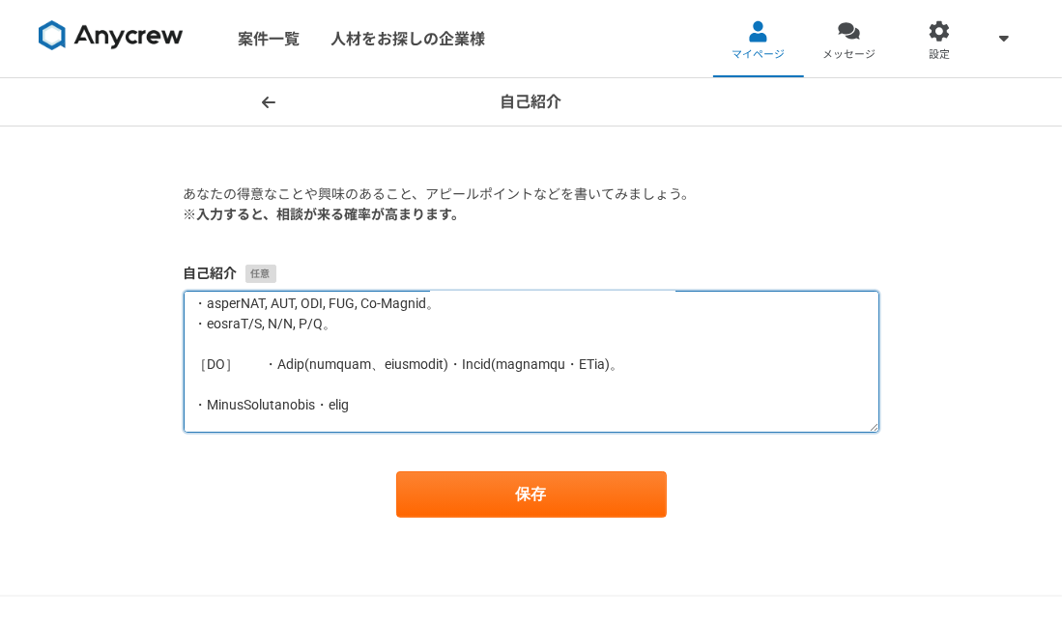
scroll to position [313, 0]
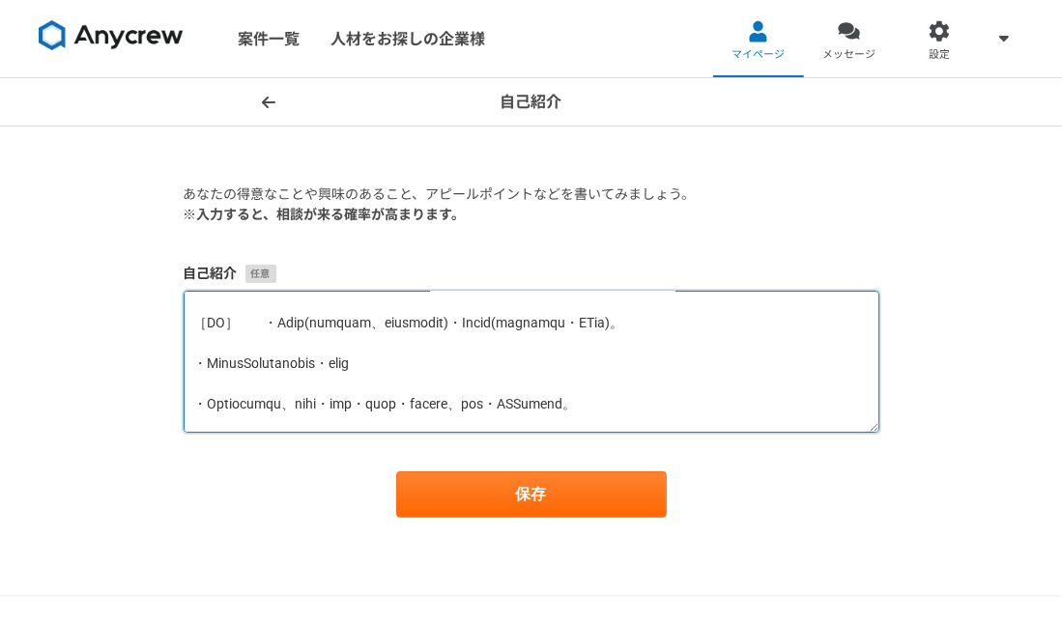
click at [254, 328] on textarea at bounding box center [532, 362] width 696 height 142
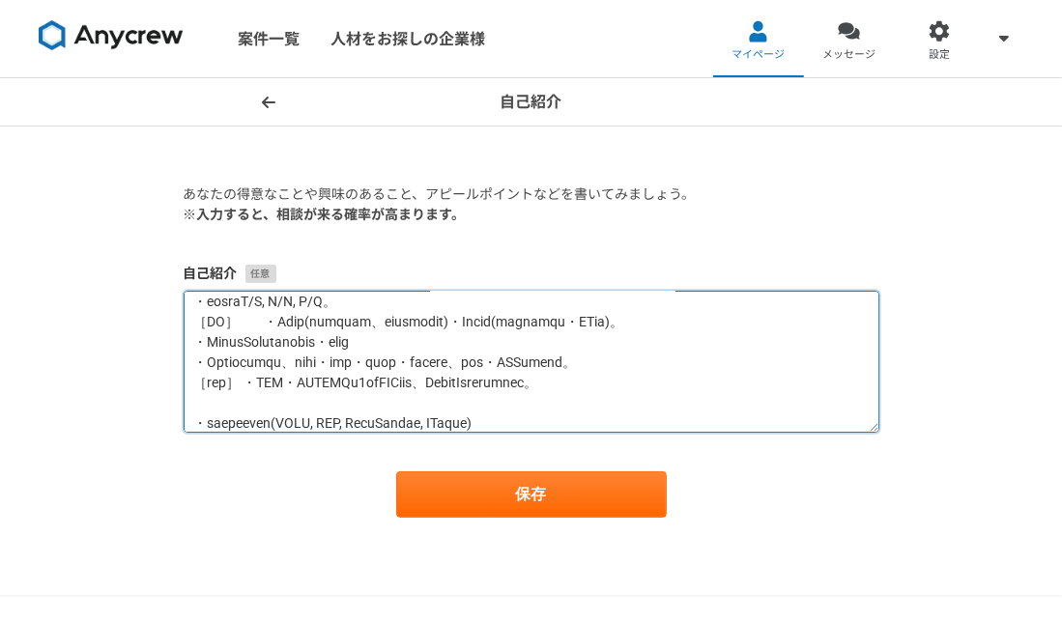
scroll to position [390, 0]
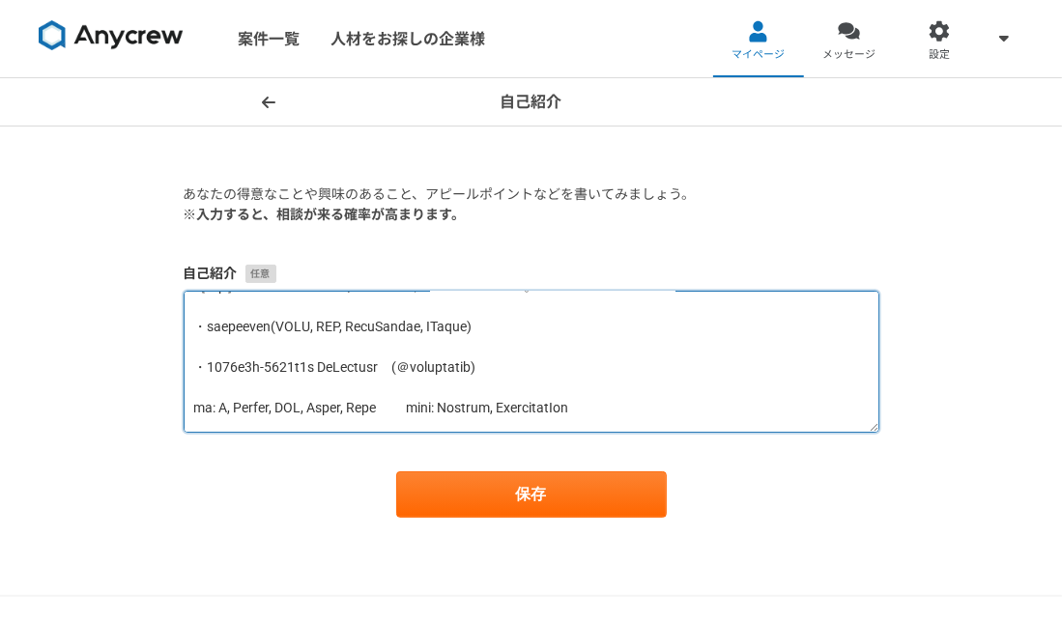
click at [218, 332] on textarea at bounding box center [532, 362] width 696 height 142
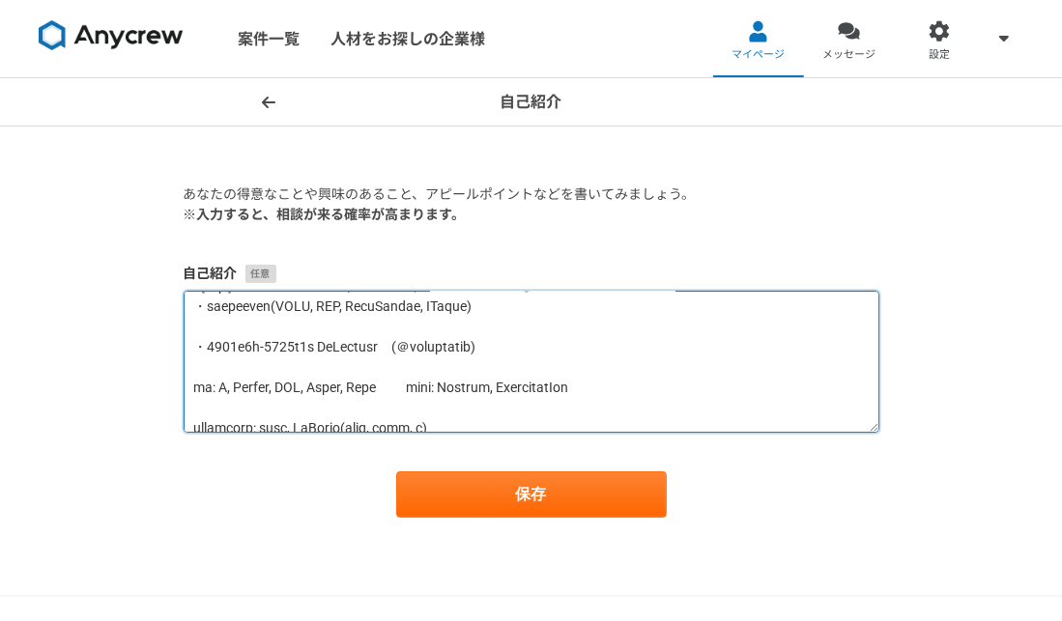
click at [216, 335] on textarea at bounding box center [532, 362] width 696 height 142
click at [205, 352] on textarea at bounding box center [532, 362] width 696 height 142
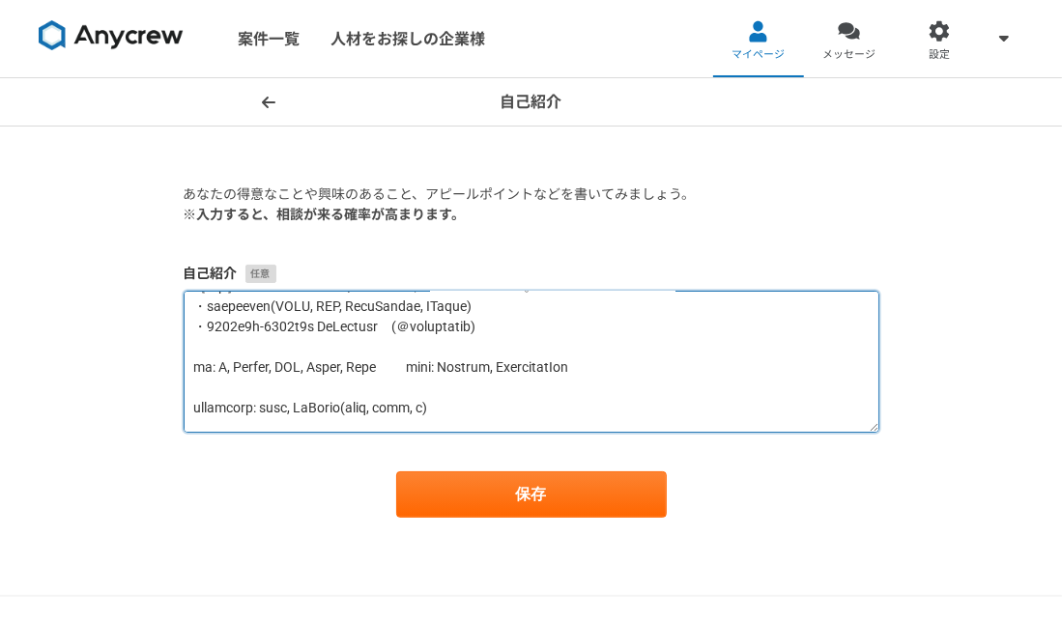
click at [202, 364] on textarea at bounding box center [532, 362] width 696 height 142
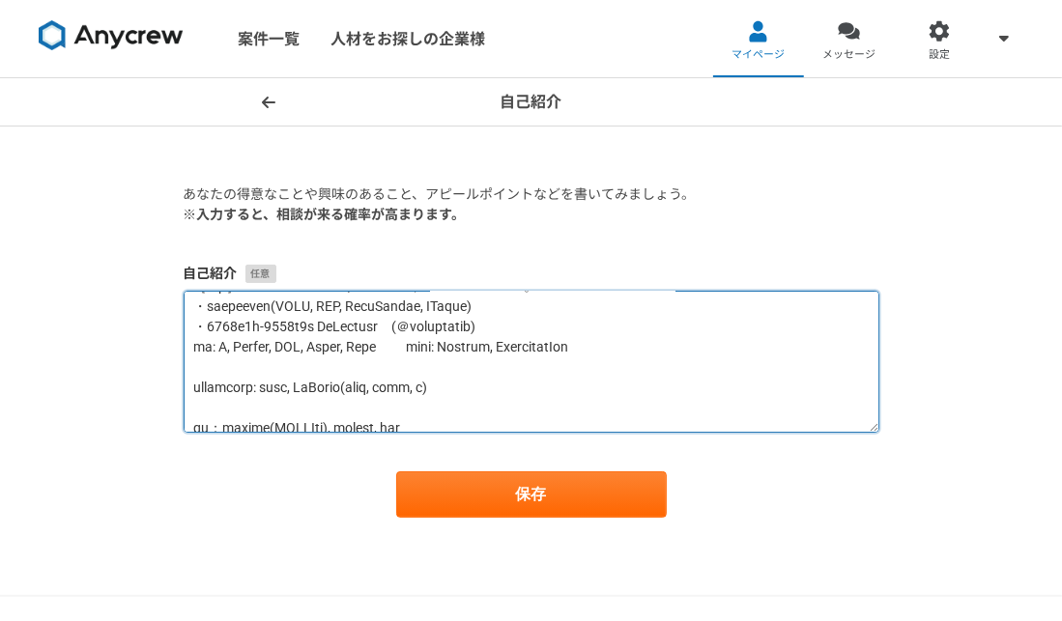
click at [198, 386] on textarea at bounding box center [532, 362] width 696 height 142
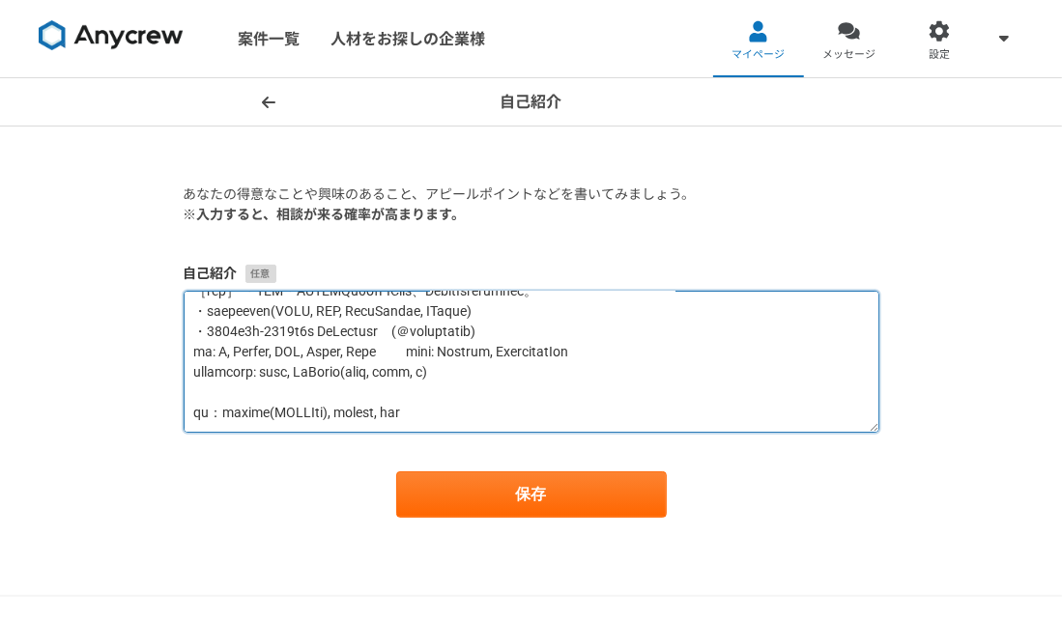
click at [198, 404] on textarea at bounding box center [532, 362] width 696 height 142
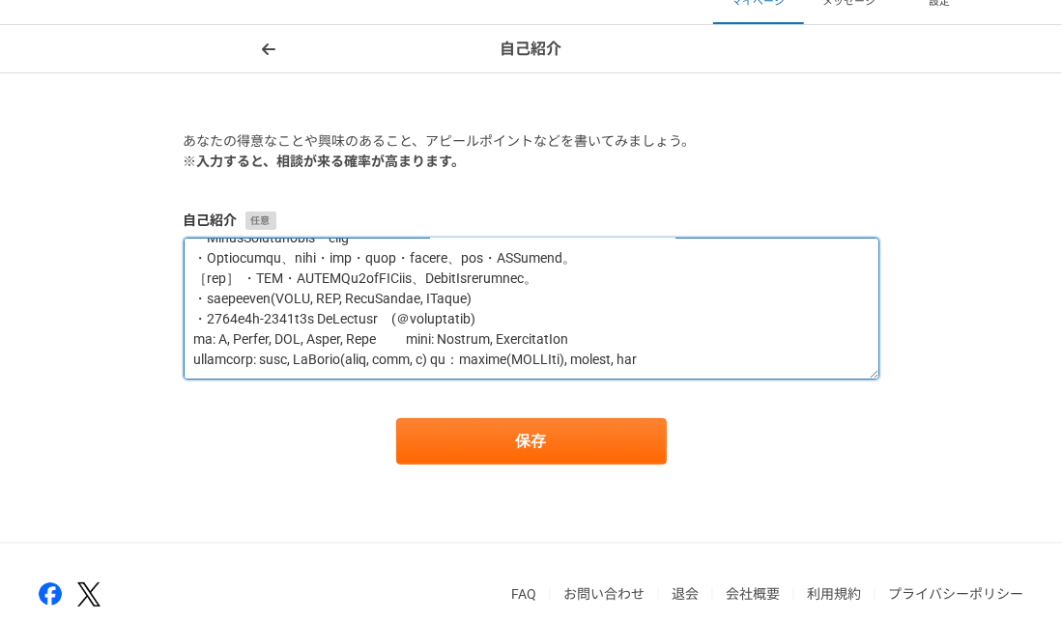
scroll to position [97, 0]
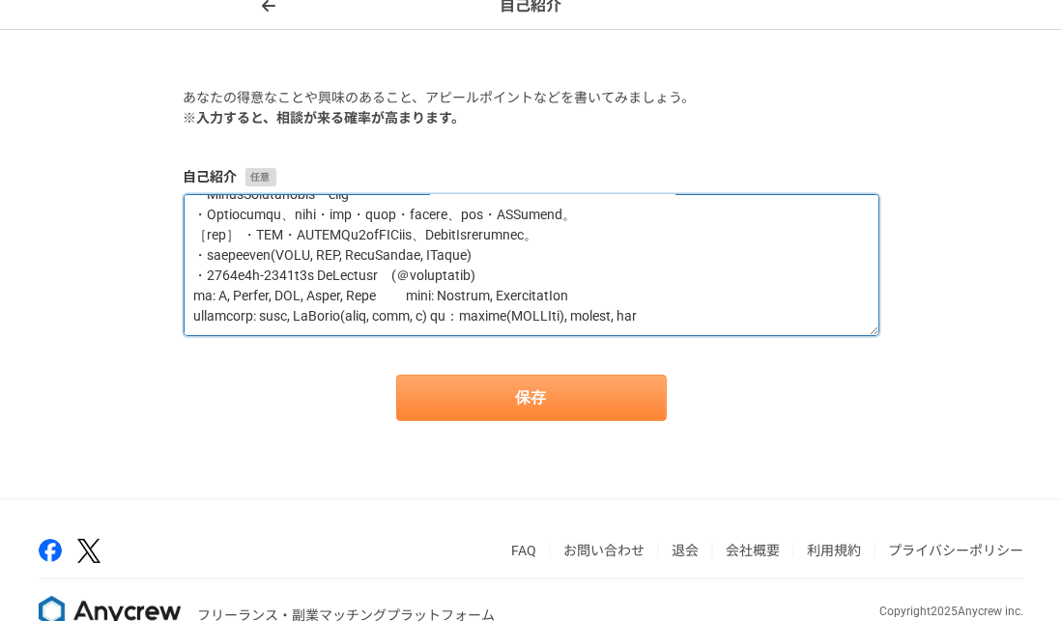
type textarea "​​loremipsumdolorsitametconse、adipiscingeli。seddoeiusmodt、incididuntutlaboree、d…"
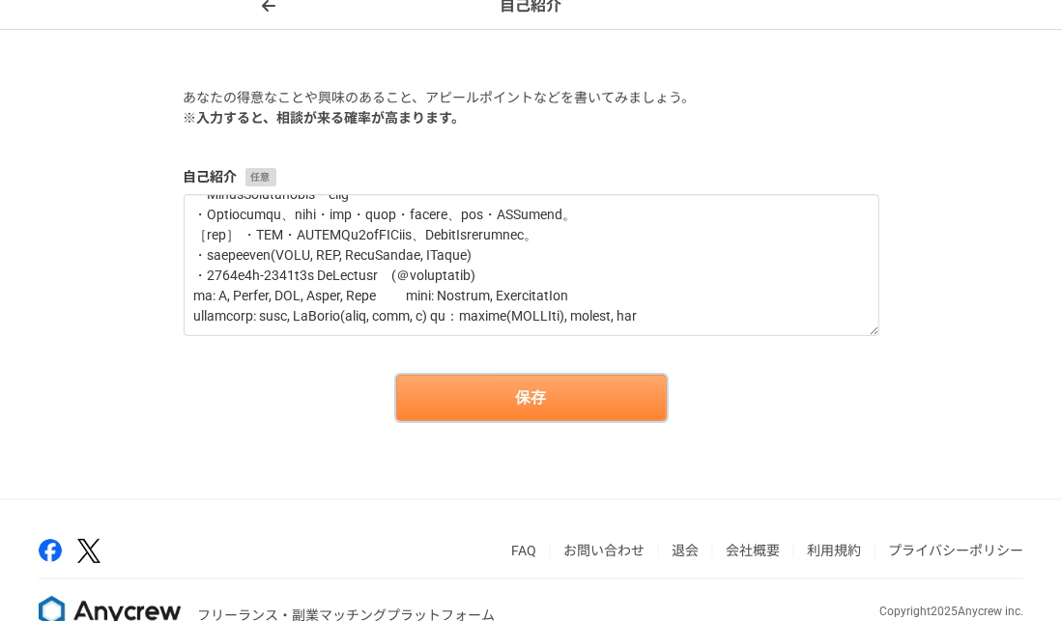
click at [471, 397] on button "保存" at bounding box center [531, 398] width 271 height 46
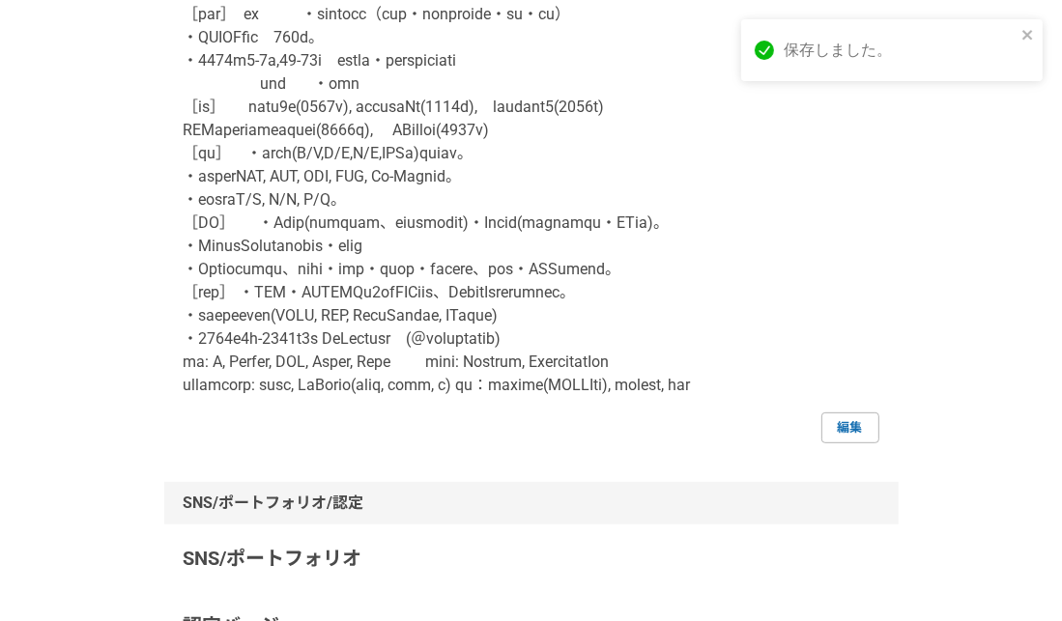
scroll to position [483, 0]
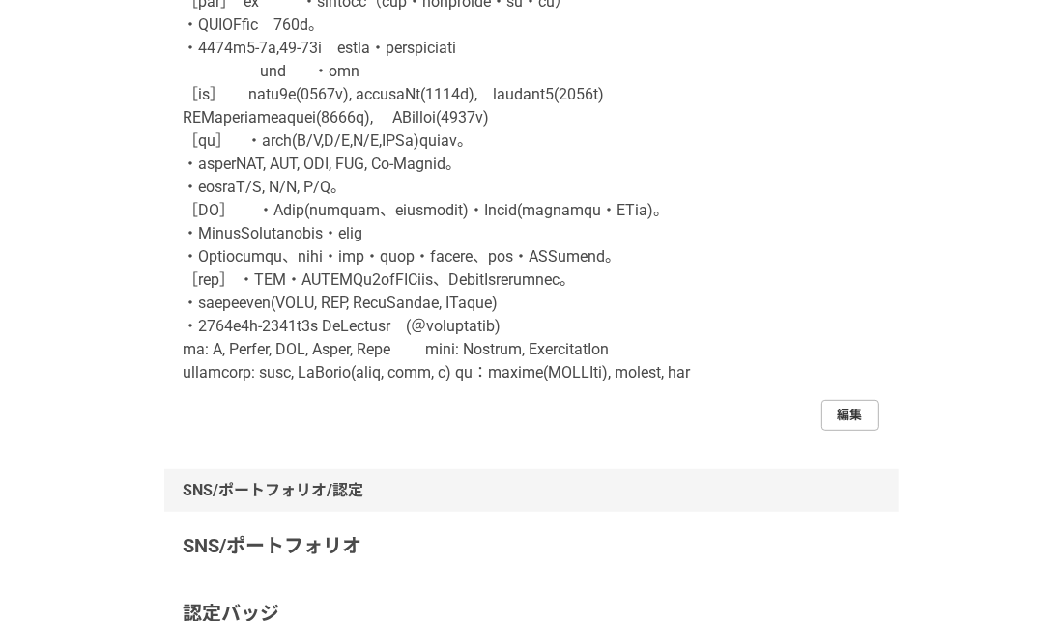
click at [844, 431] on link "編集" at bounding box center [850, 415] width 58 height 31
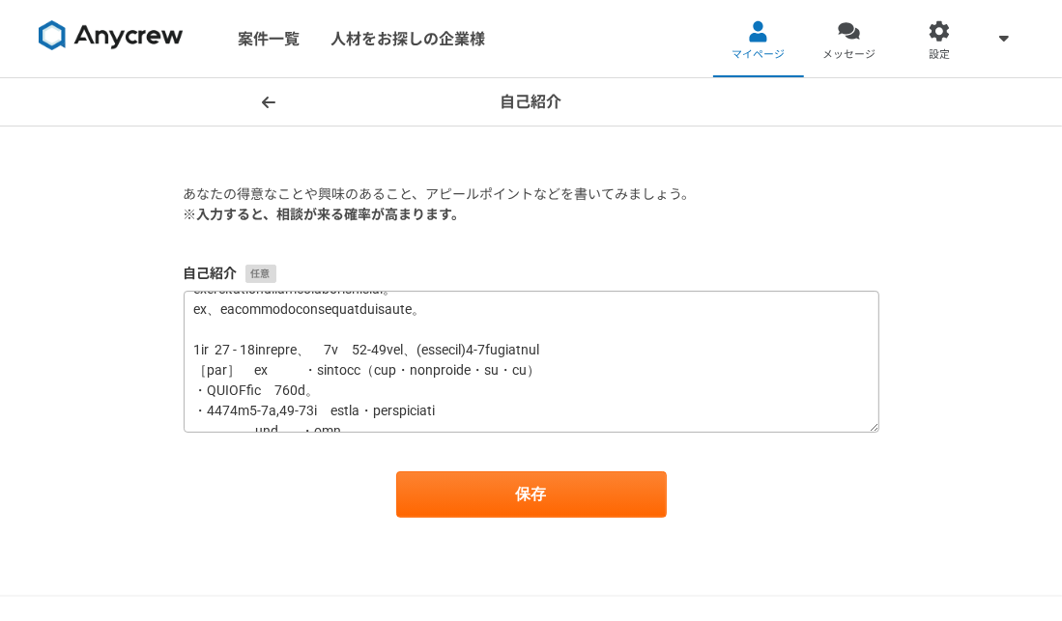
scroll to position [97, 0]
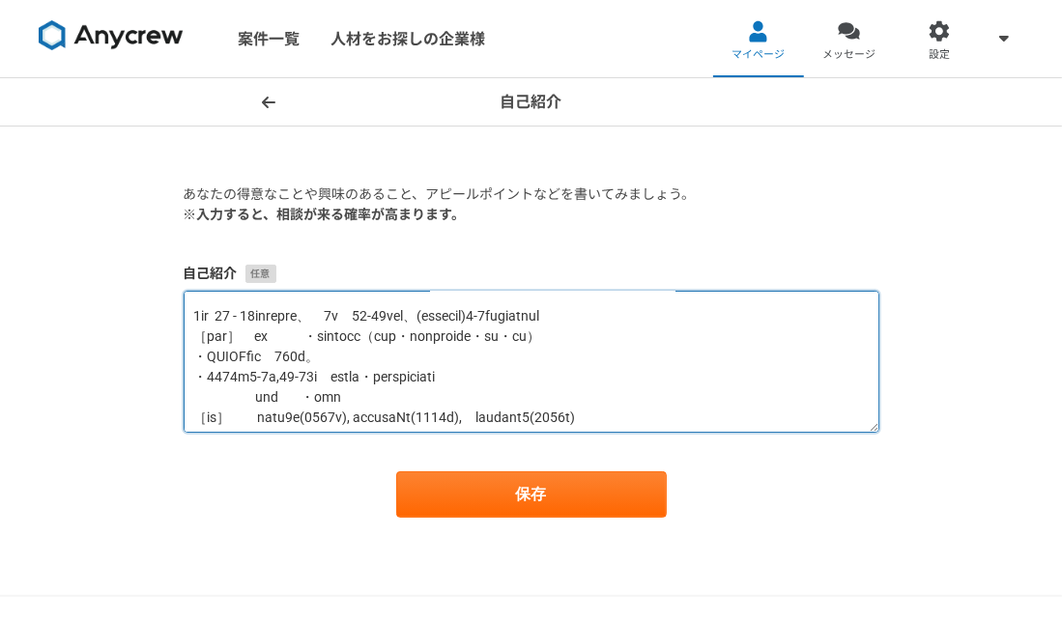
click at [189, 333] on textarea at bounding box center [532, 362] width 696 height 142
click at [263, 333] on textarea at bounding box center [532, 362] width 696 height 142
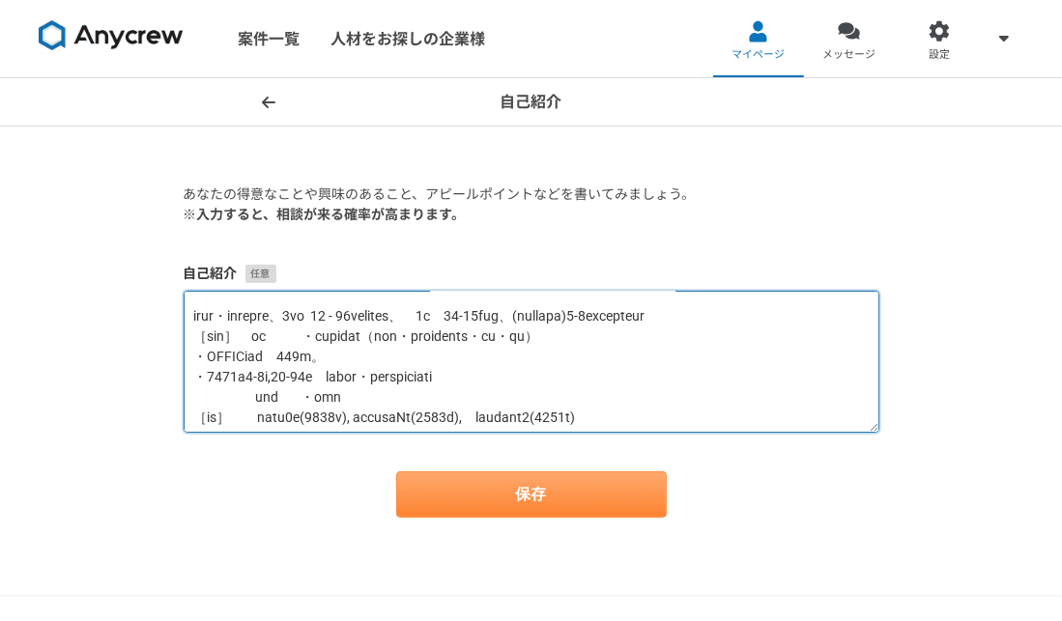
type textarea "​​loremipsumdolorsitametconse、adipiscingeli。seddoeiusmodt、incididuntutlaboree、d…"
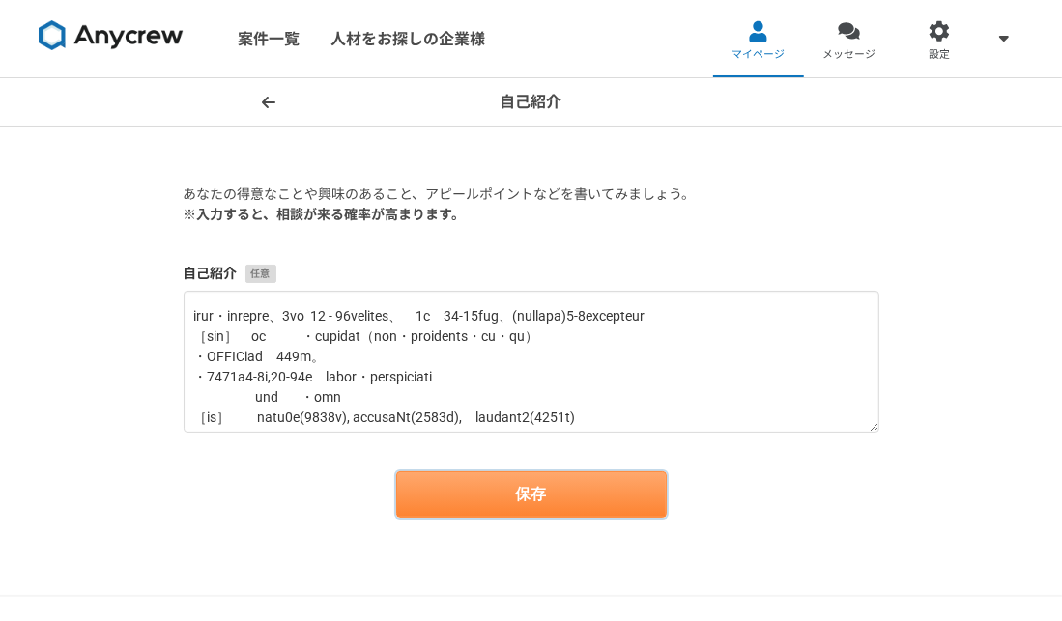
click at [530, 487] on button "保存" at bounding box center [531, 495] width 271 height 46
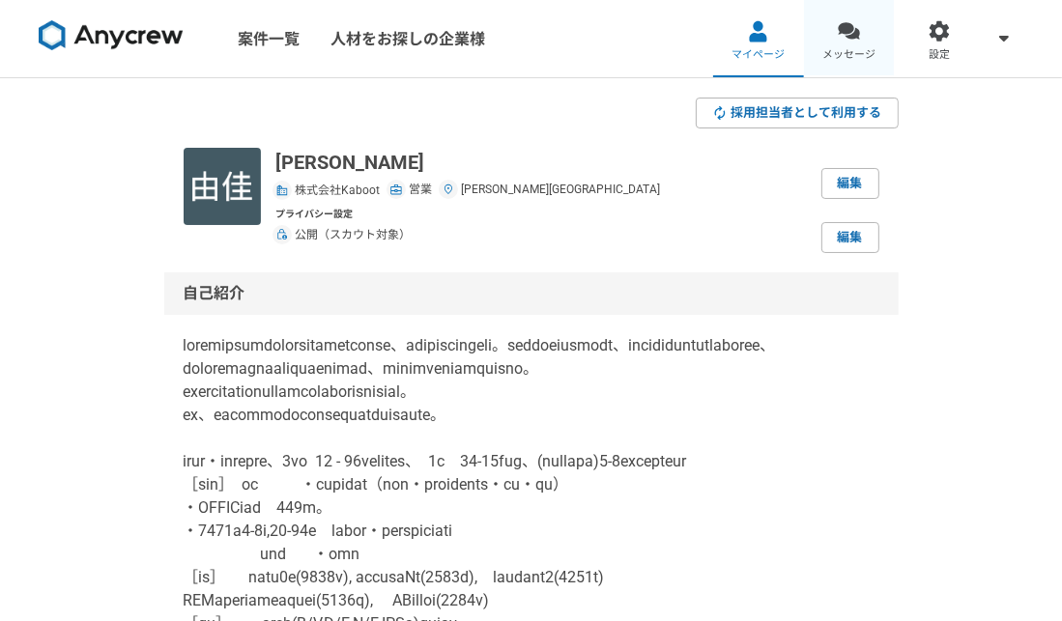
click at [866, 34] on link "メッセージ" at bounding box center [849, 38] width 91 height 77
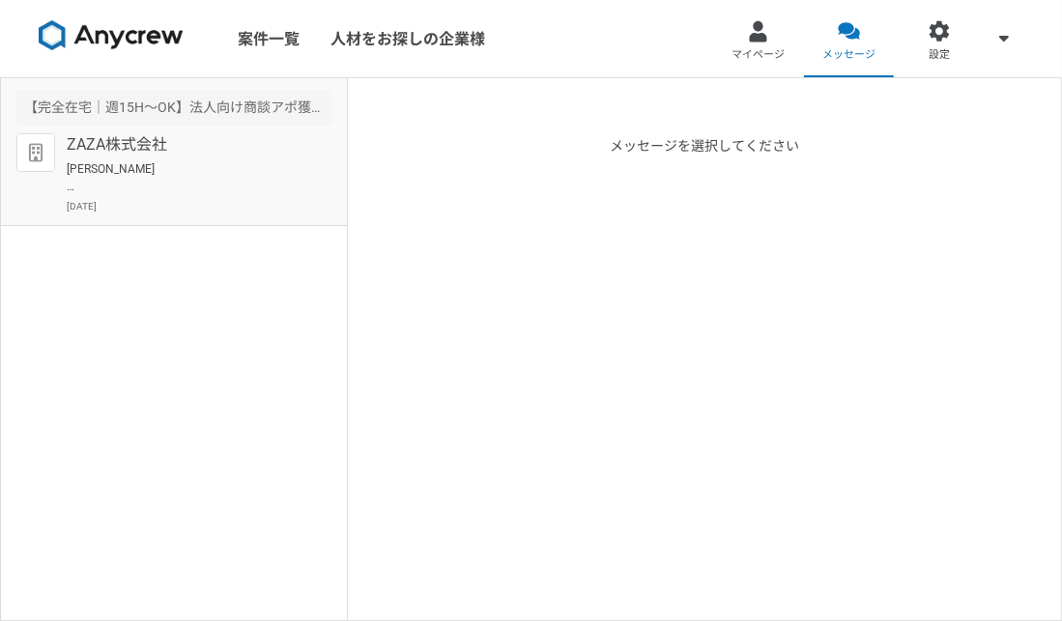
click at [136, 185] on p "[PERSON_NAME] はじめまして。 ZAZA株式会社の[PERSON_NAME]と申します。 この度は弊社の業務委託案件にご興味をお持ちいただき、誠に…" at bounding box center [186, 177] width 239 height 35
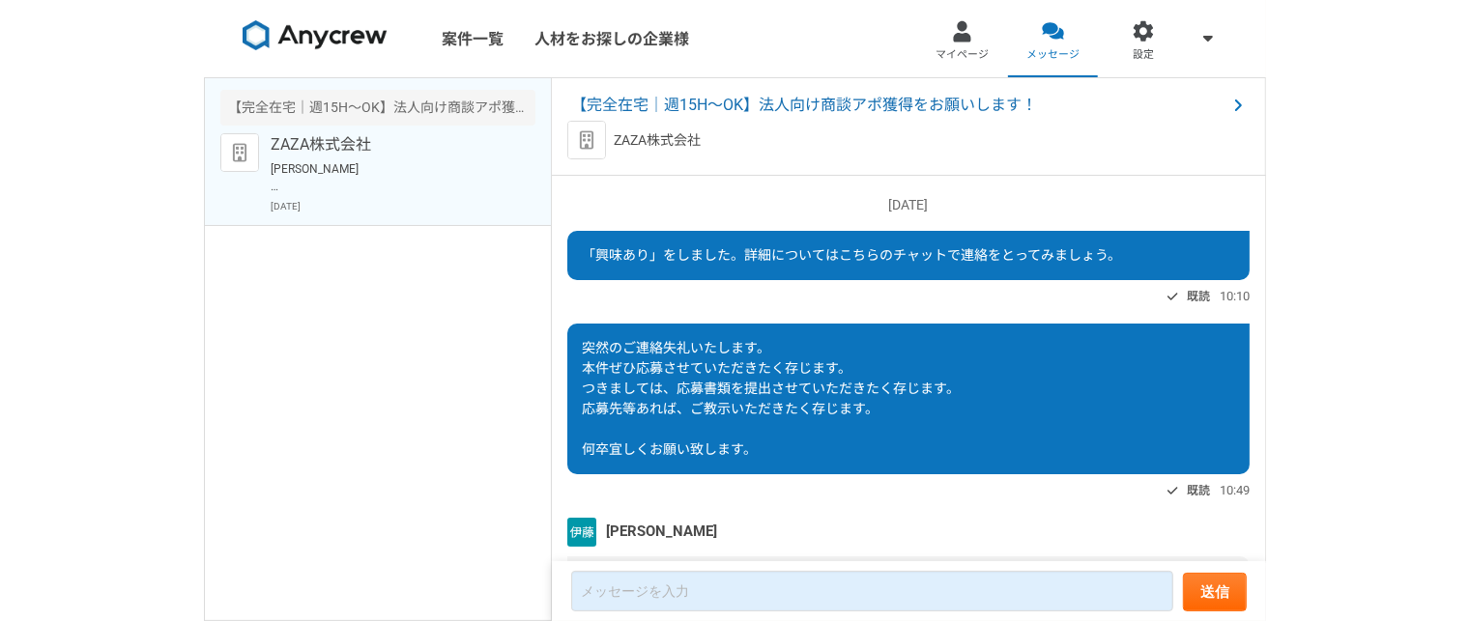
scroll to position [549, 0]
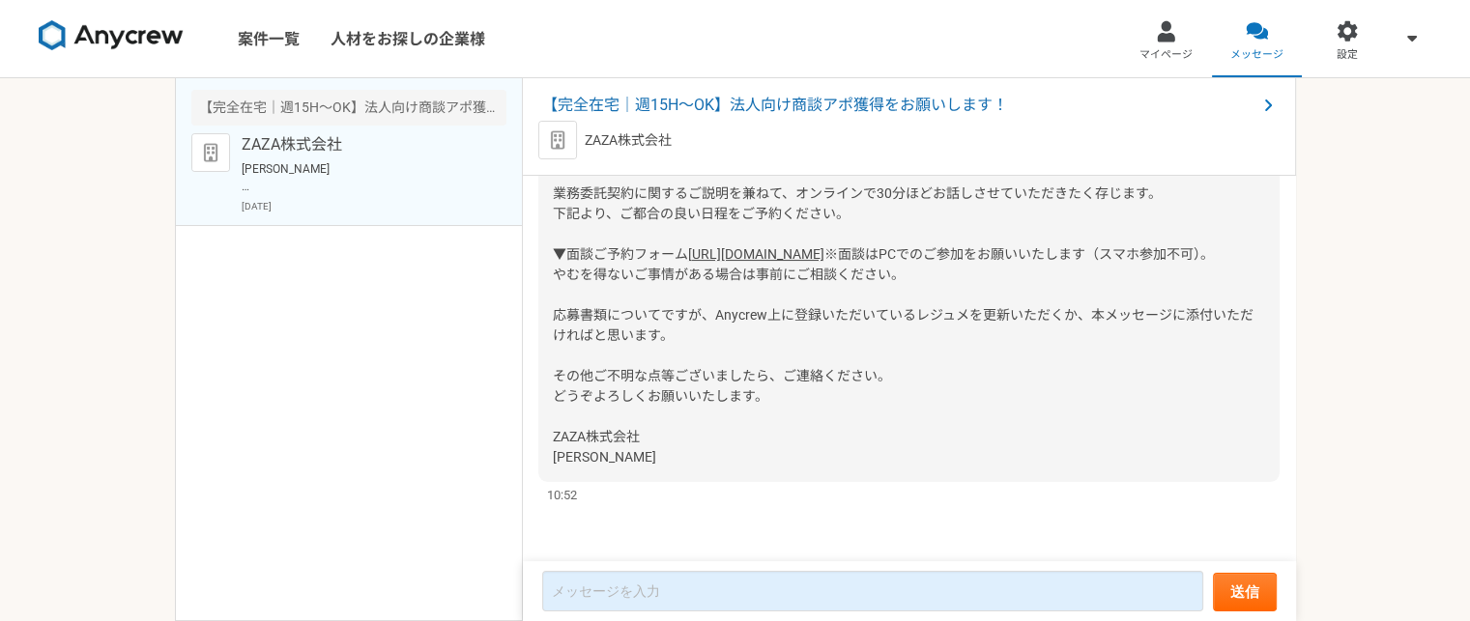
click at [61, 429] on div "案件一覧 人材をお探しの企業様 マイページ メッセージ 設定 【完全在宅｜週15H〜OK】法人向け商談アポ獲得をお願いします！ ZAZA株式会社 [DATE]…" at bounding box center [735, 310] width 1470 height 621
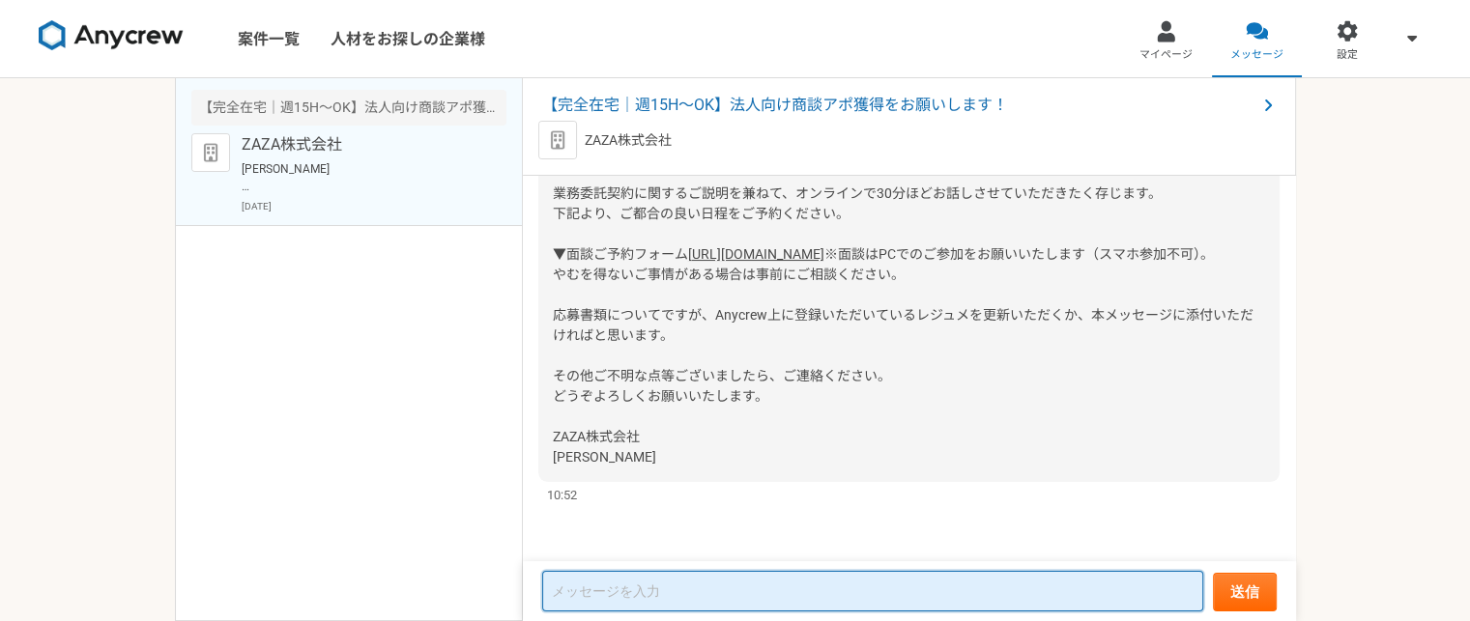
click at [664, 588] on textarea at bounding box center [872, 591] width 661 height 41
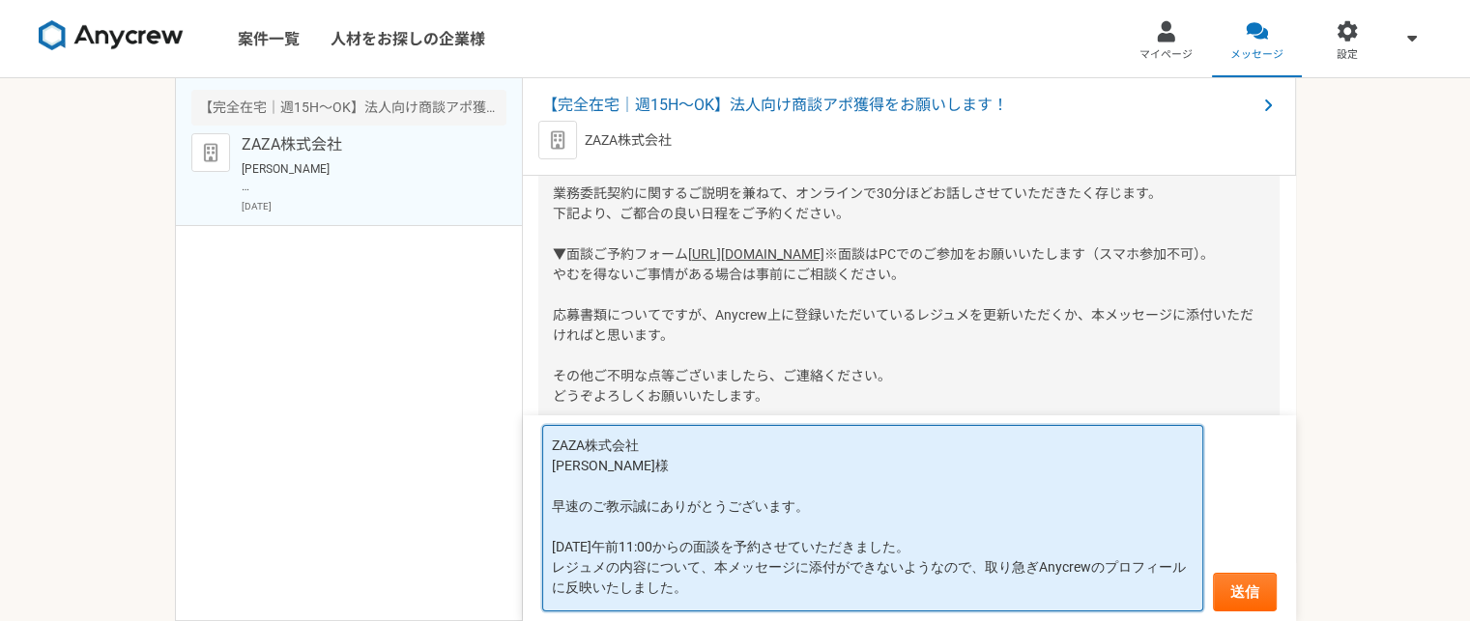
scroll to position [26, 0]
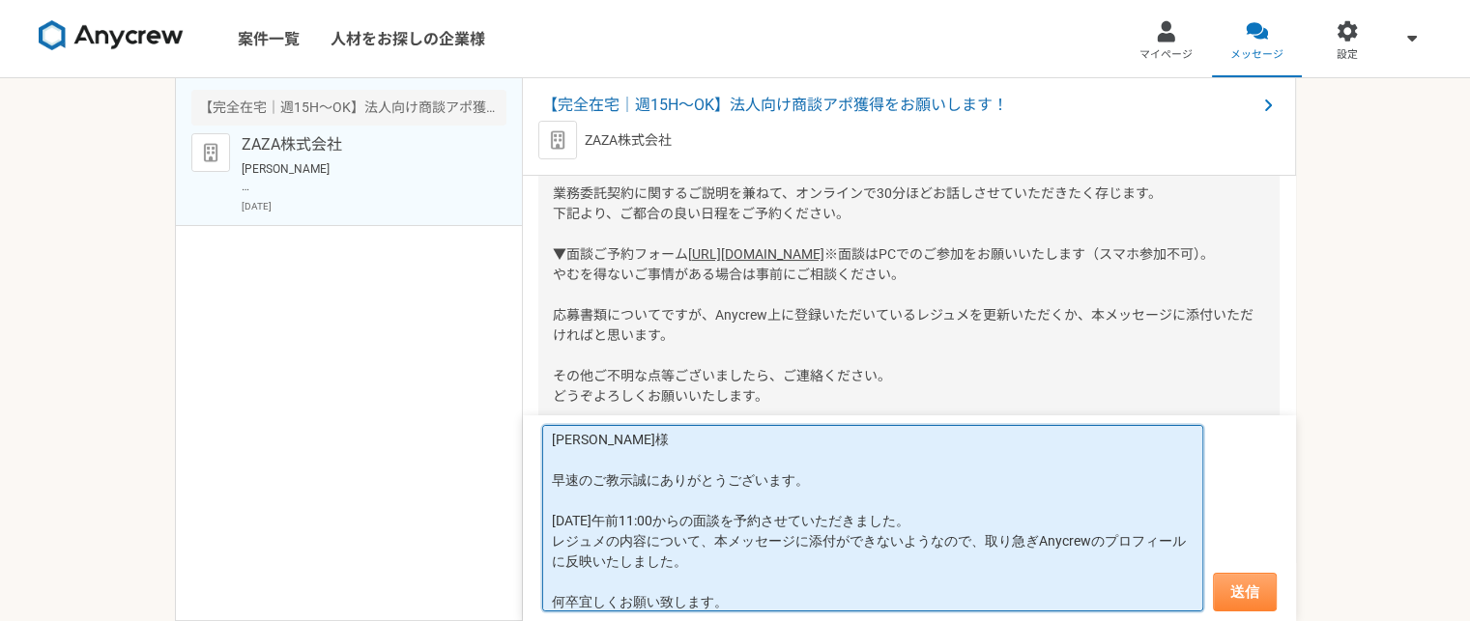
type textarea "ZAZA株式会社 [PERSON_NAME]様 早速のご教示誠にありがとうございます。 [DATE]午前11:00からの面談を予約させていただきました。 レジ…"
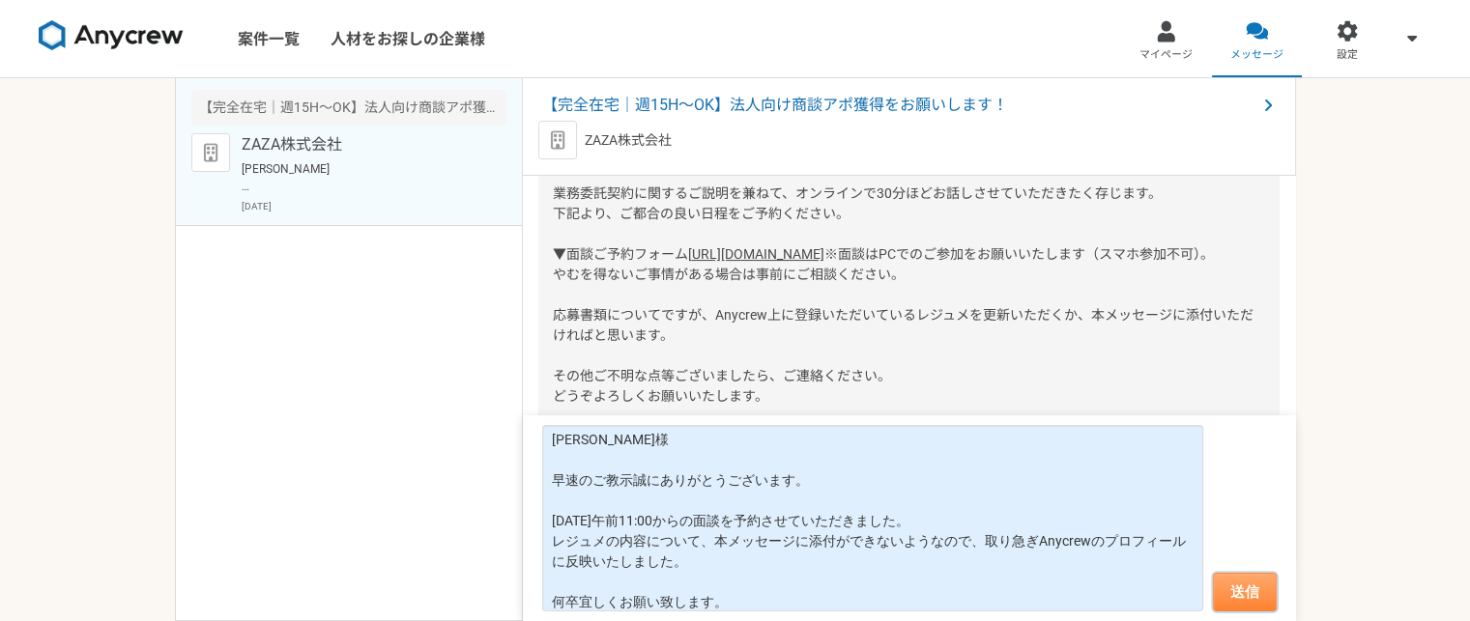
click at [1262, 594] on button "送信" at bounding box center [1245, 592] width 64 height 39
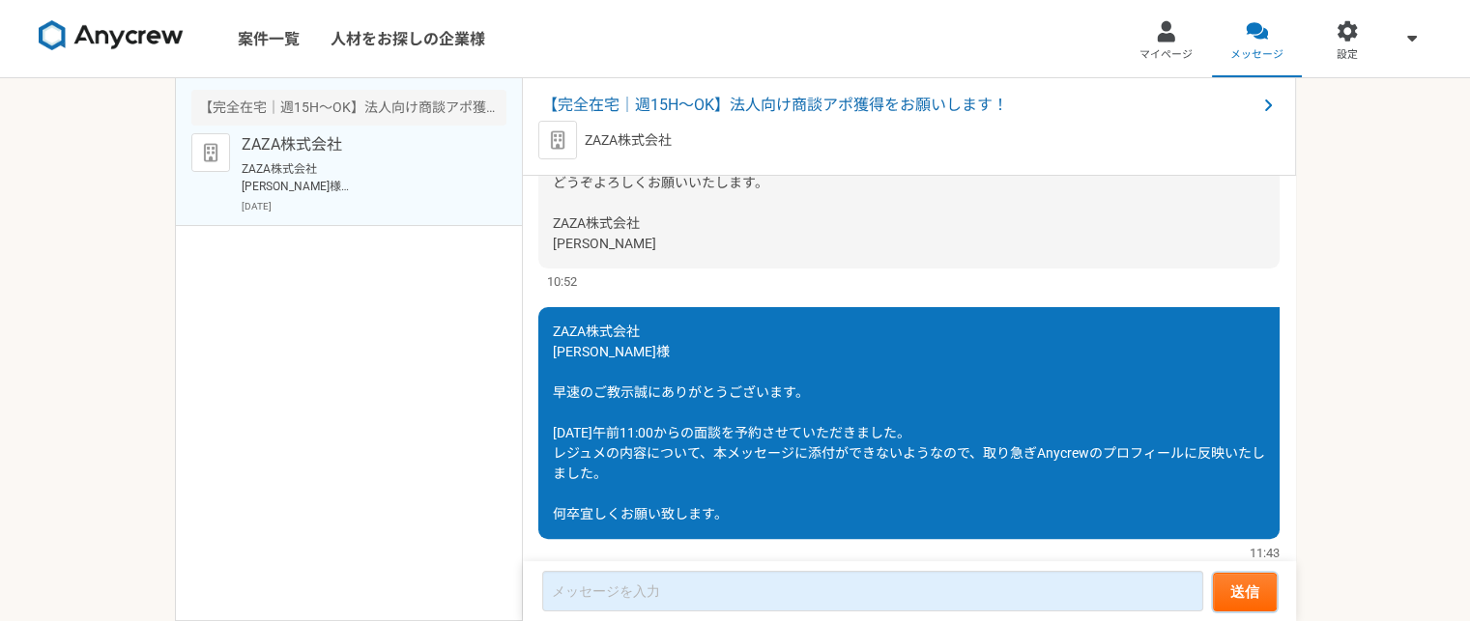
scroll to position [820, 0]
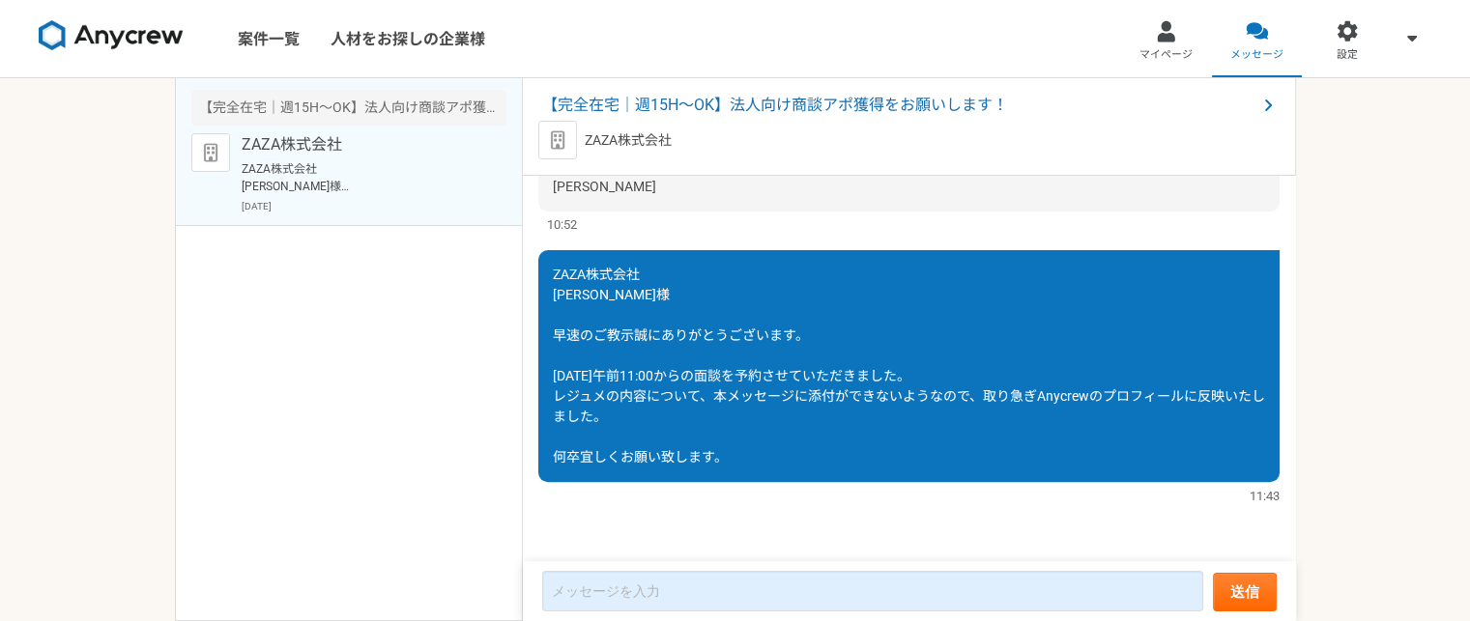
click at [263, 391] on div "【完全在宅｜週15H〜OK】法人向け商談アポ獲得をお願いします！ ZAZA株式会社 ZAZA株式会社 [PERSON_NAME]様 早速のご教示誠にありがとう…" at bounding box center [349, 349] width 348 height 543
